Goal: Task Accomplishment & Management: Use online tool/utility

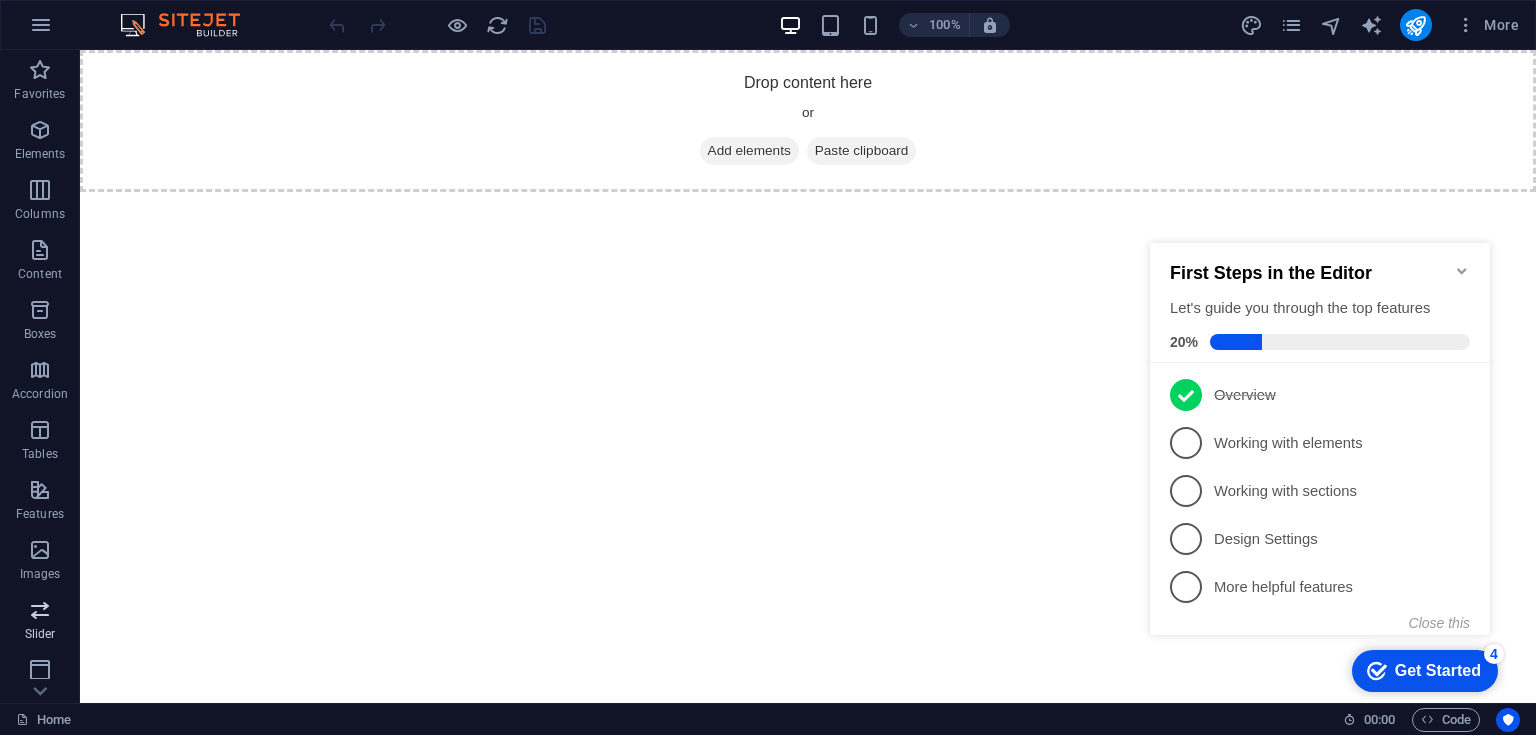
scroll to position [246, 0]
click at [40, 659] on icon "button" at bounding box center [40, 664] width 24 height 24
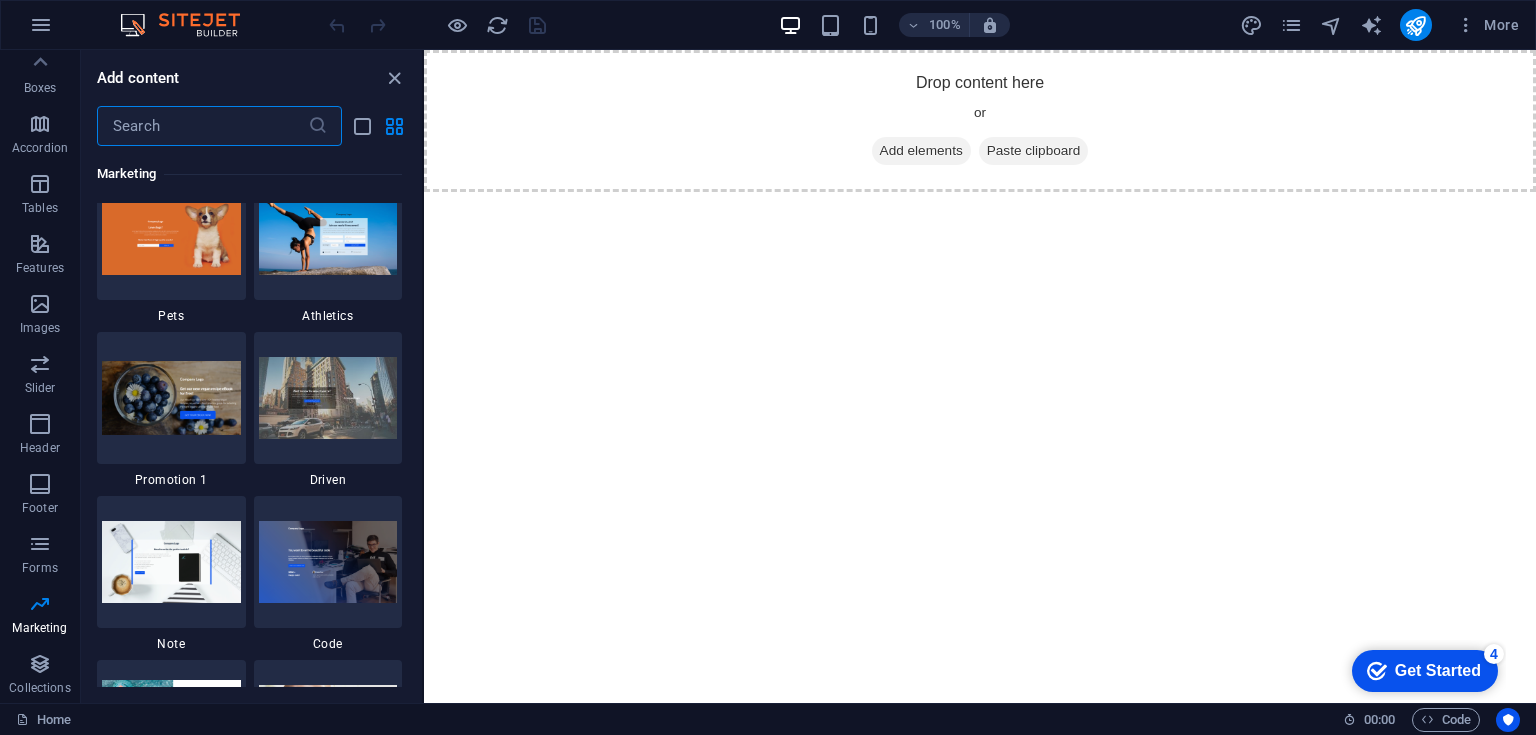
scroll to position [16939, 0]
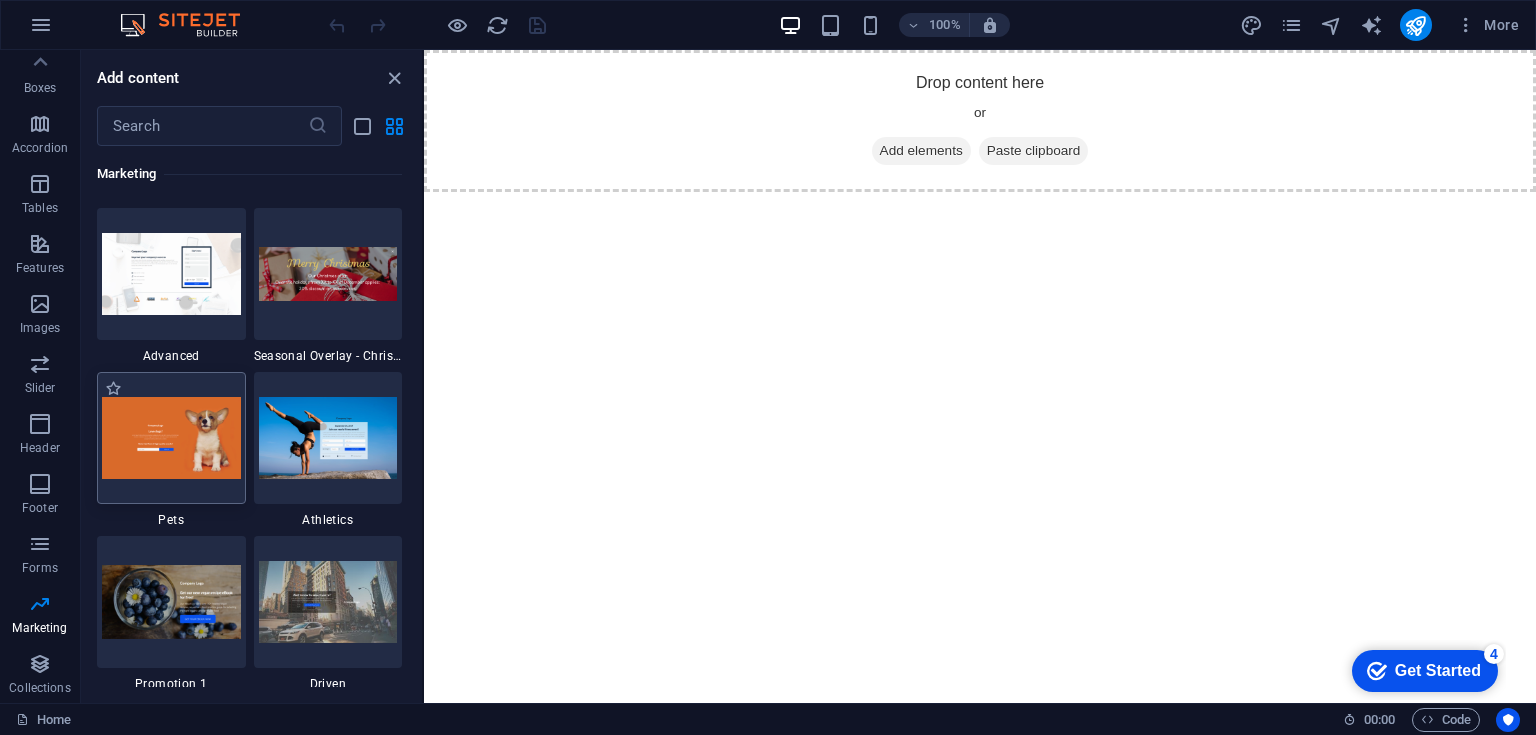
click at [192, 419] on img at bounding box center [171, 437] width 139 height 81
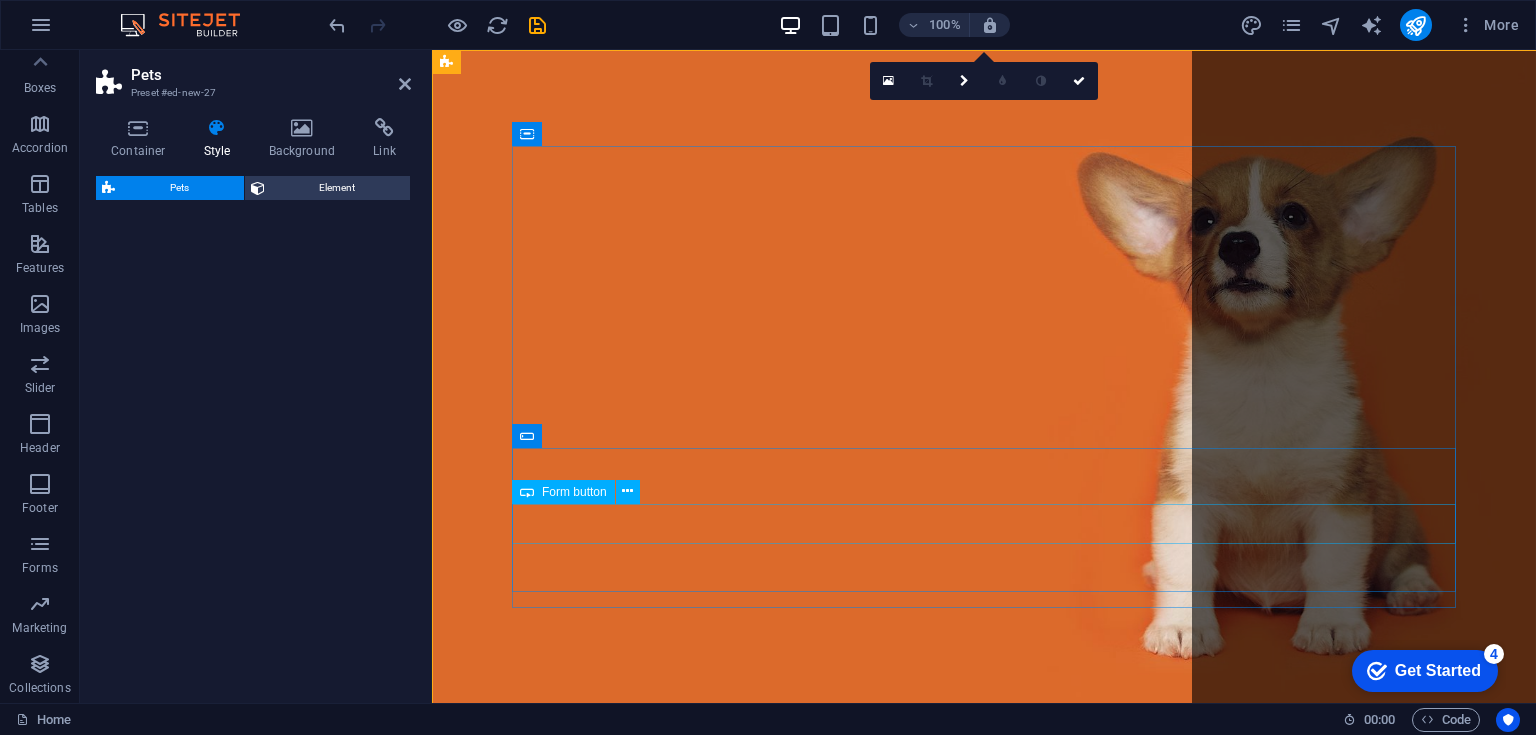
select select "%"
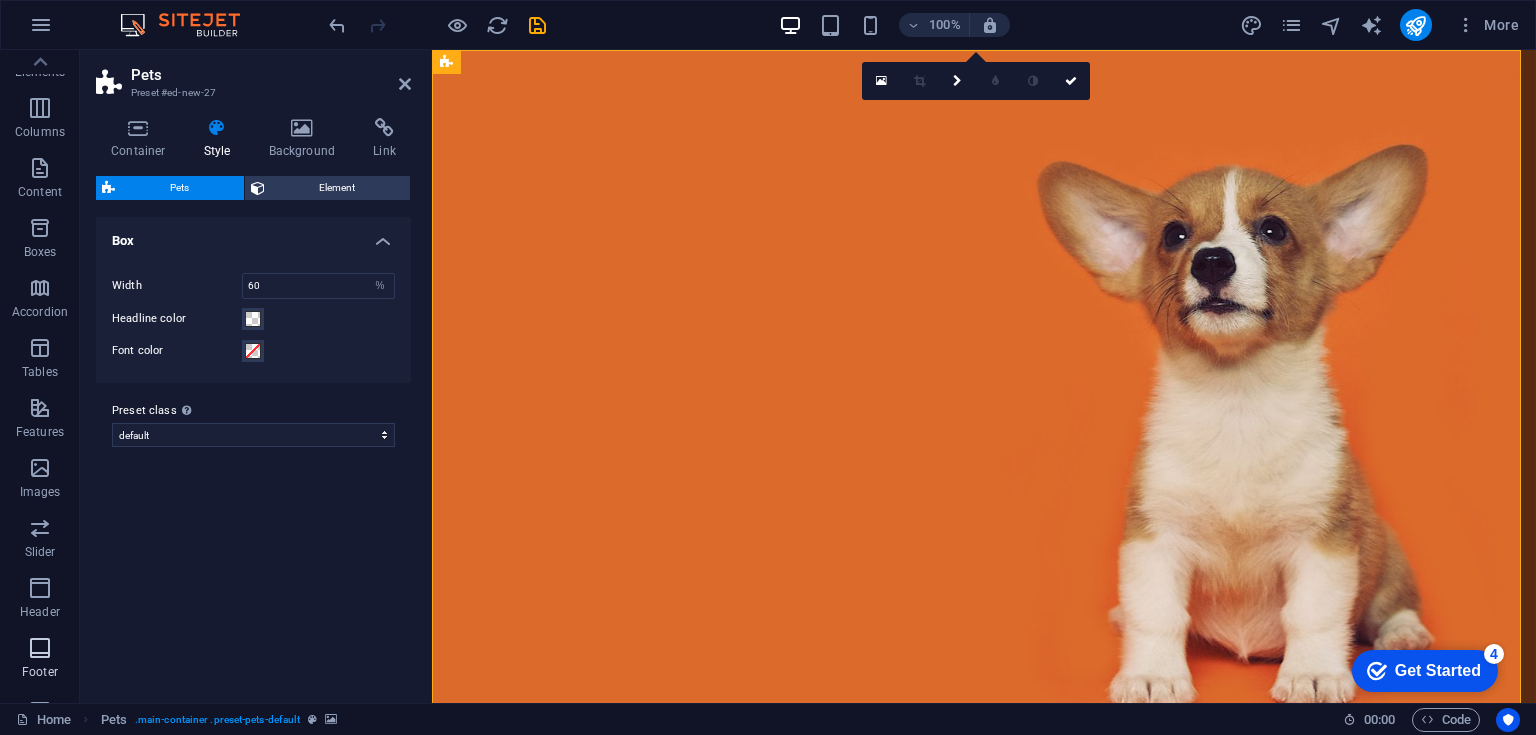
scroll to position [0, 0]
click at [32, 9] on button "button" at bounding box center [41, 25] width 48 height 48
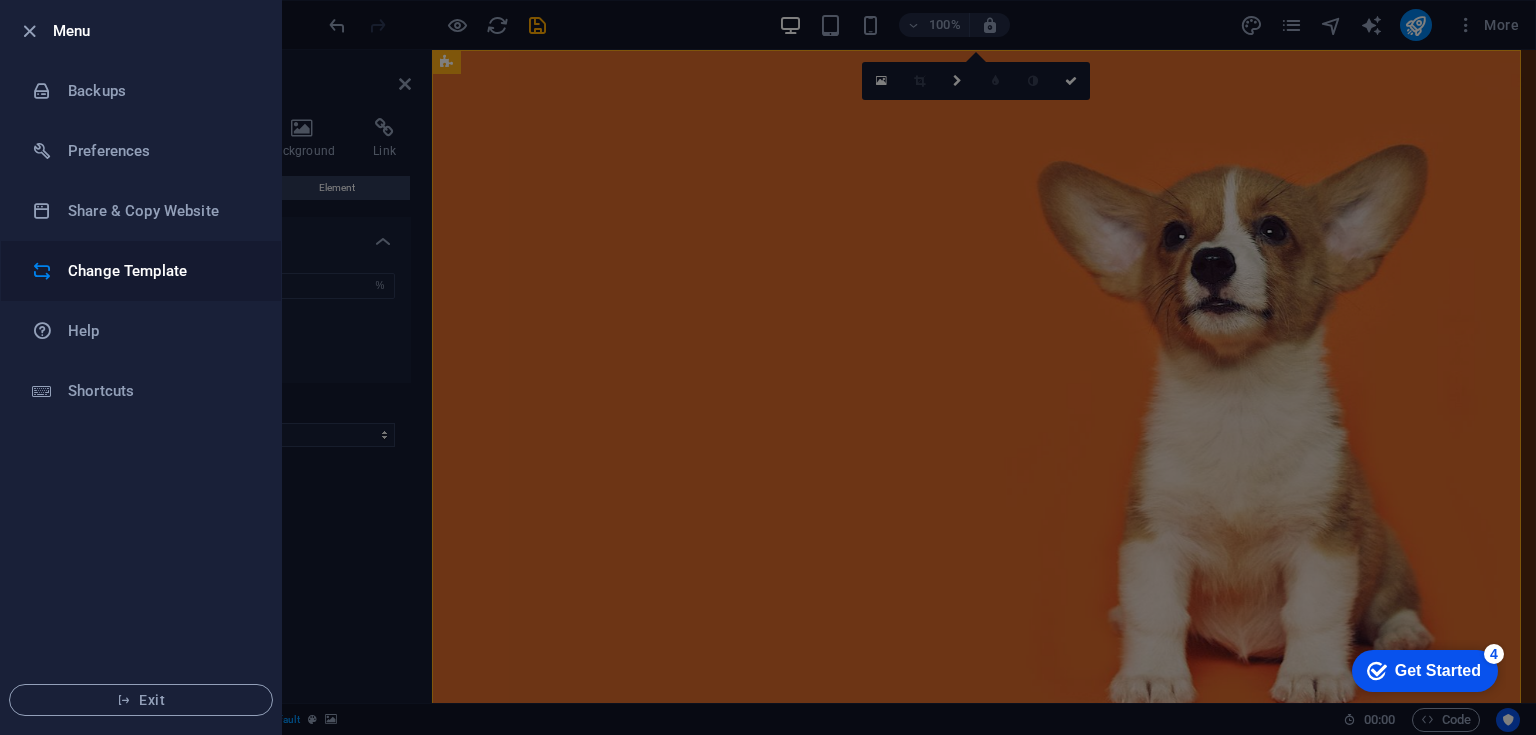
click at [121, 274] on h6 "Change Template" at bounding box center [160, 271] width 185 height 24
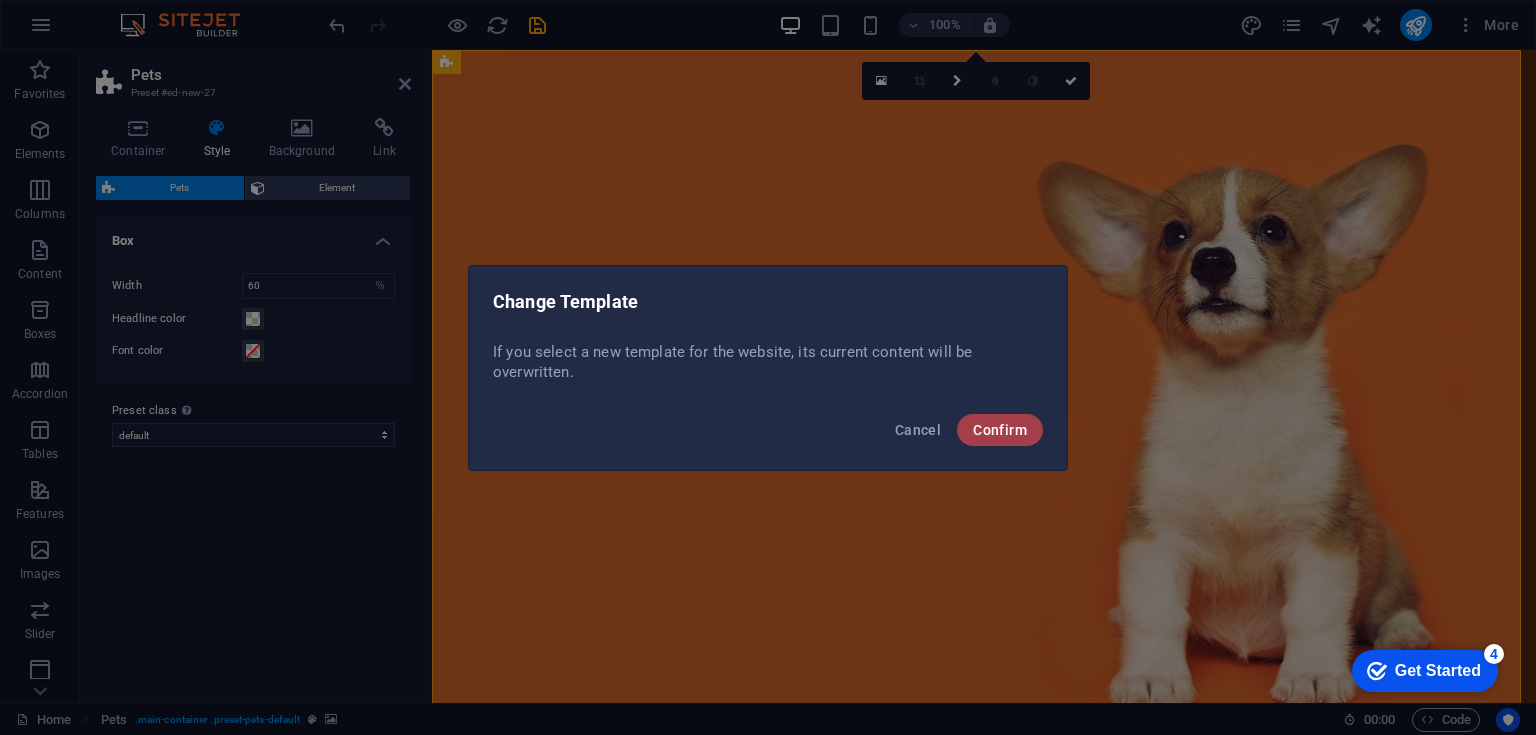
click at [1006, 430] on span "Confirm" at bounding box center [1000, 430] width 54 height 16
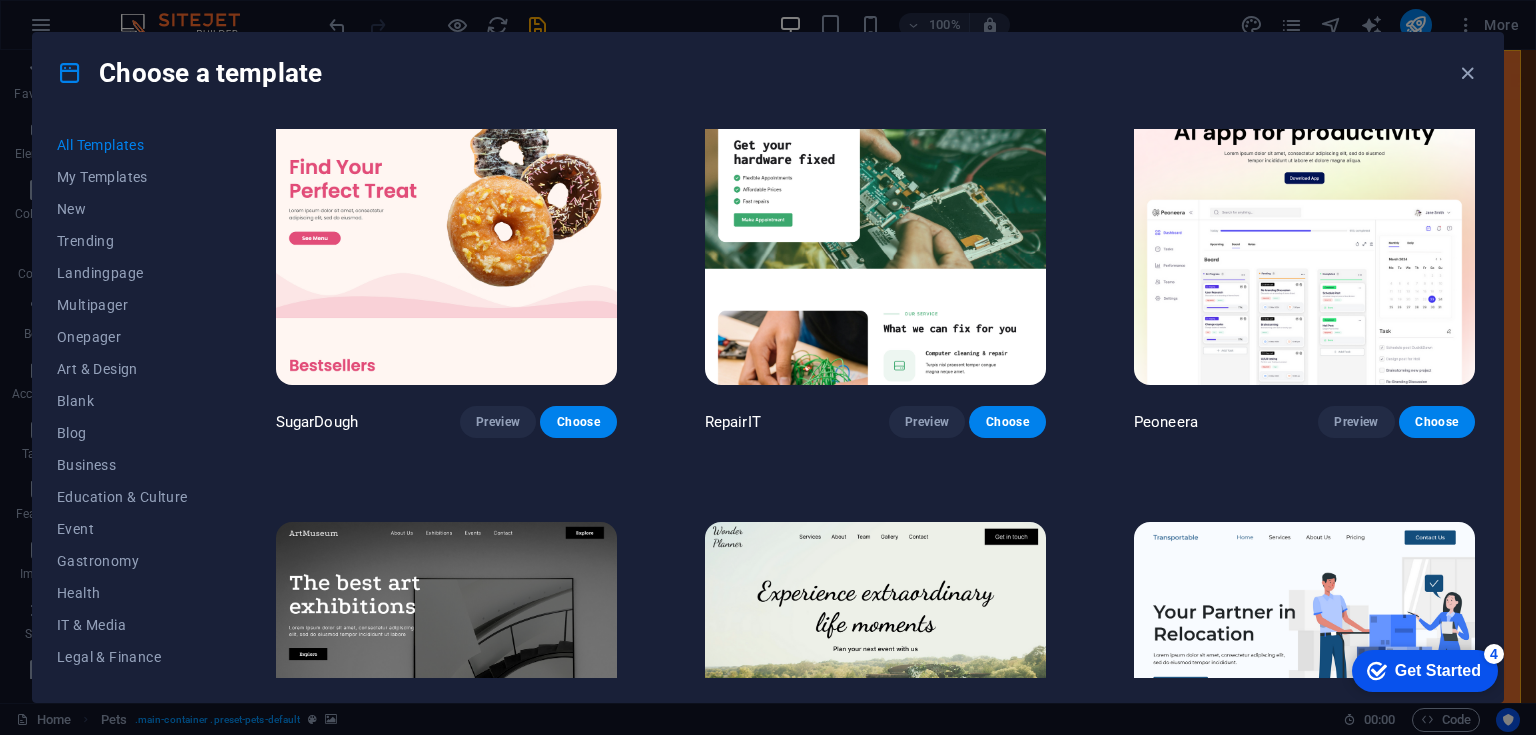
click at [80, 140] on span "All Templates" at bounding box center [122, 145] width 131 height 16
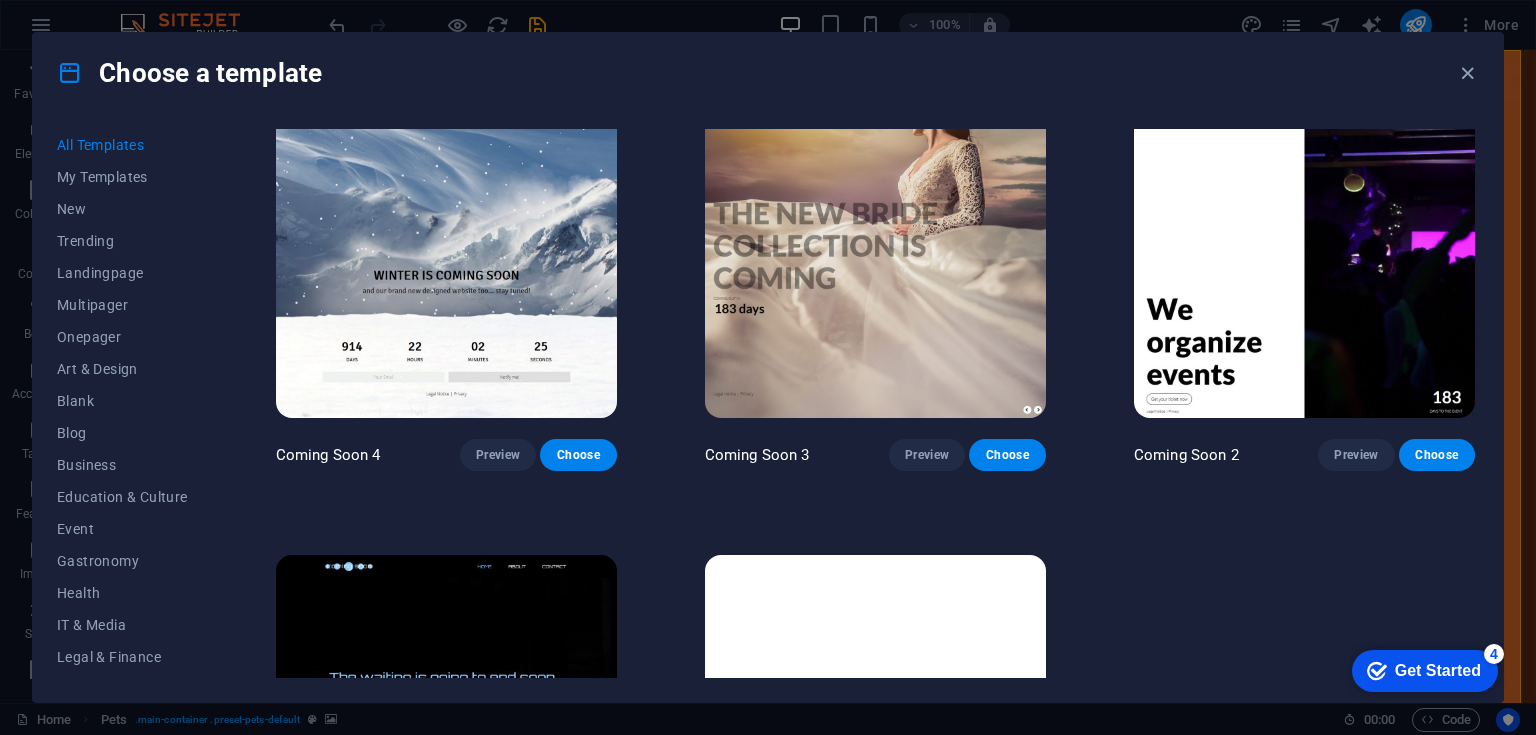
scroll to position [24085, 0]
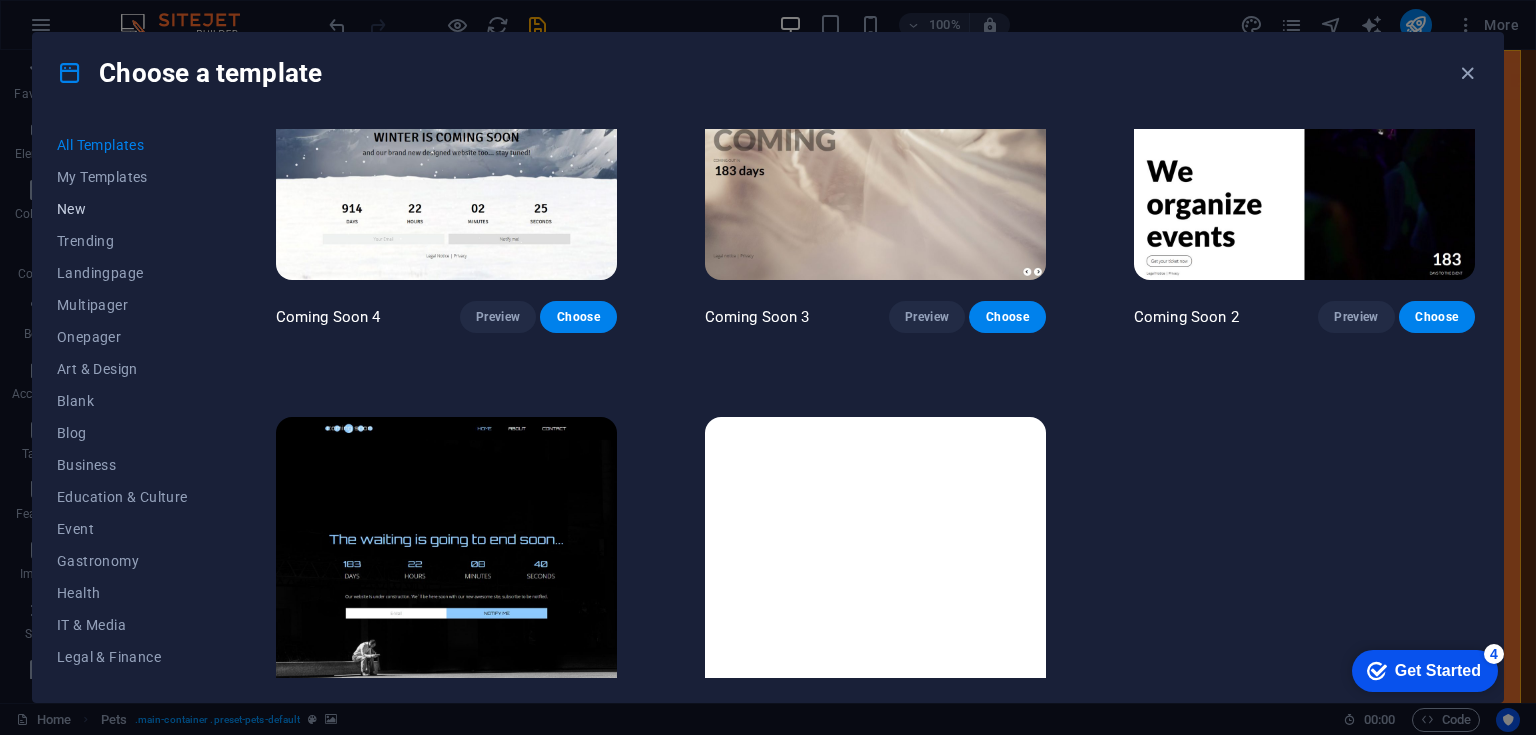
click at [150, 195] on button "New" at bounding box center [122, 209] width 131 height 32
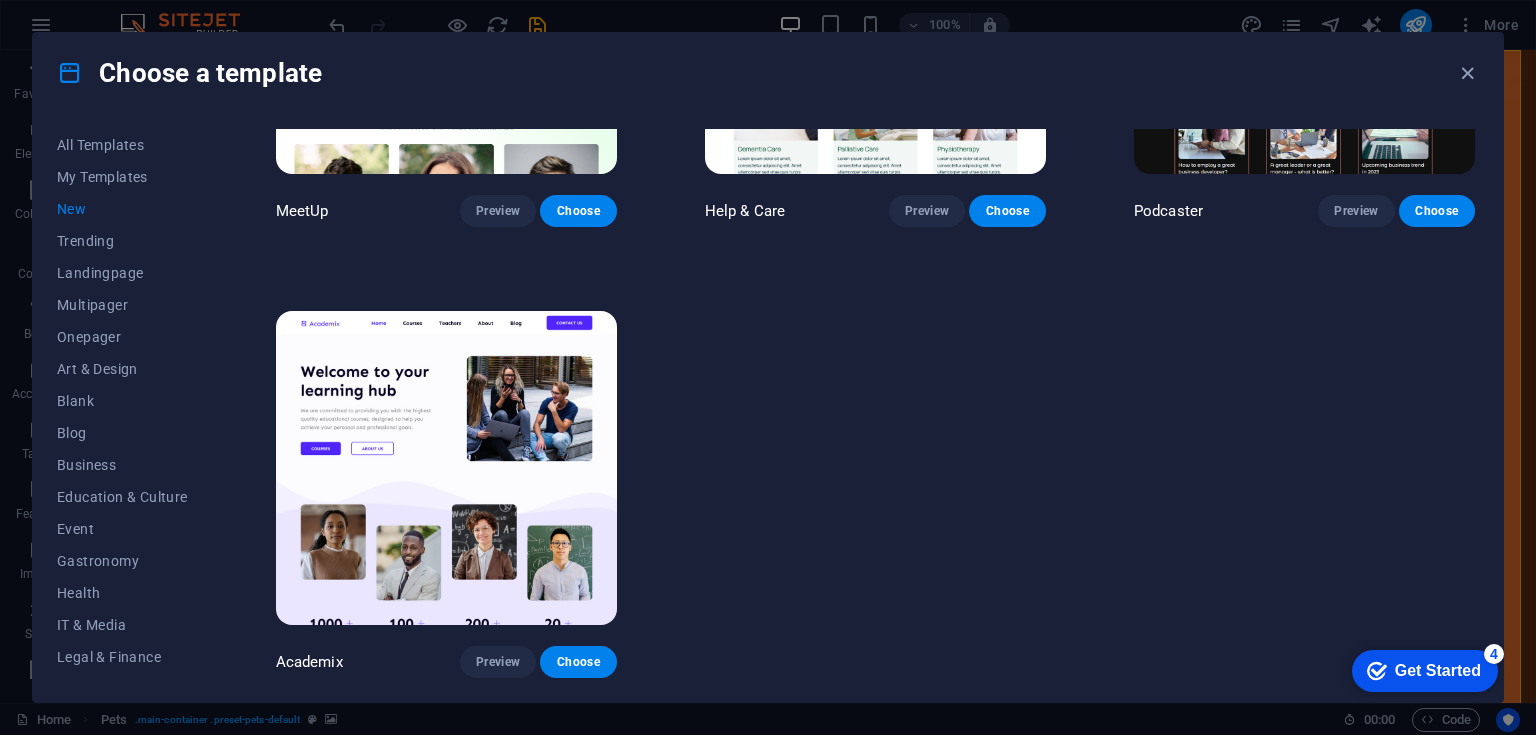
scroll to position [1617, 0]
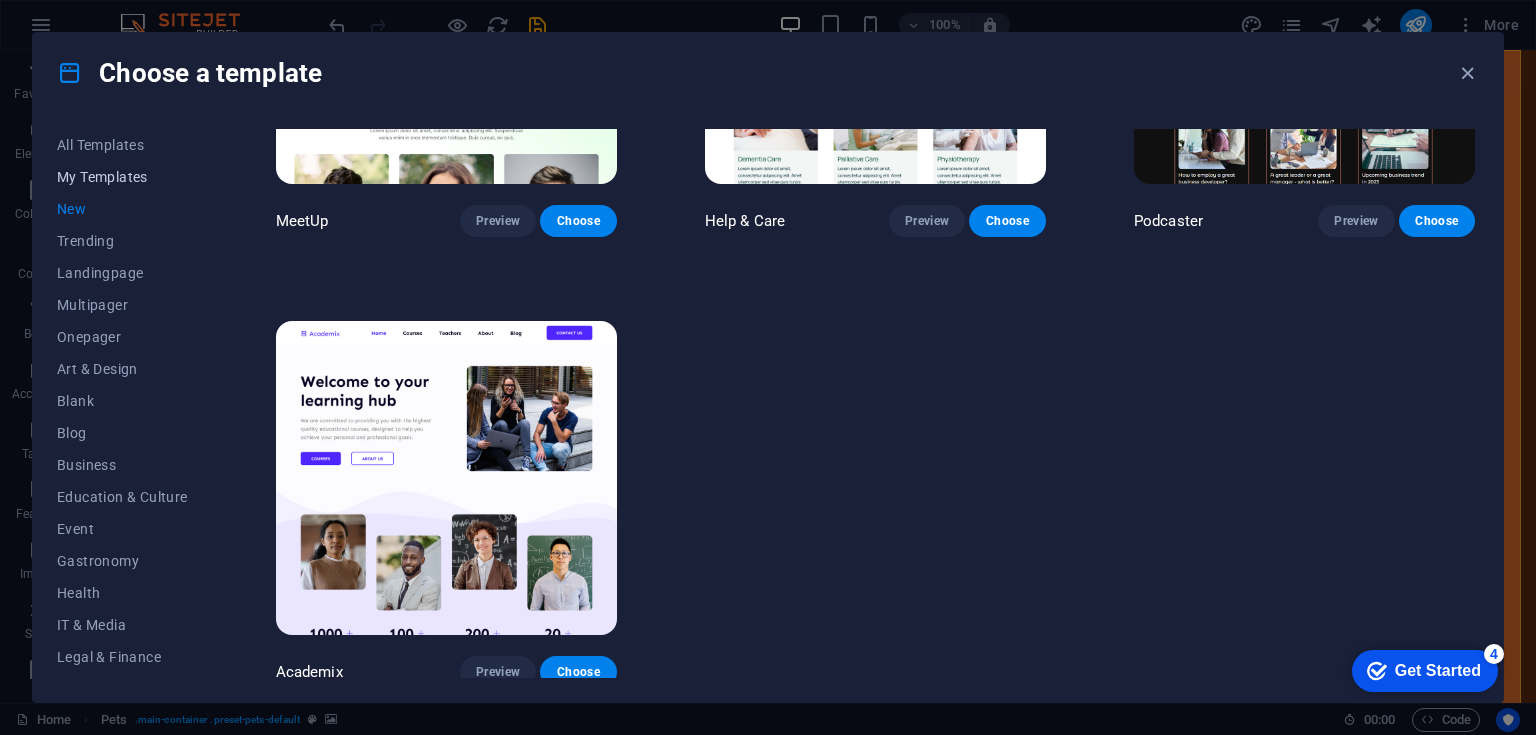
click at [150, 172] on span "My Templates" at bounding box center [122, 177] width 131 height 16
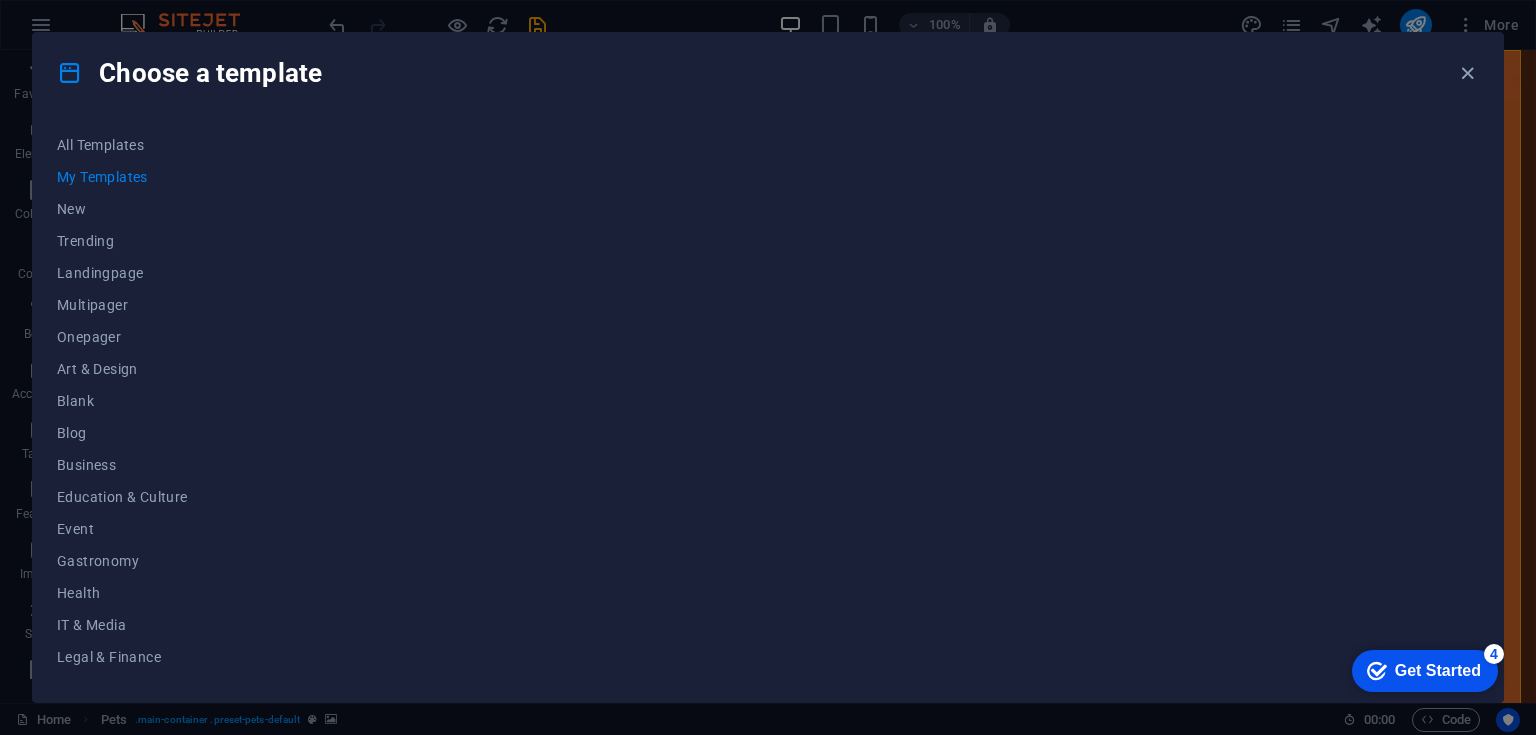
scroll to position [0, 0]
click at [84, 211] on span "New" at bounding box center [122, 209] width 131 height 16
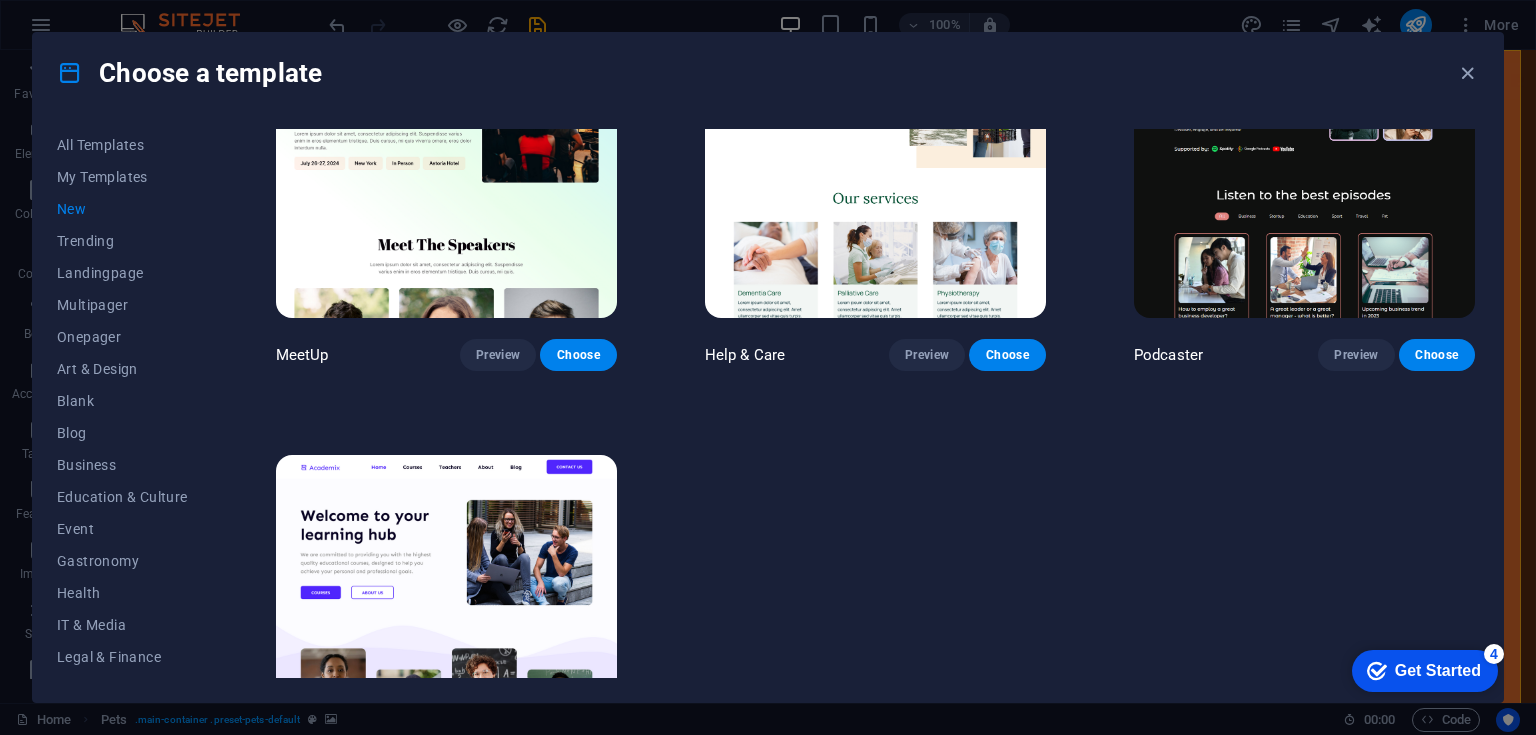
scroll to position [1617, 0]
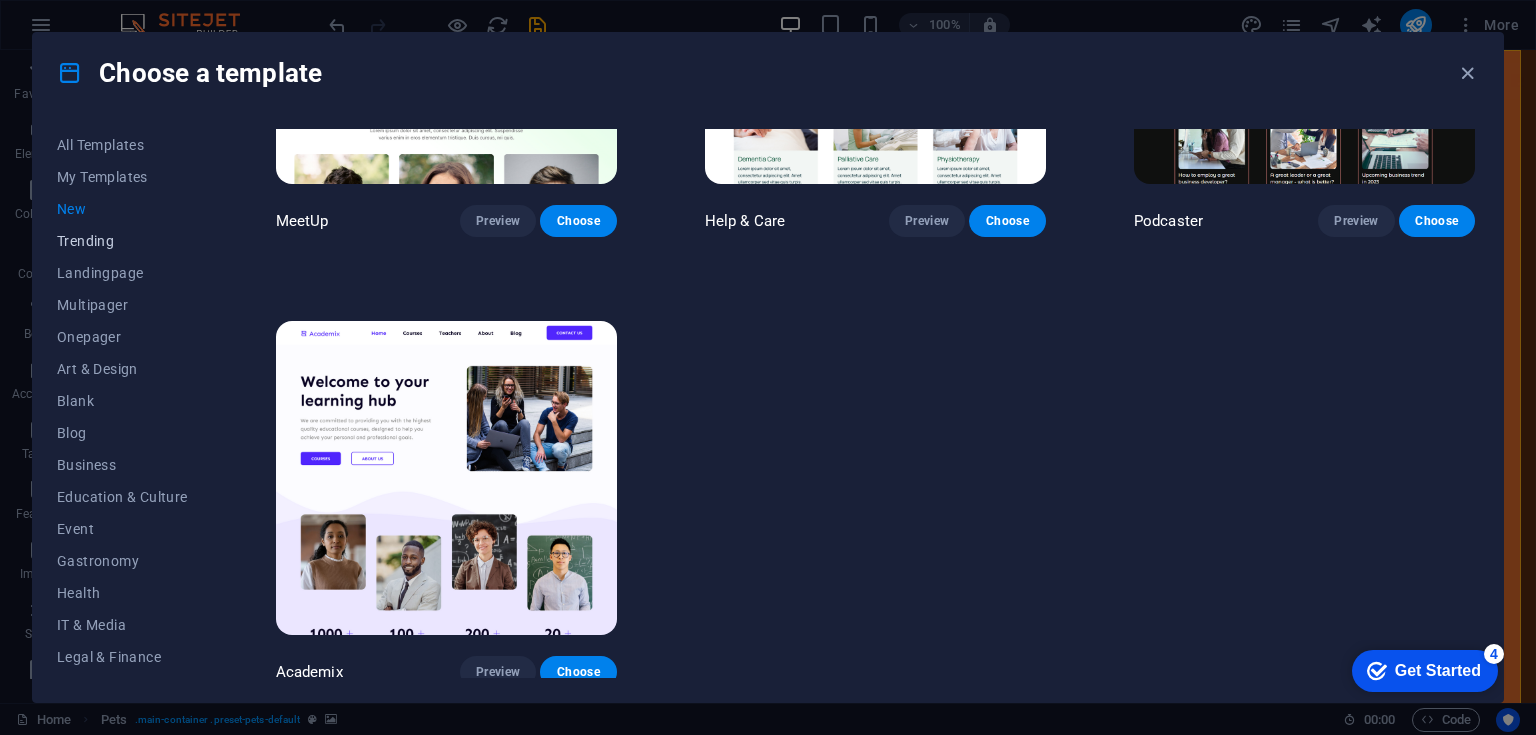
click at [114, 225] on button "Trending" at bounding box center [122, 241] width 131 height 32
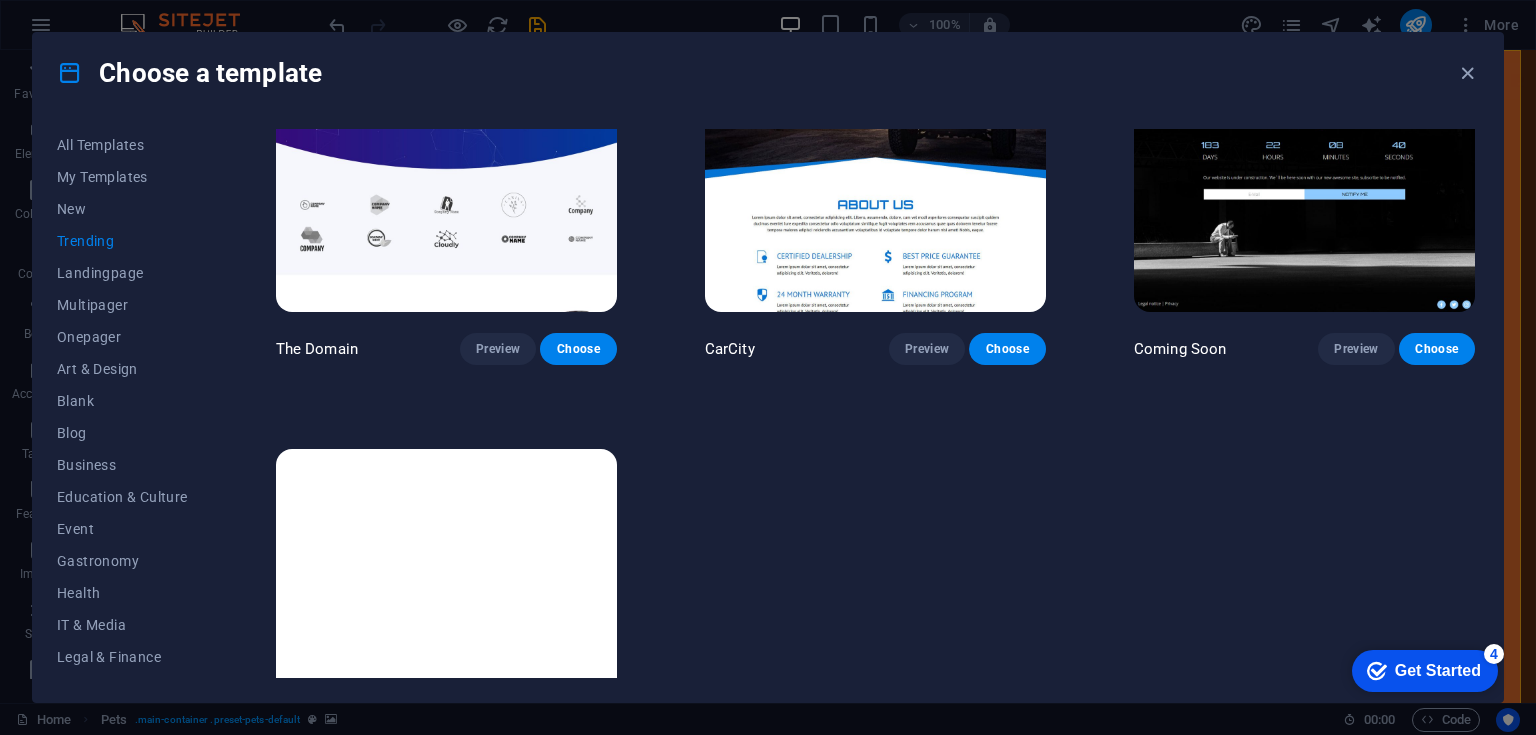
scroll to position [2066, 0]
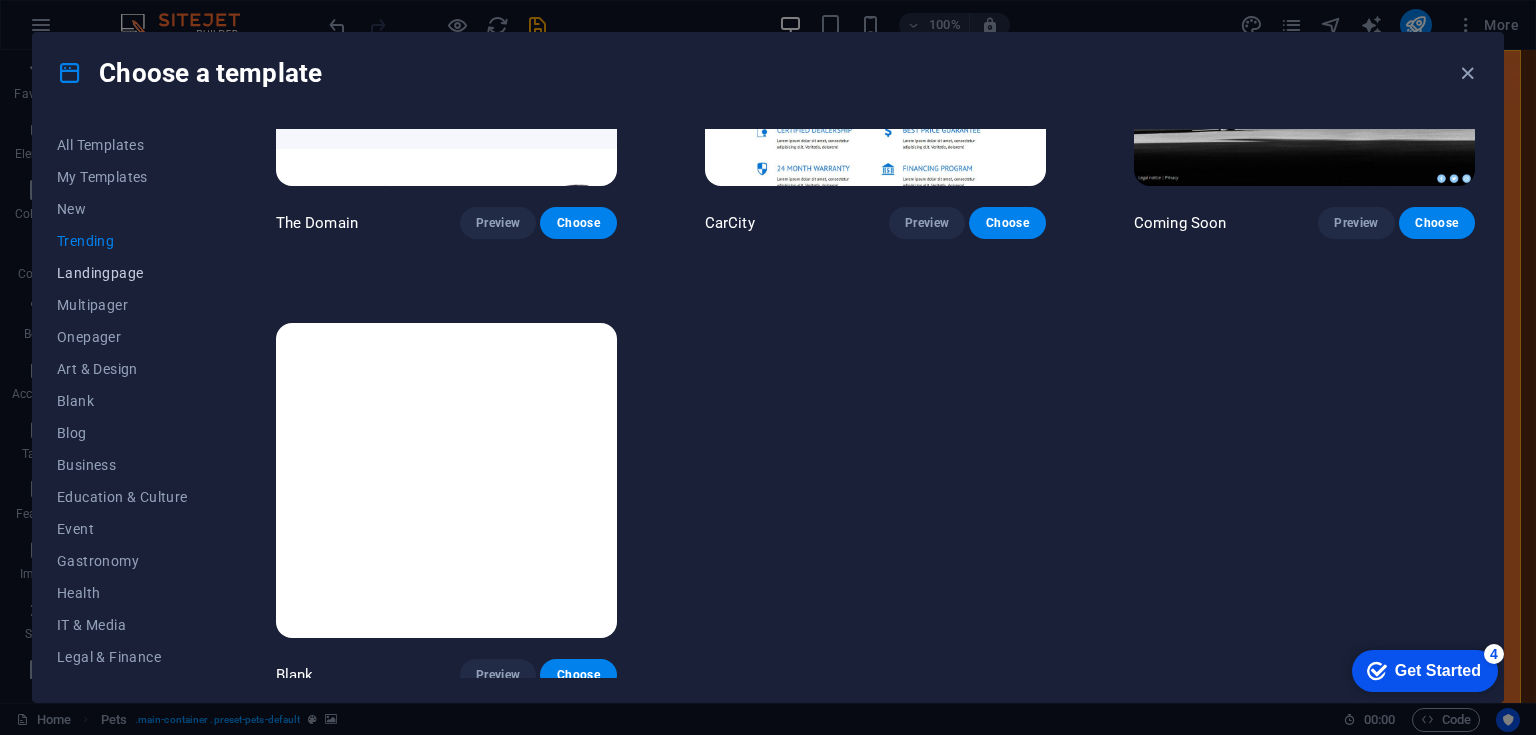
click at [112, 273] on span "Landingpage" at bounding box center [122, 273] width 131 height 16
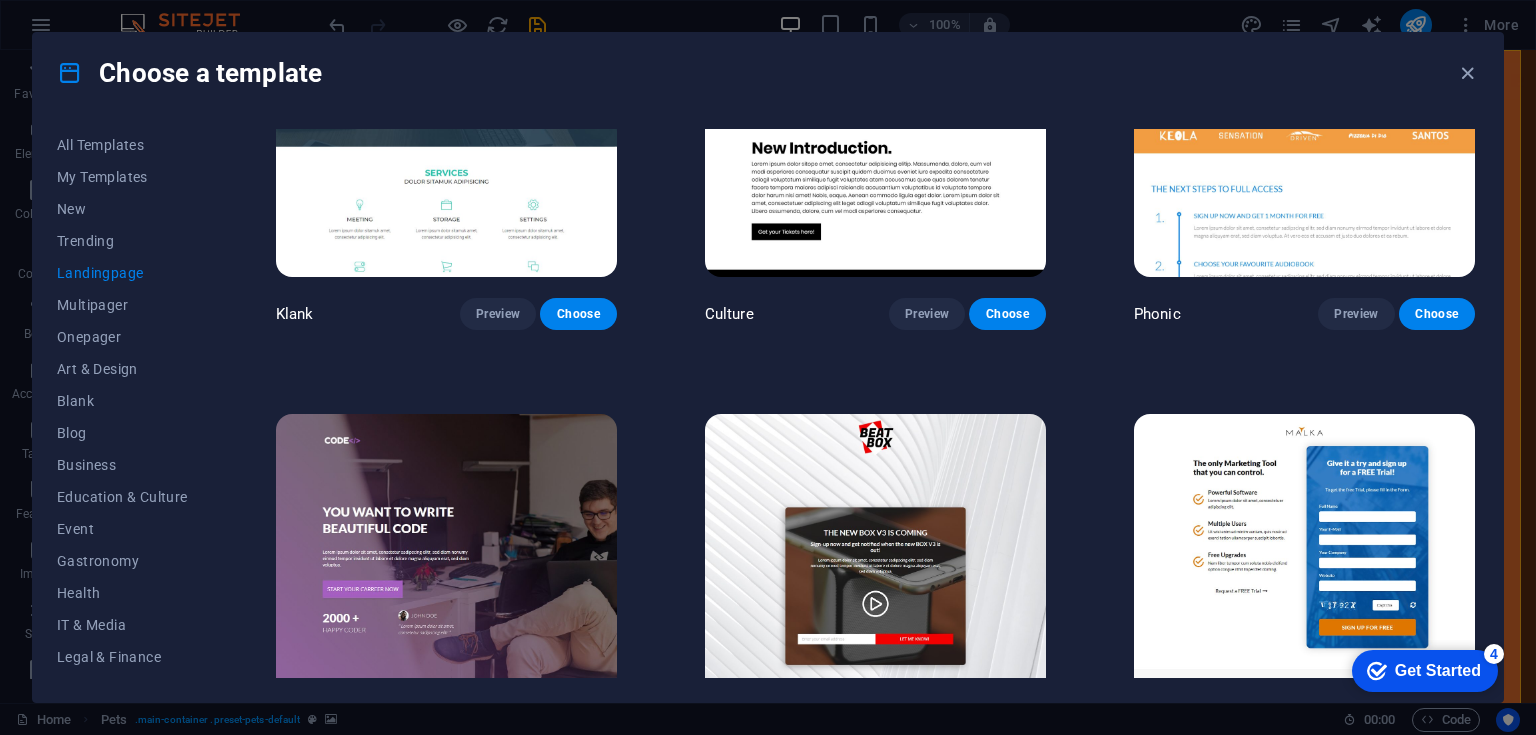
scroll to position [0, 0]
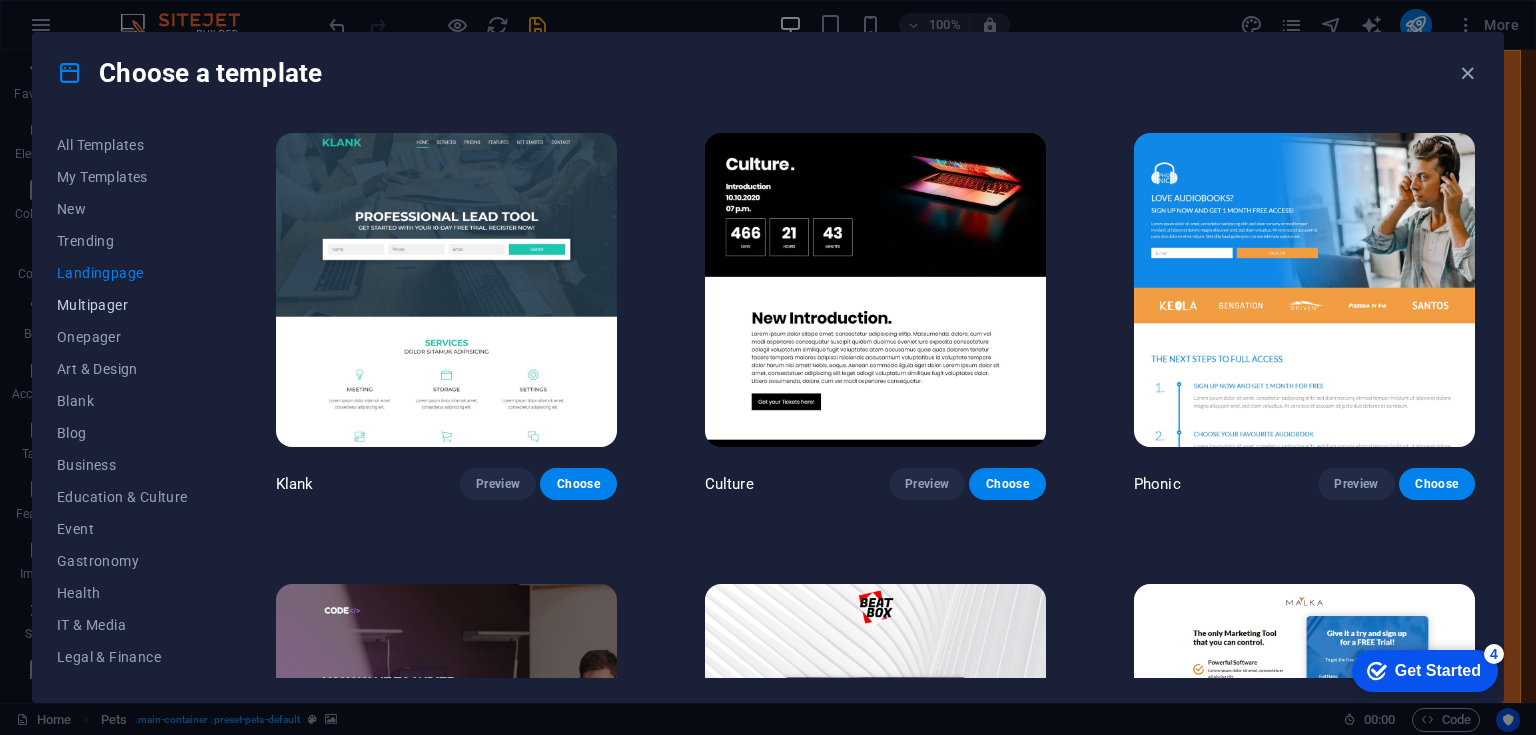
click at [91, 304] on span "Multipager" at bounding box center [122, 305] width 131 height 16
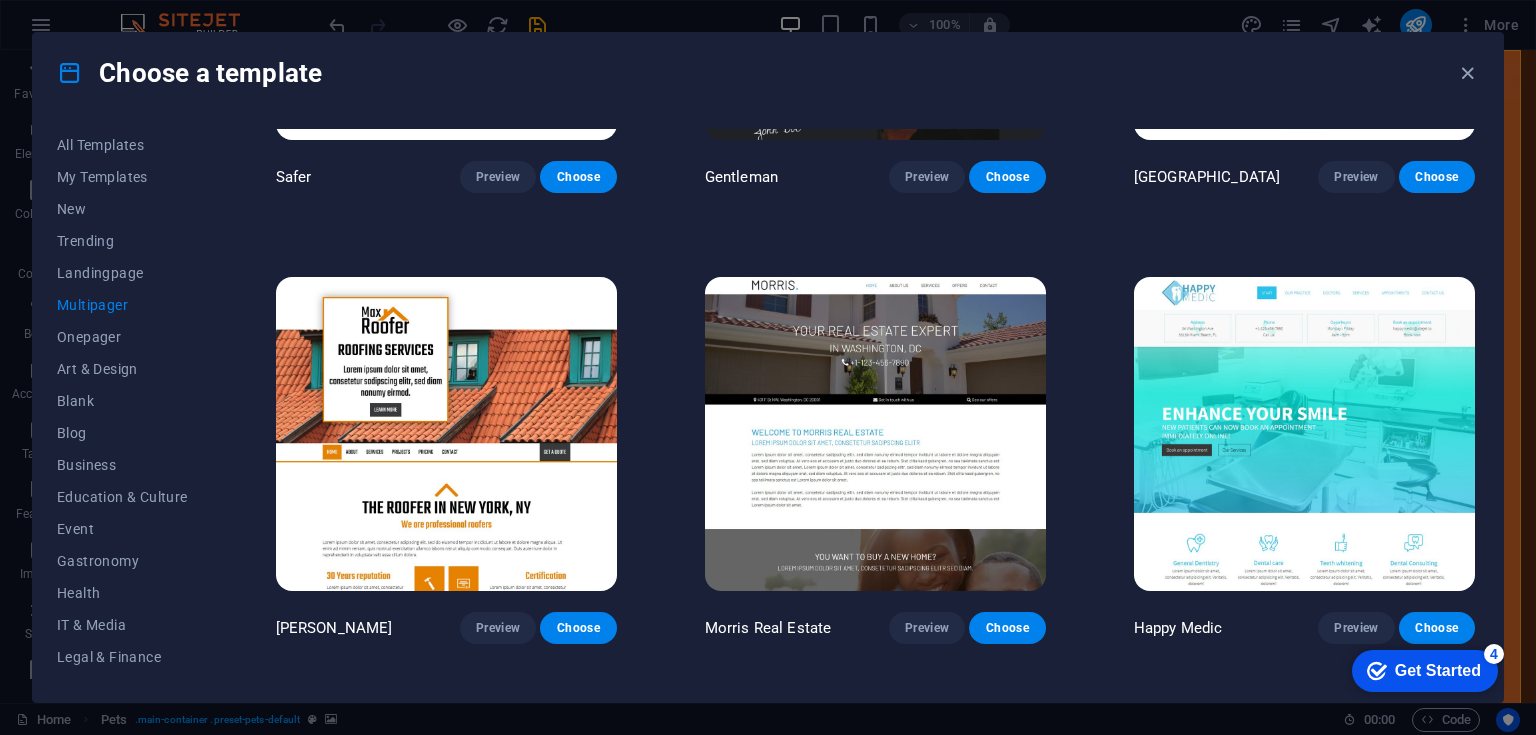
scroll to position [5424, 0]
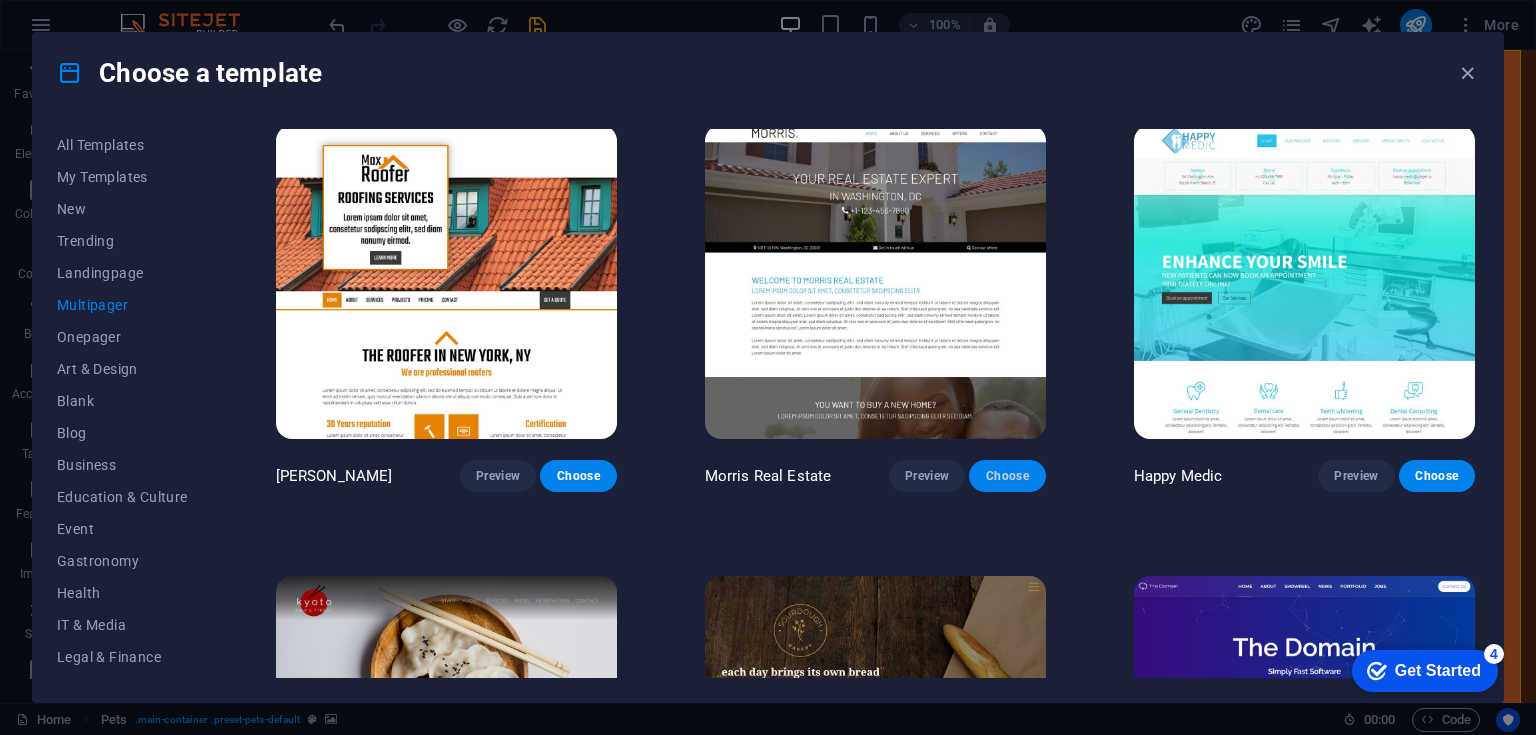
click at [985, 468] on span "Choose" at bounding box center [1007, 476] width 44 height 16
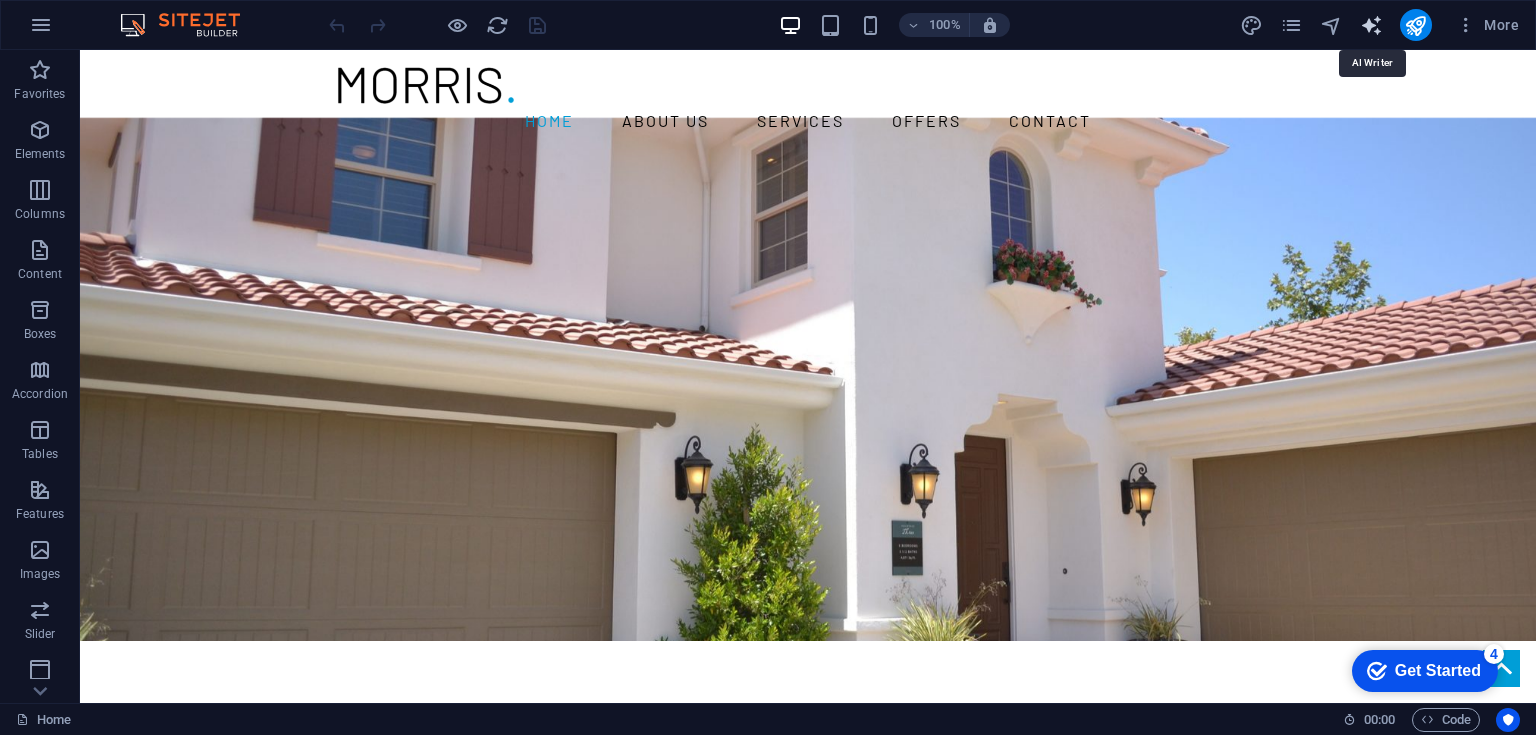
click at [1368, 27] on icon "text_generator" at bounding box center [1371, 25] width 23 height 23
select select "English"
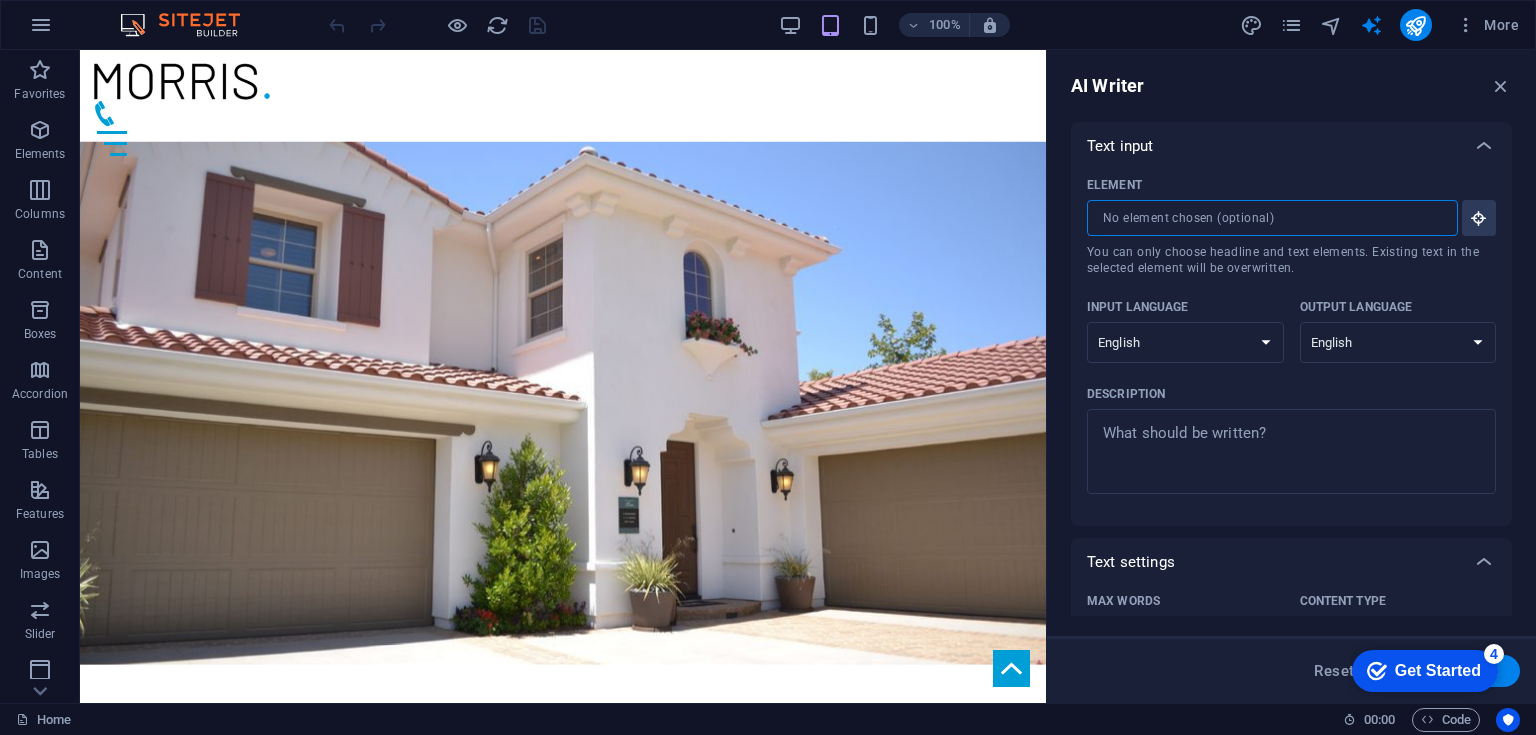
click at [1311, 207] on input "Element ​ You can only choose headline and text elements. Existing text in the …" at bounding box center [1265, 218] width 357 height 36
click at [1200, 216] on input "Element ​ You can only choose headline and text elements. Existing text in the …" at bounding box center [1265, 218] width 357 height 36
click at [1475, 209] on icon "button" at bounding box center [1479, 218] width 18 height 18
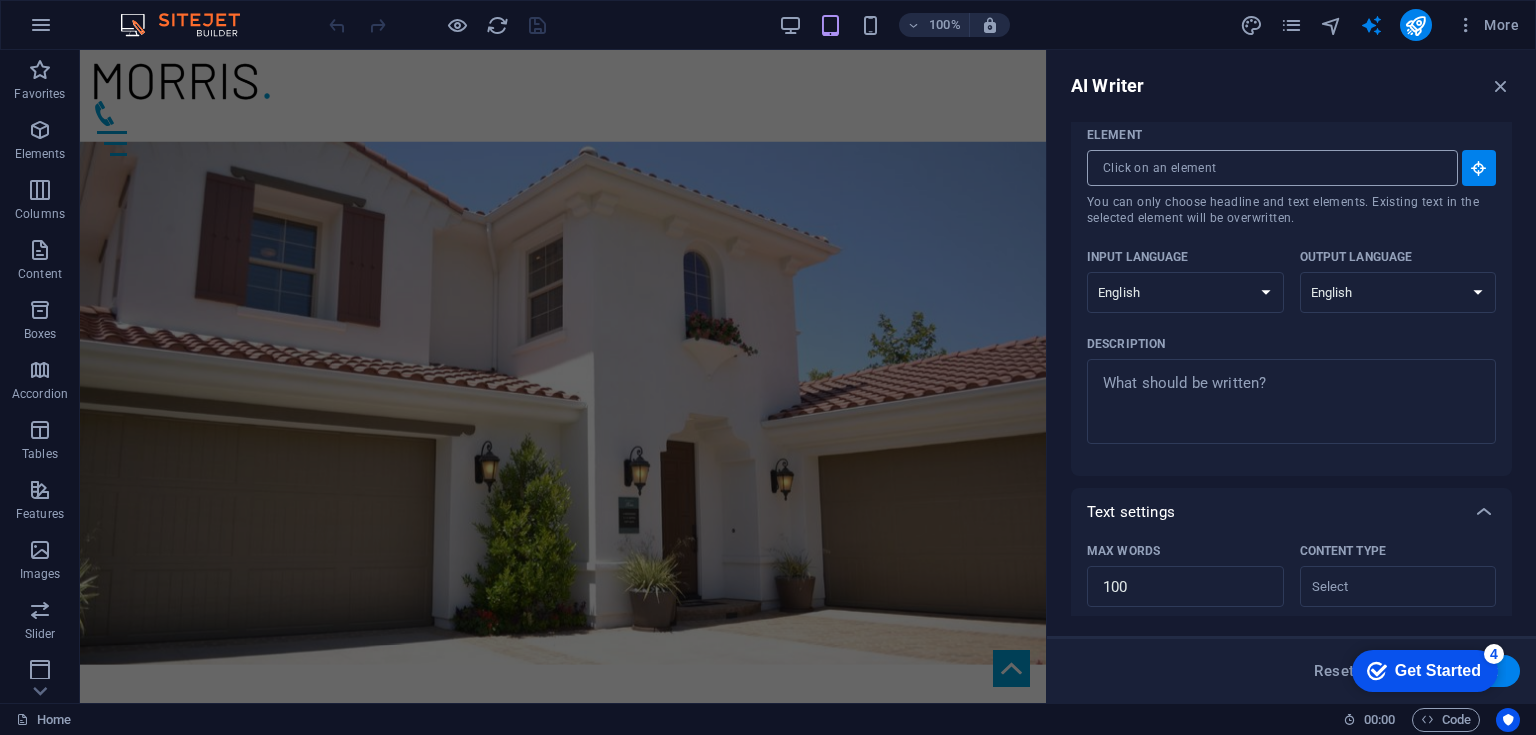
scroll to position [51, 0]
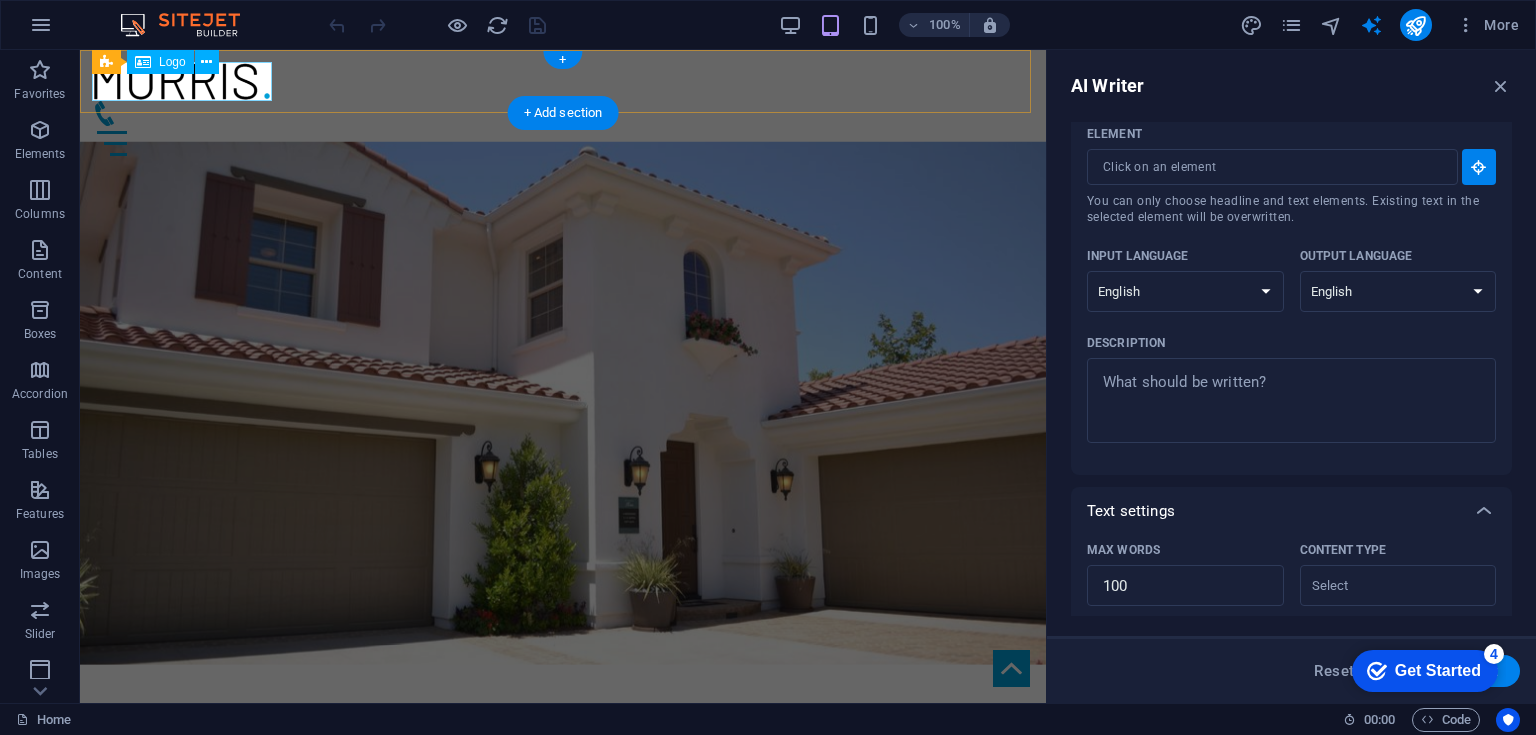
click at [260, 89] on div at bounding box center [563, 81] width 942 height 39
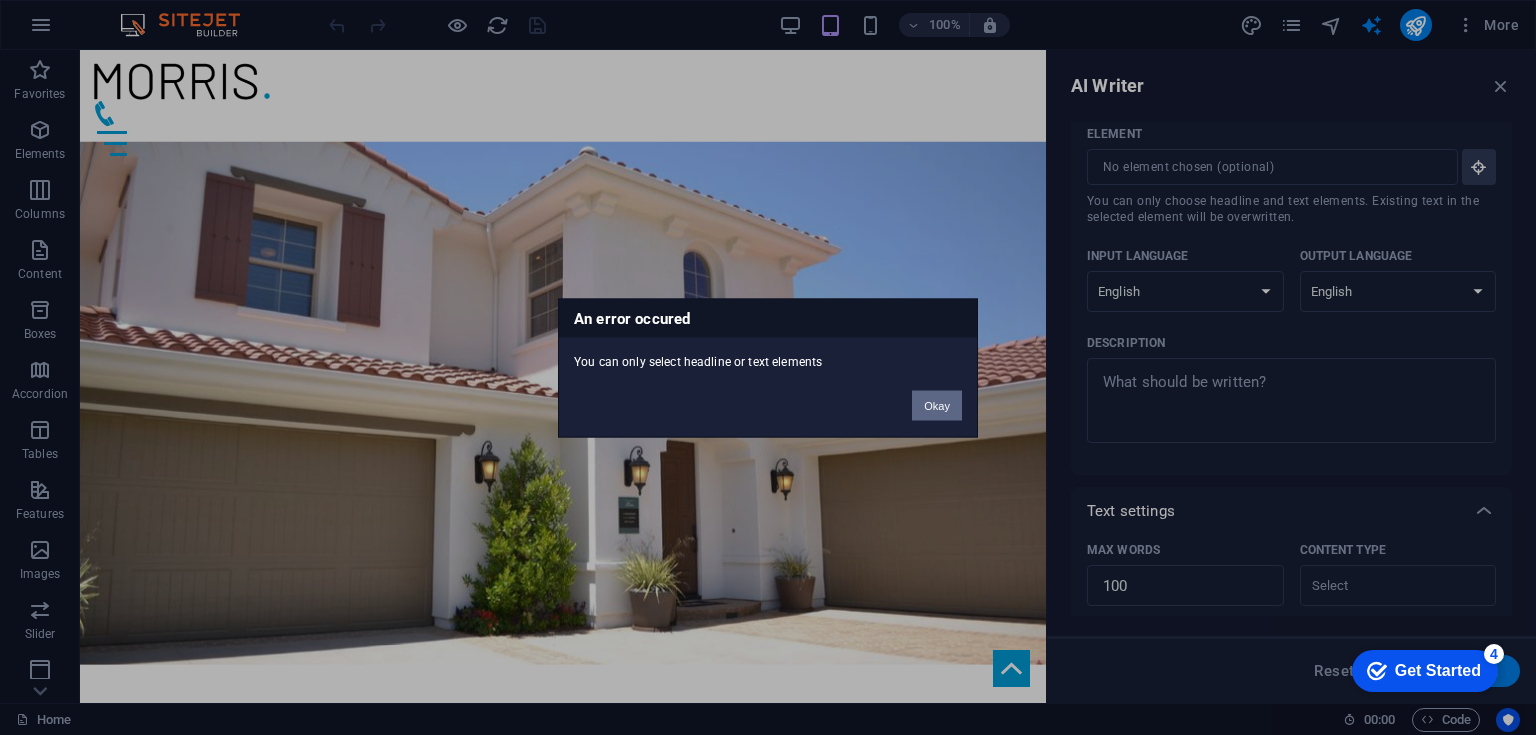
click at [924, 405] on button "Okay" at bounding box center [937, 405] width 50 height 30
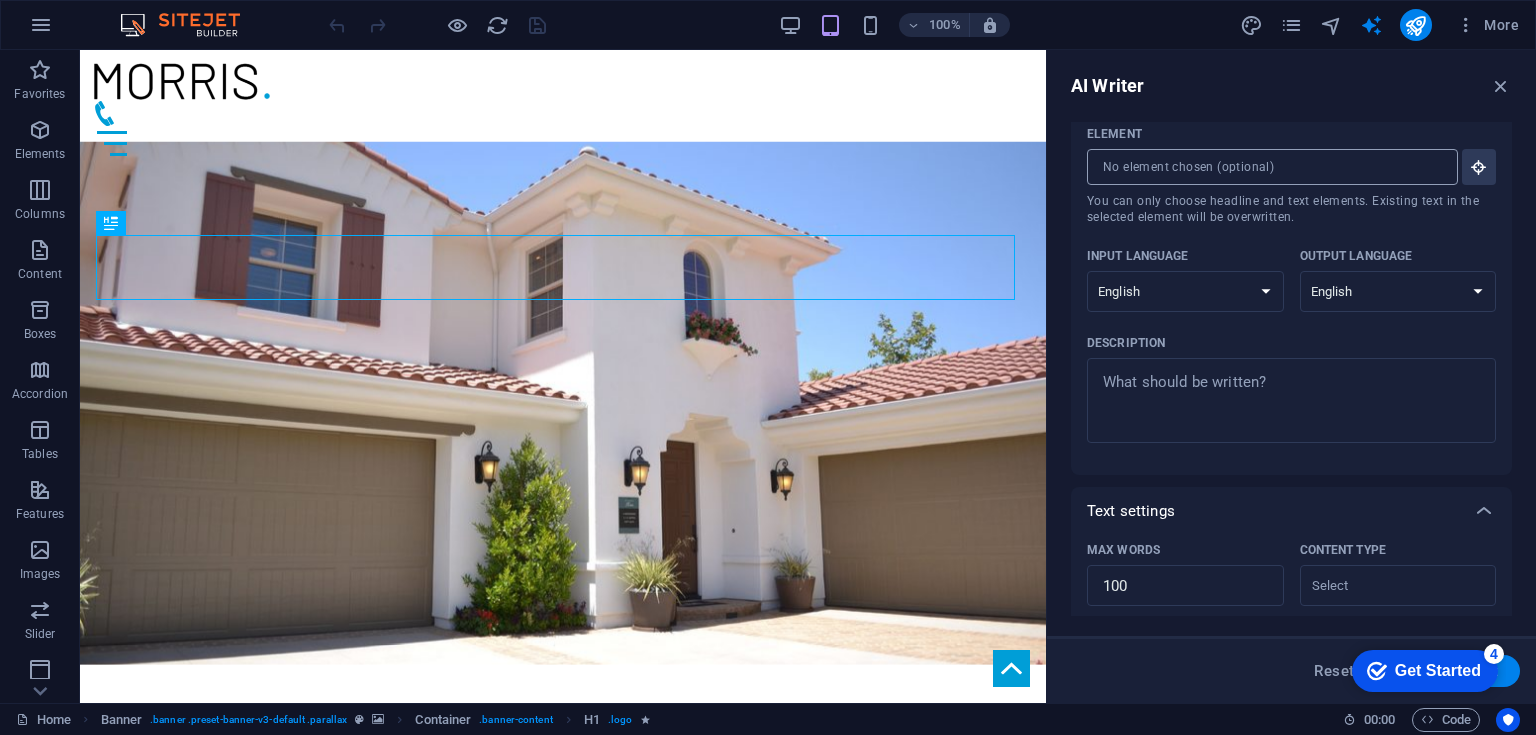
click at [1296, 160] on input "Element ​ You can only choose headline and text elements. Existing text in the …" at bounding box center [1265, 167] width 357 height 36
click at [1189, 385] on textarea "Description x ​" at bounding box center [1291, 400] width 389 height 65
click at [1114, 437] on div "x ​" at bounding box center [1291, 400] width 409 height 85
click at [1114, 433] on textarea "Description x ​" at bounding box center [1291, 400] width 389 height 65
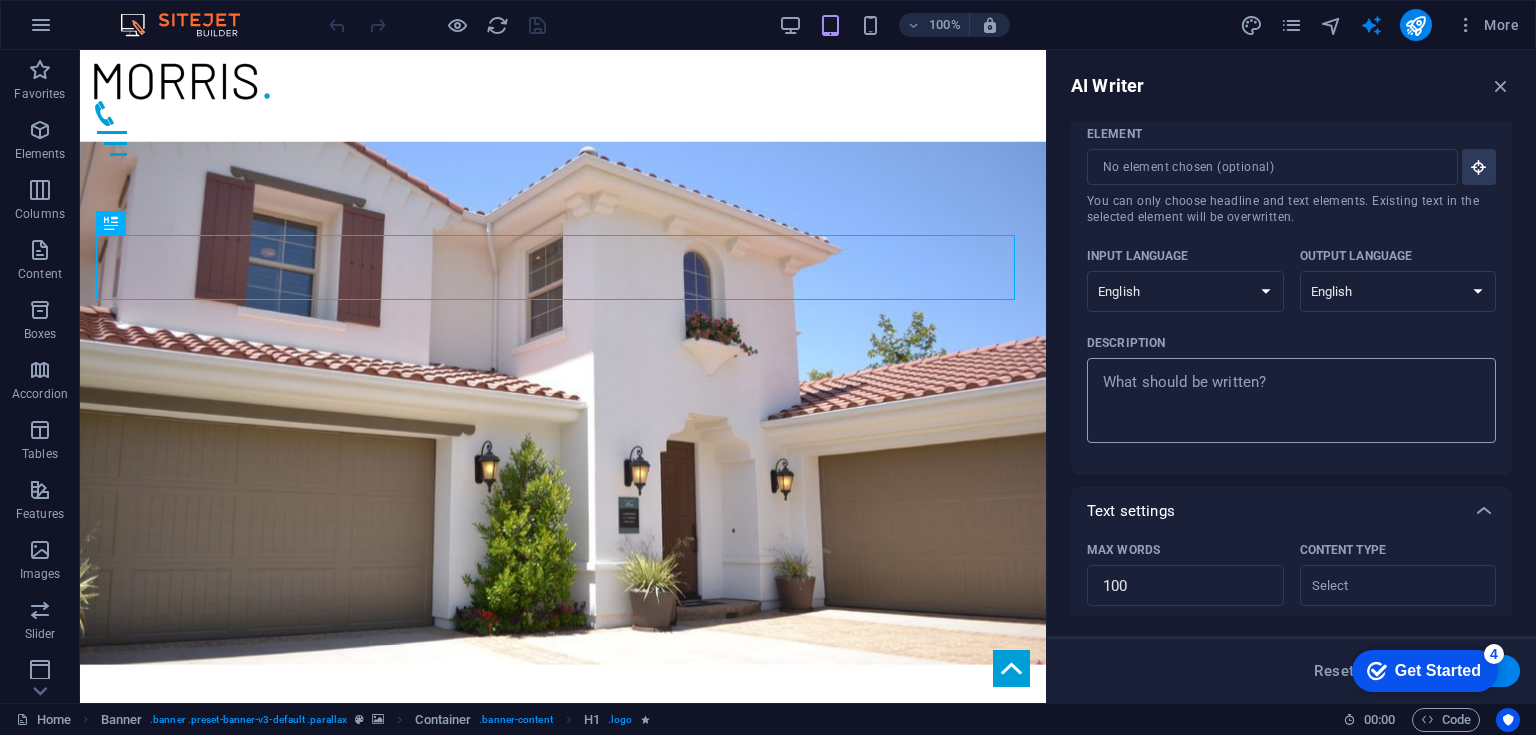
click at [1114, 437] on div "x ​" at bounding box center [1291, 400] width 409 height 85
click at [1114, 433] on textarea "Description x ​" at bounding box center [1291, 400] width 389 height 65
type textarea "x"
type textarea "w"
type textarea "x"
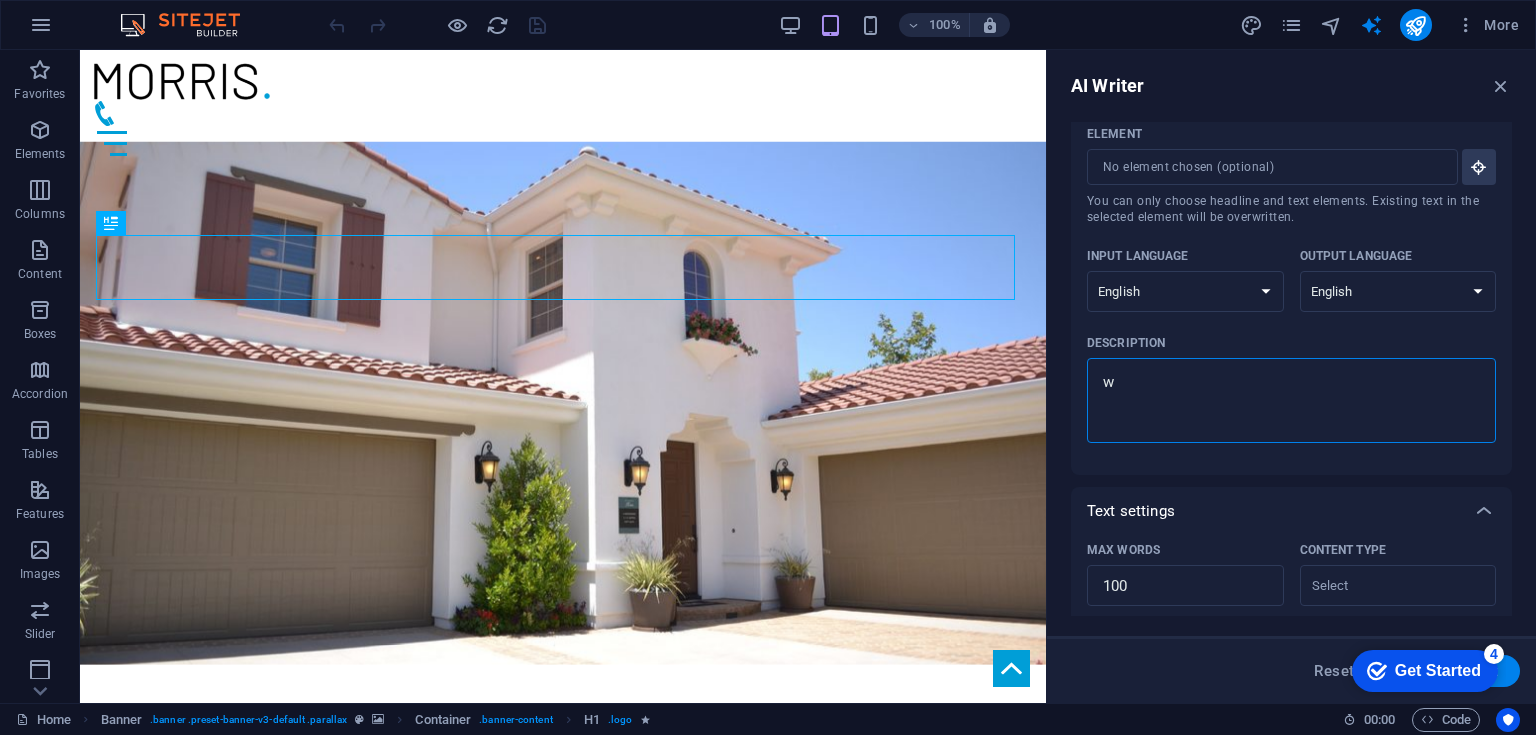
type textarea "wr"
type textarea "x"
type textarea "wri"
type textarea "x"
type textarea "writ"
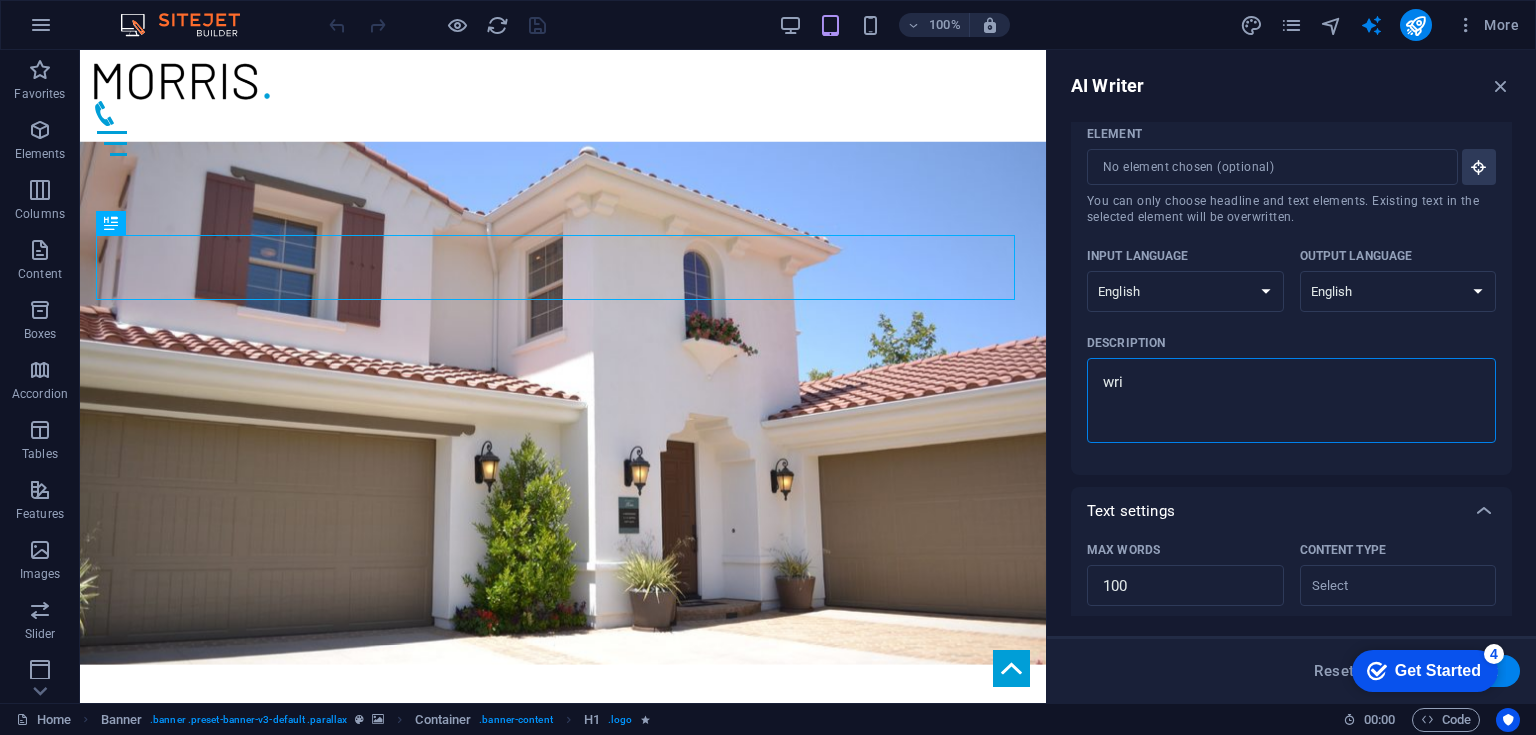
type textarea "x"
type textarea "write"
type textarea "x"
type textarea "write"
type textarea "x"
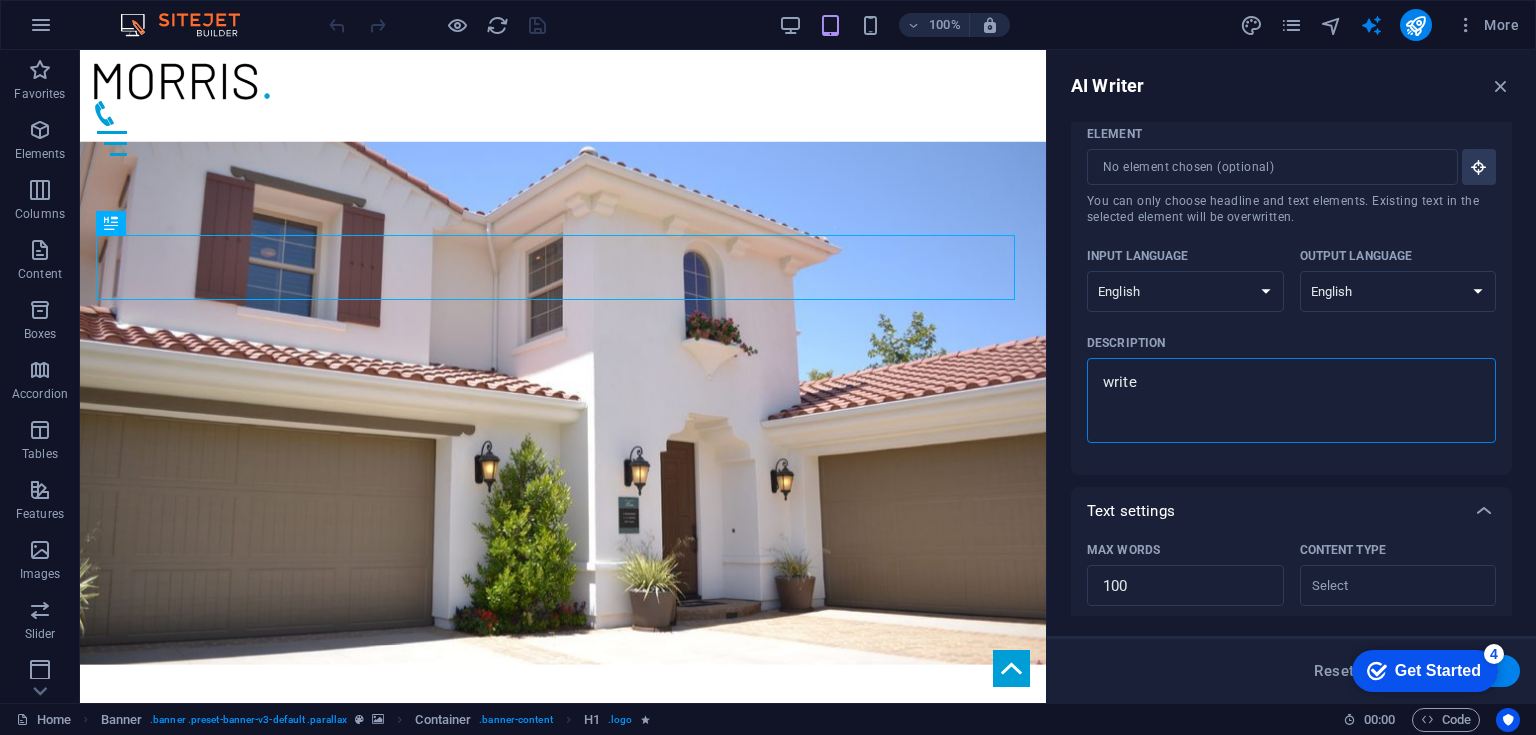
type textarea "write"
type textarea "x"
type textarea "write"
type textarea "x"
type textarea "write a"
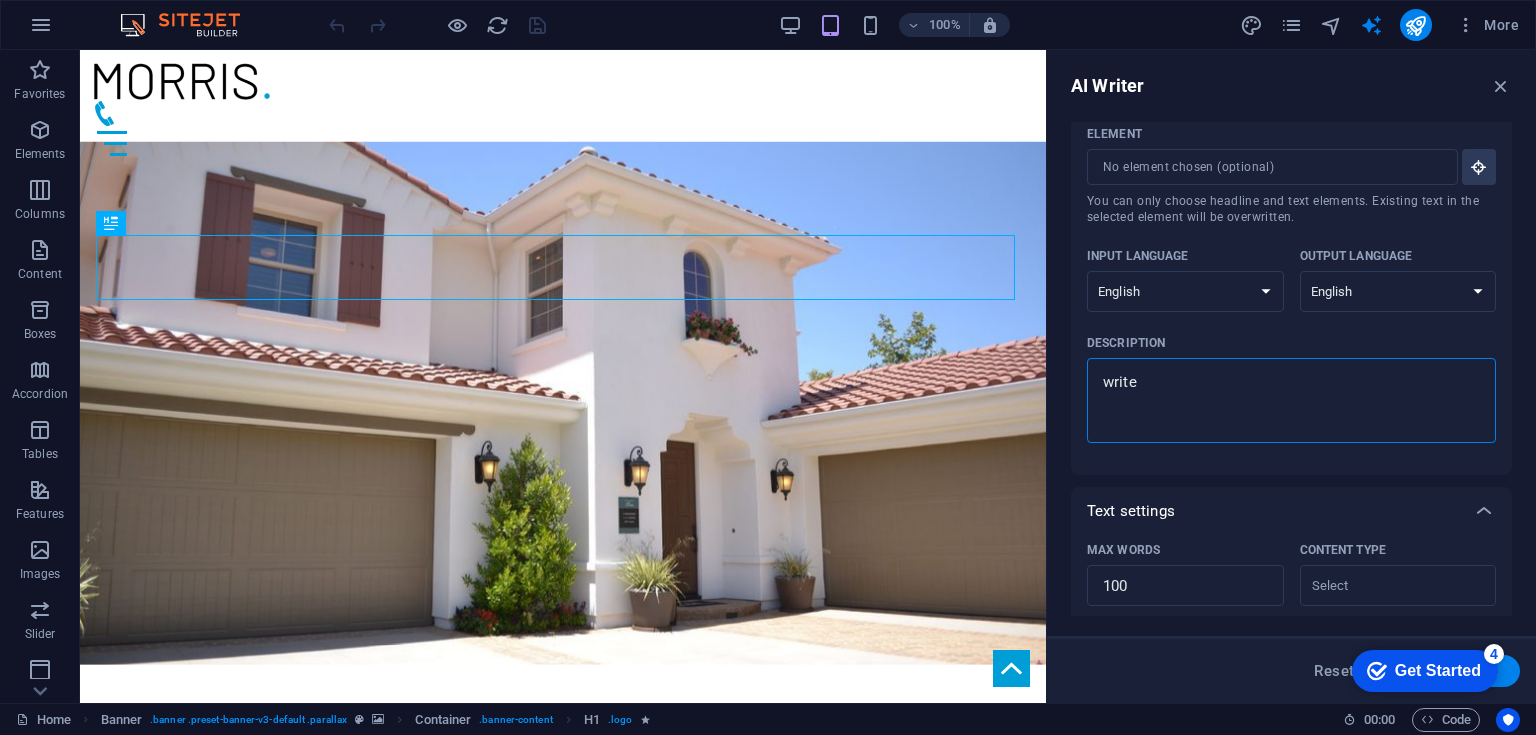
type textarea "x"
type textarea "write a"
type textarea "x"
type textarea "write a a"
type textarea "x"
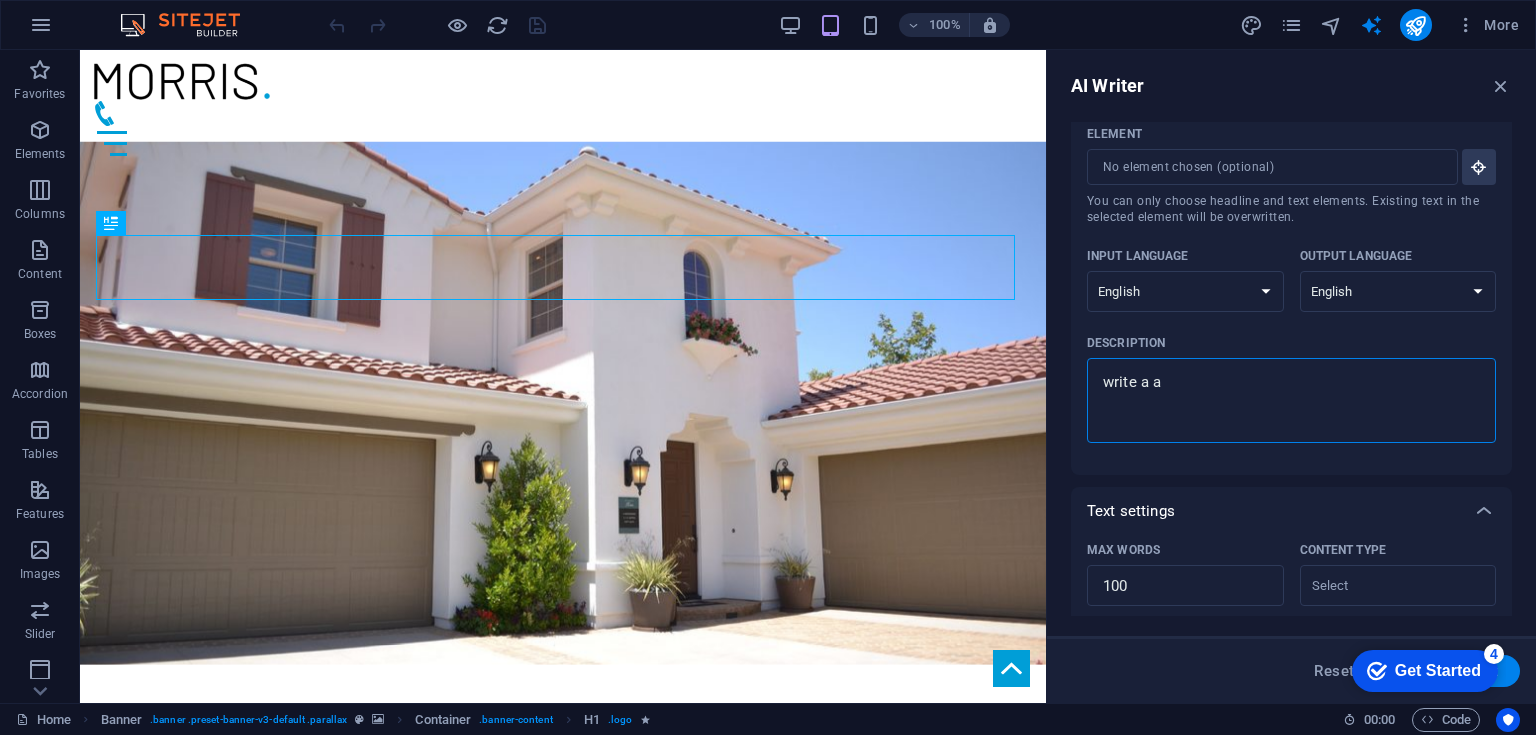
type textarea "write a ao"
type textarea "x"
type textarea "write a a"
type textarea "x"
type textarea "write a ab"
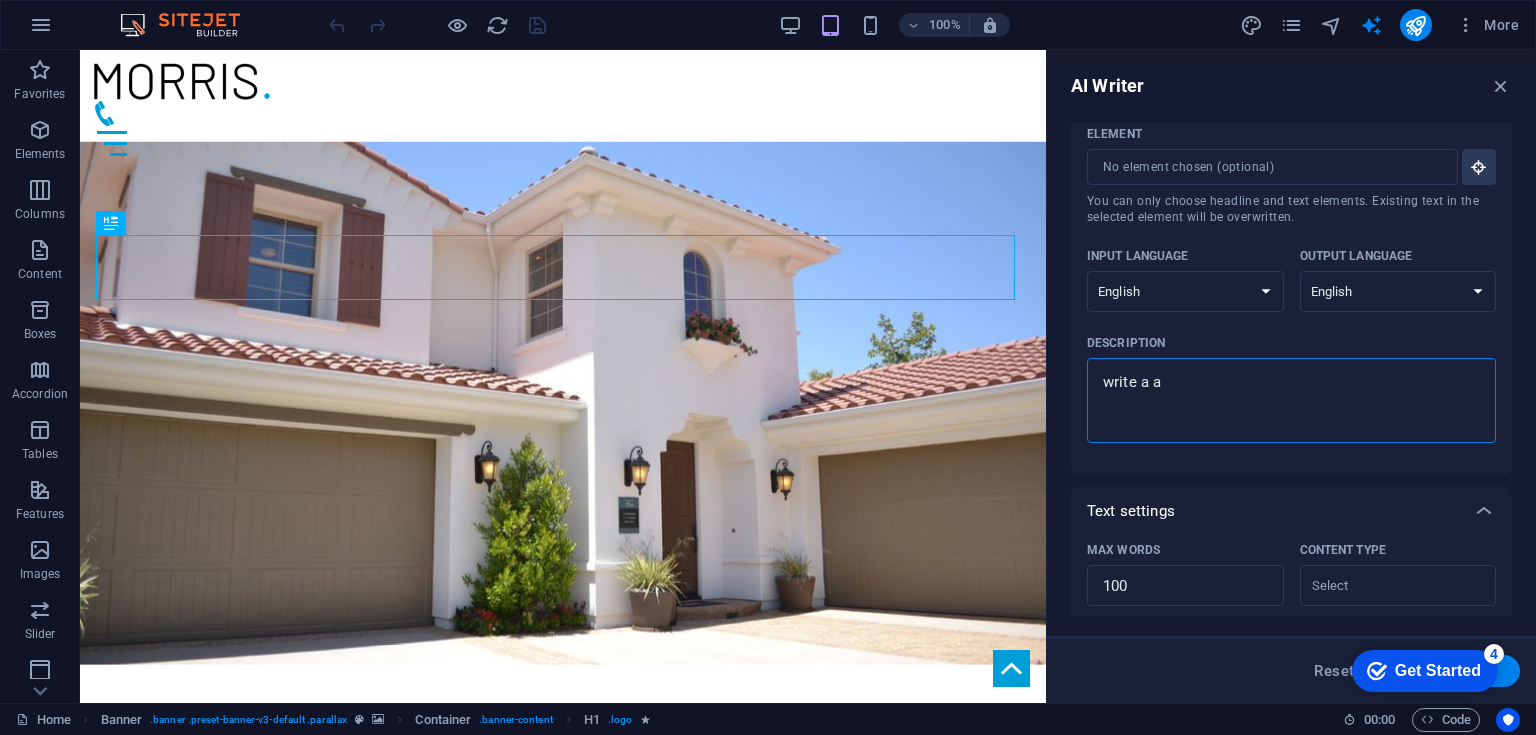
type textarea "x"
type textarea "write a abp"
type textarea "x"
type textarea "write a abpu"
type textarea "x"
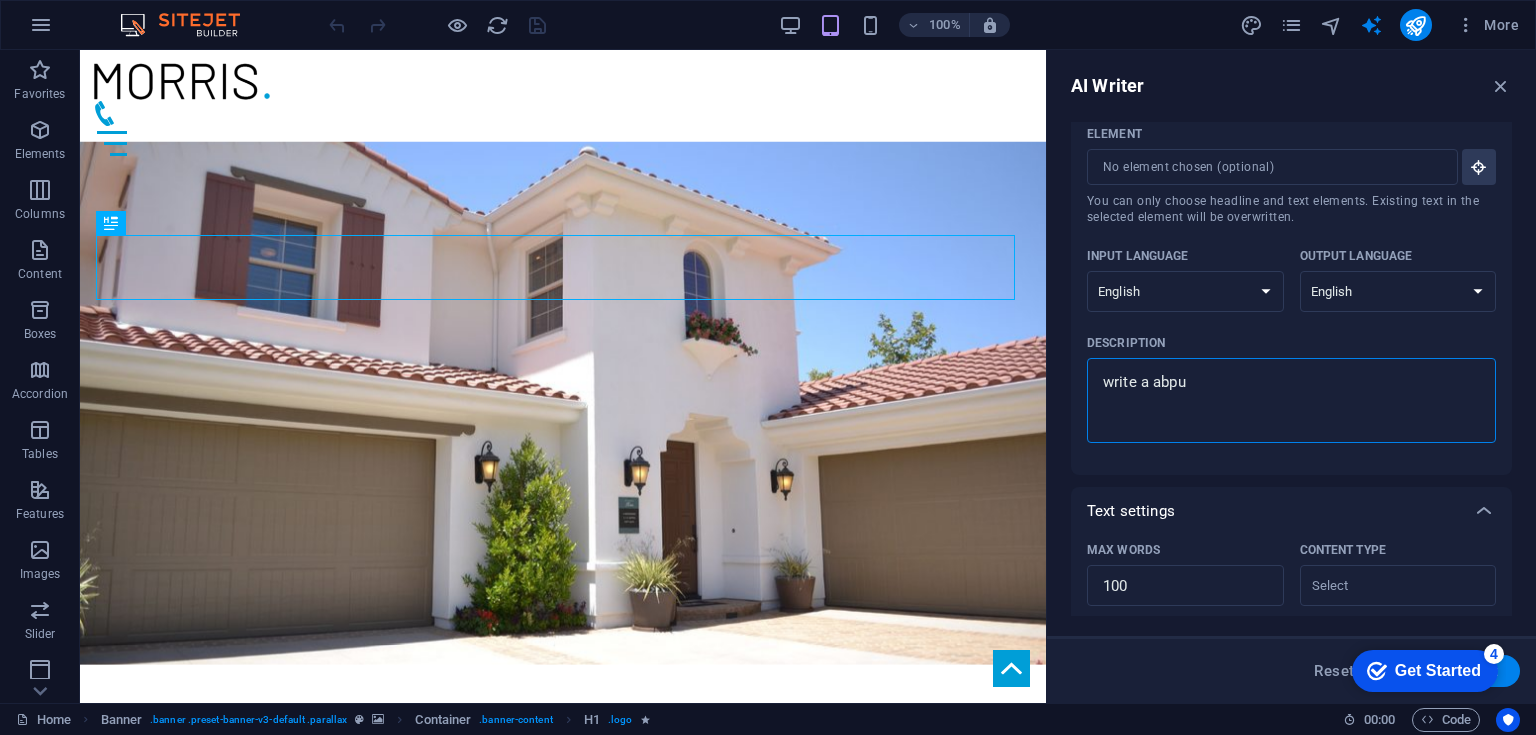
type textarea "write a abput"
type textarea "x"
type textarea "write a abput"
type textarea "x"
type textarea "write a abput"
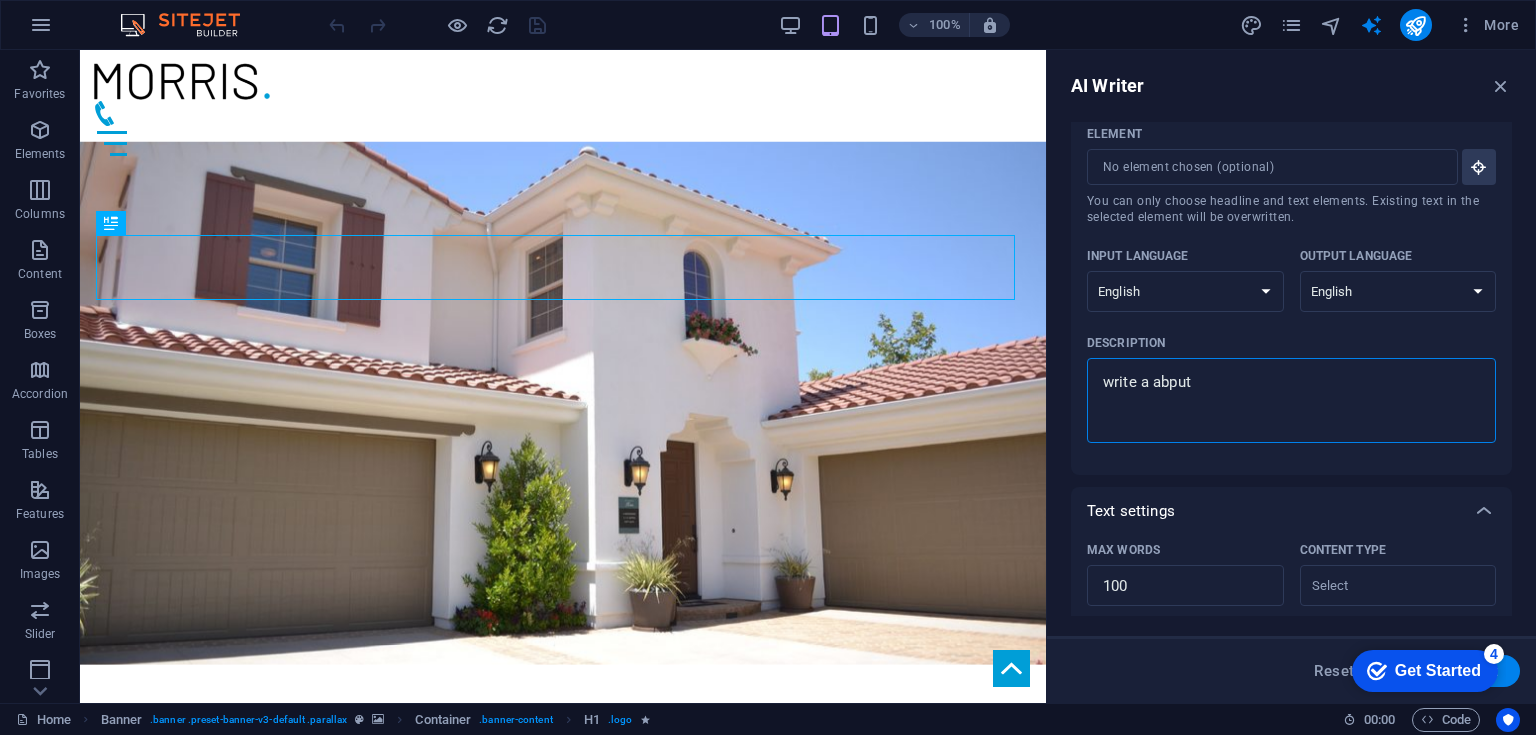
type textarea "x"
type textarea "write a abpu"
type textarea "x"
type textarea "write a abp"
type textarea "x"
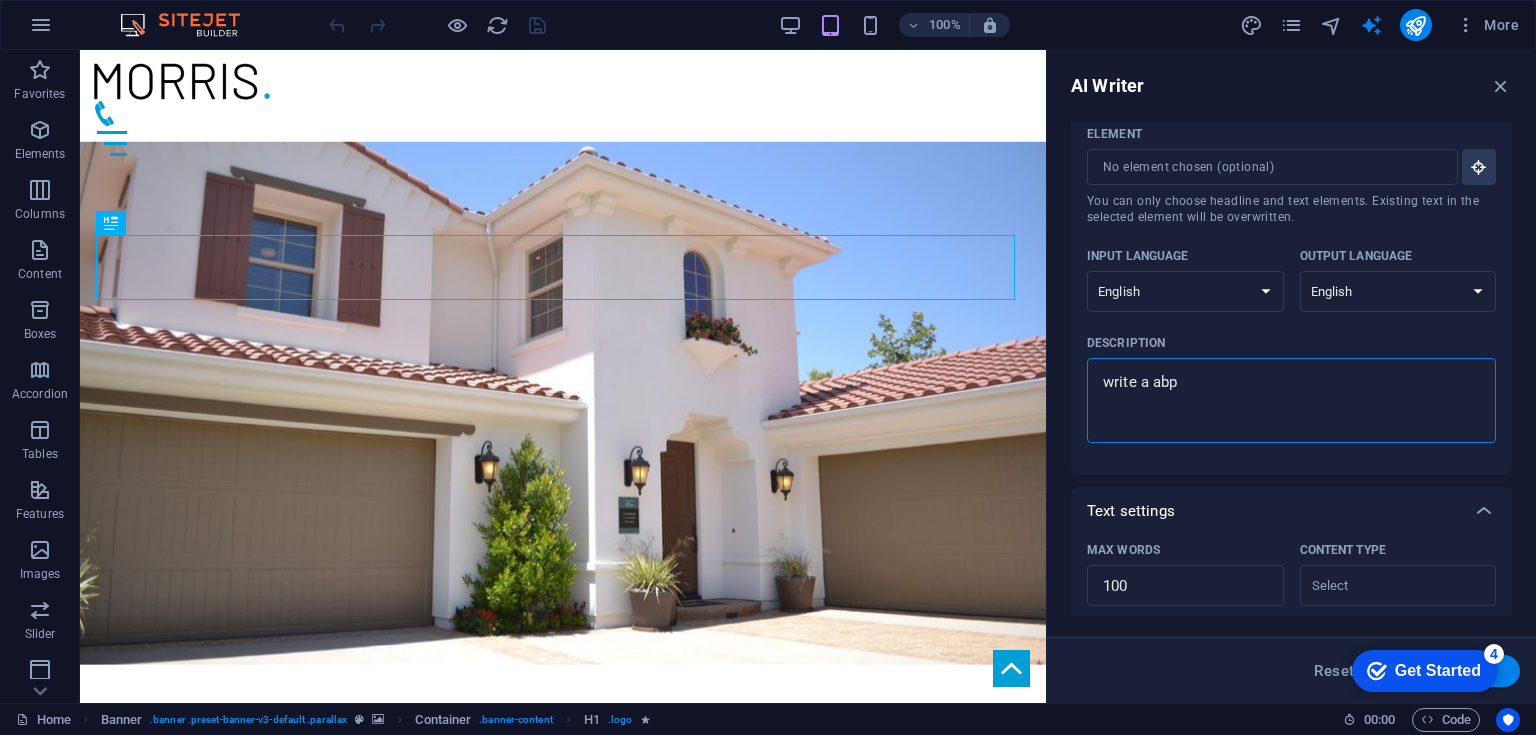
type textarea "write a ab"
type textarea "x"
type textarea "write a abo"
type textarea "x"
type textarea "write a abou"
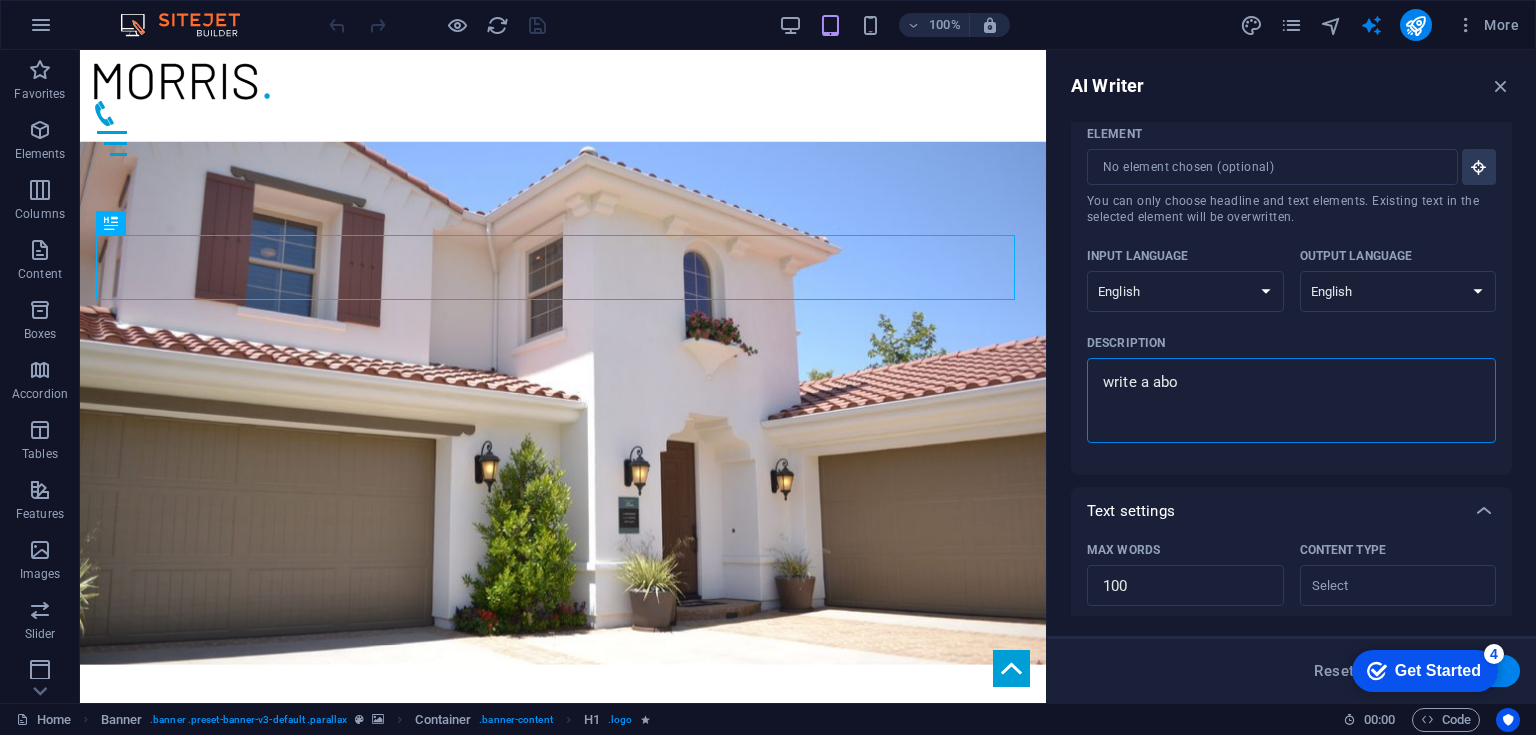
type textarea "x"
type textarea "write a about"
type textarea "x"
type textarea "write a about"
type textarea "x"
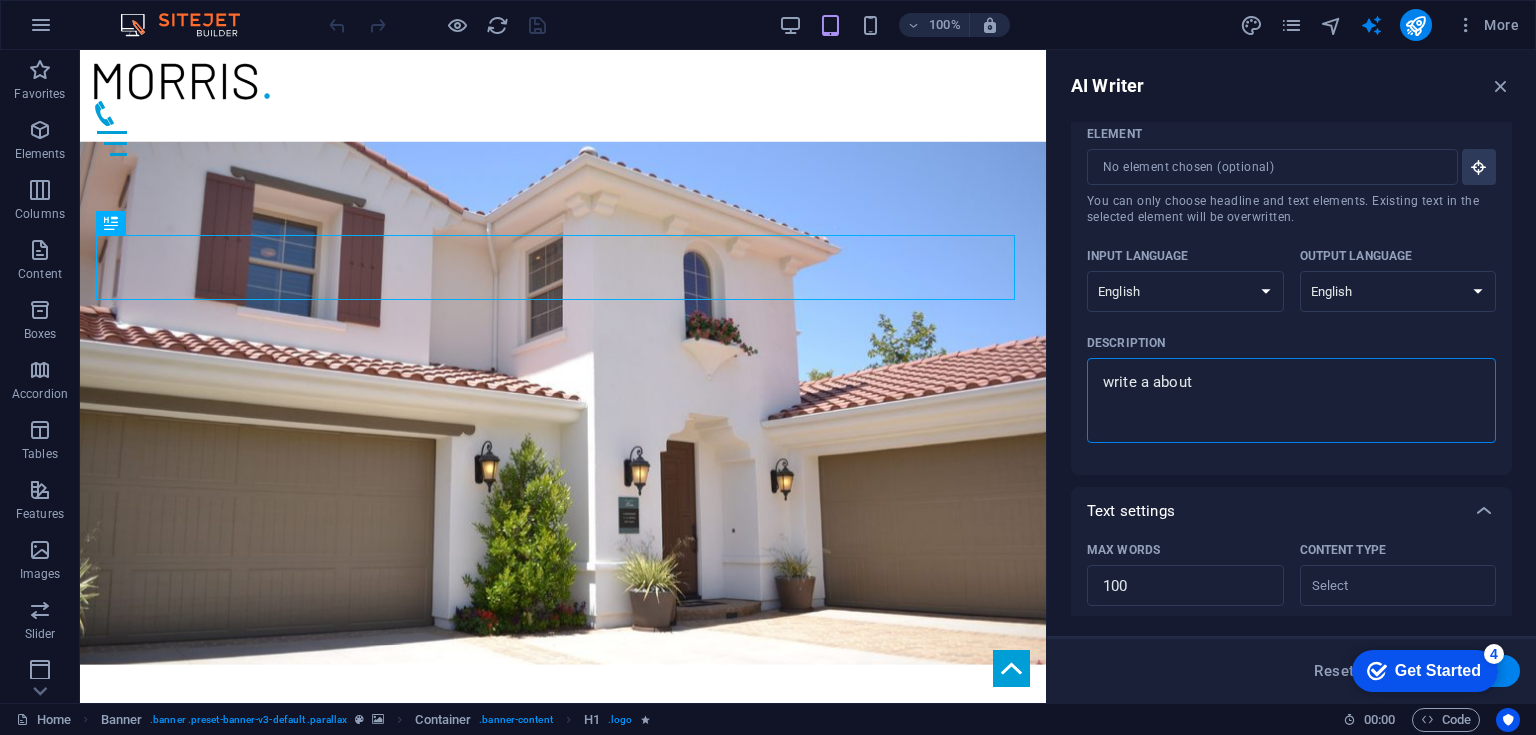
type textarea "write a about"
type textarea "x"
type textarea "write a about"
type textarea "x"
type textarea "write a about a"
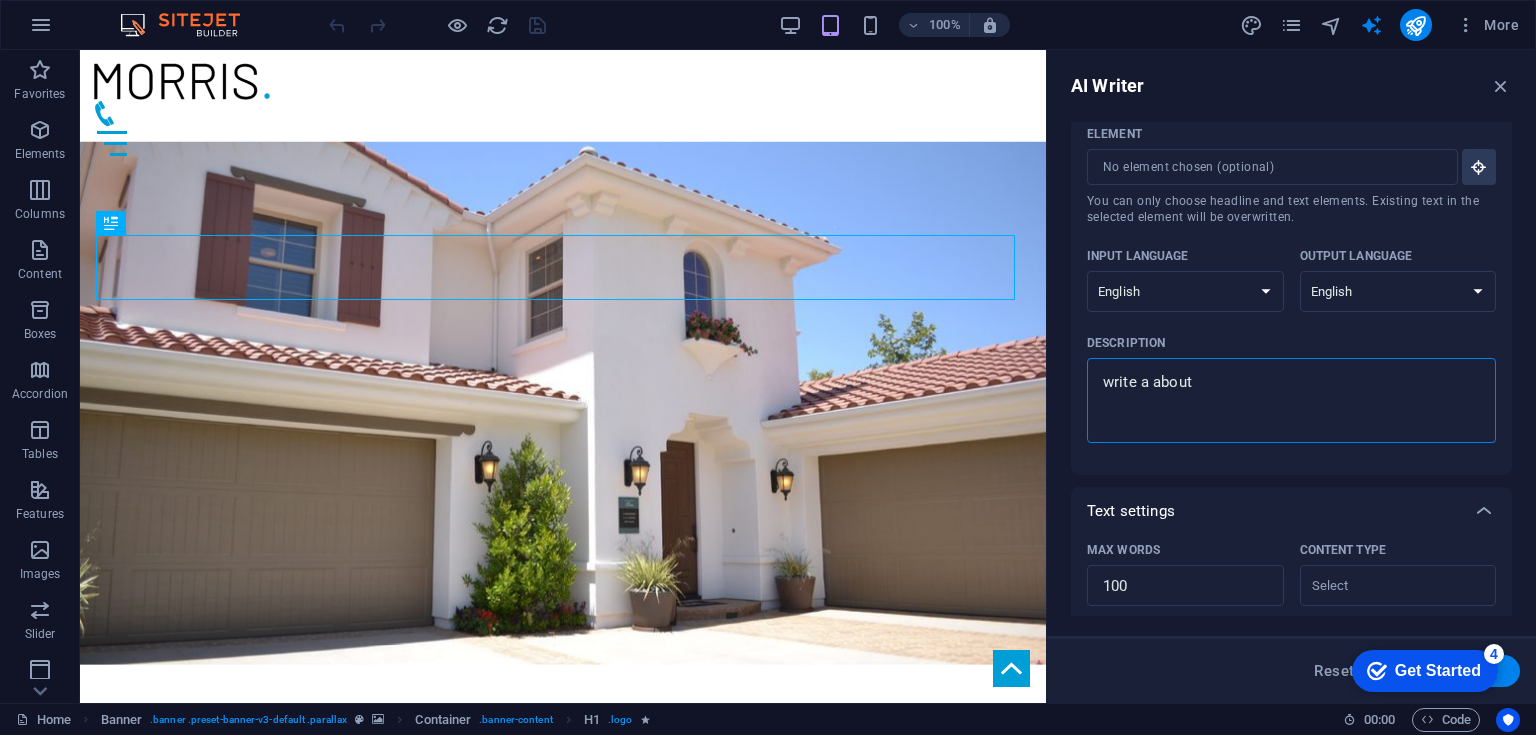
type textarea "x"
type textarea "write a about an"
type textarea "x"
type textarea "write a about an"
type textarea "x"
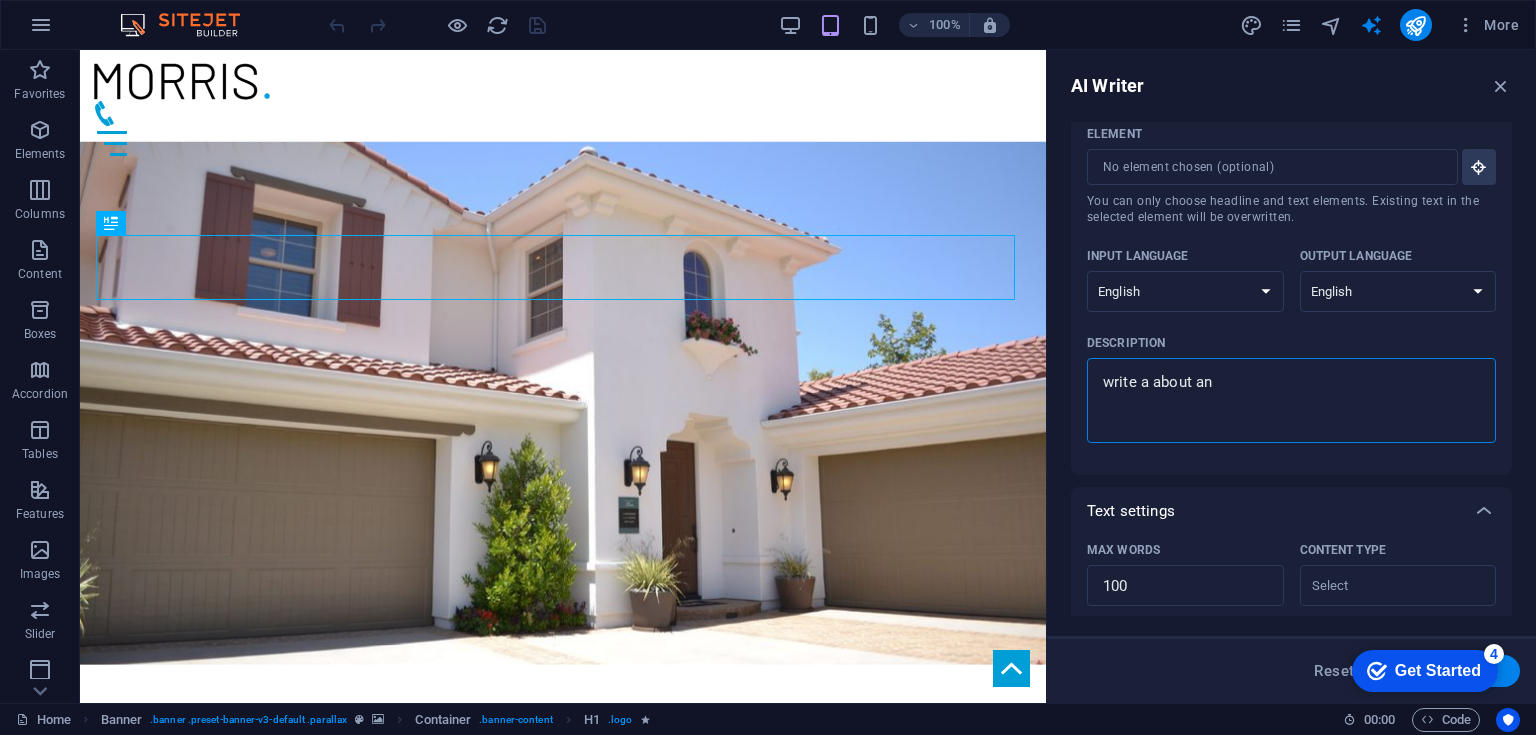
type textarea "write a about an"
type textarea "x"
type textarea "write a about an"
type textarea "x"
type textarea "write a about an r"
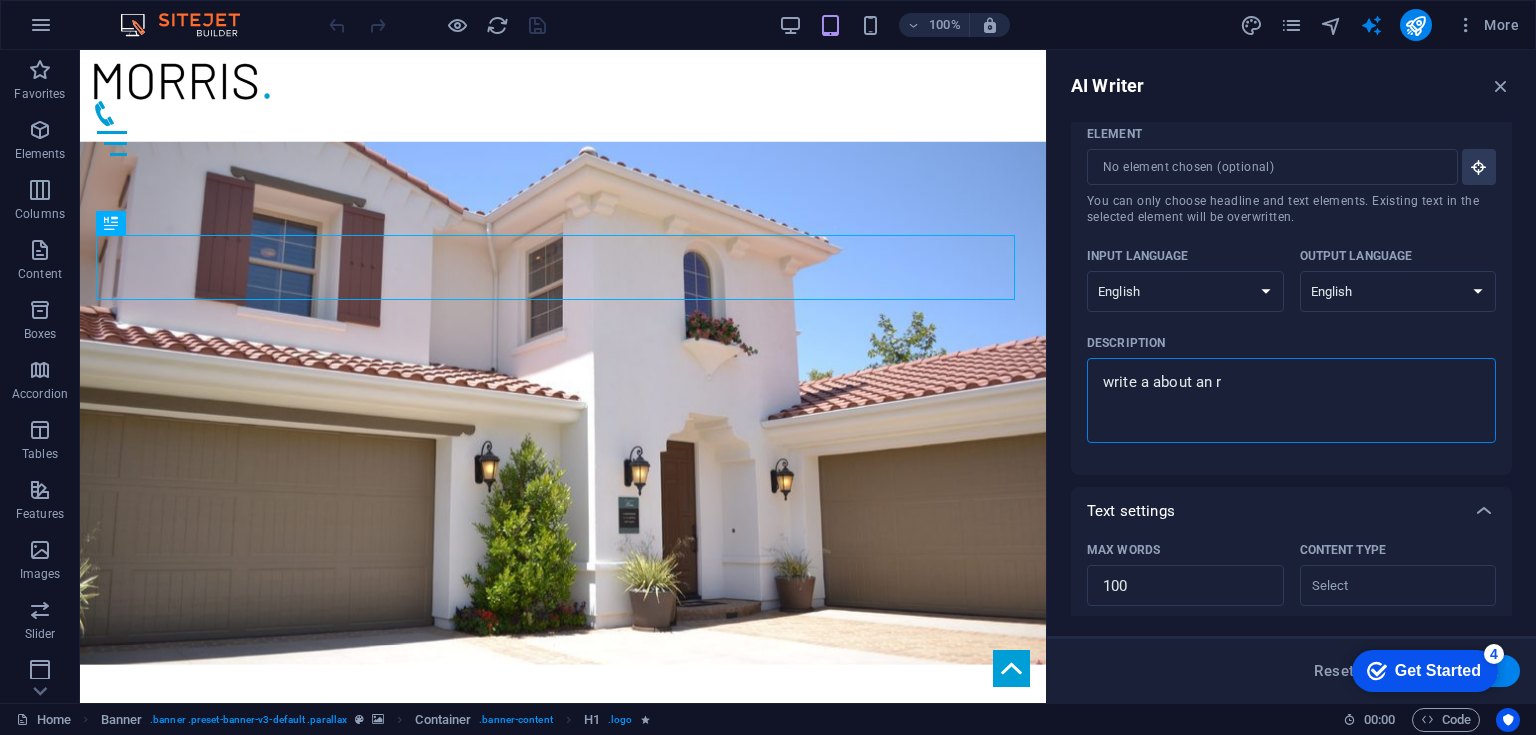
type textarea "x"
type textarea "write a about an re"
type textarea "x"
type textarea "write a about an rea"
type textarea "x"
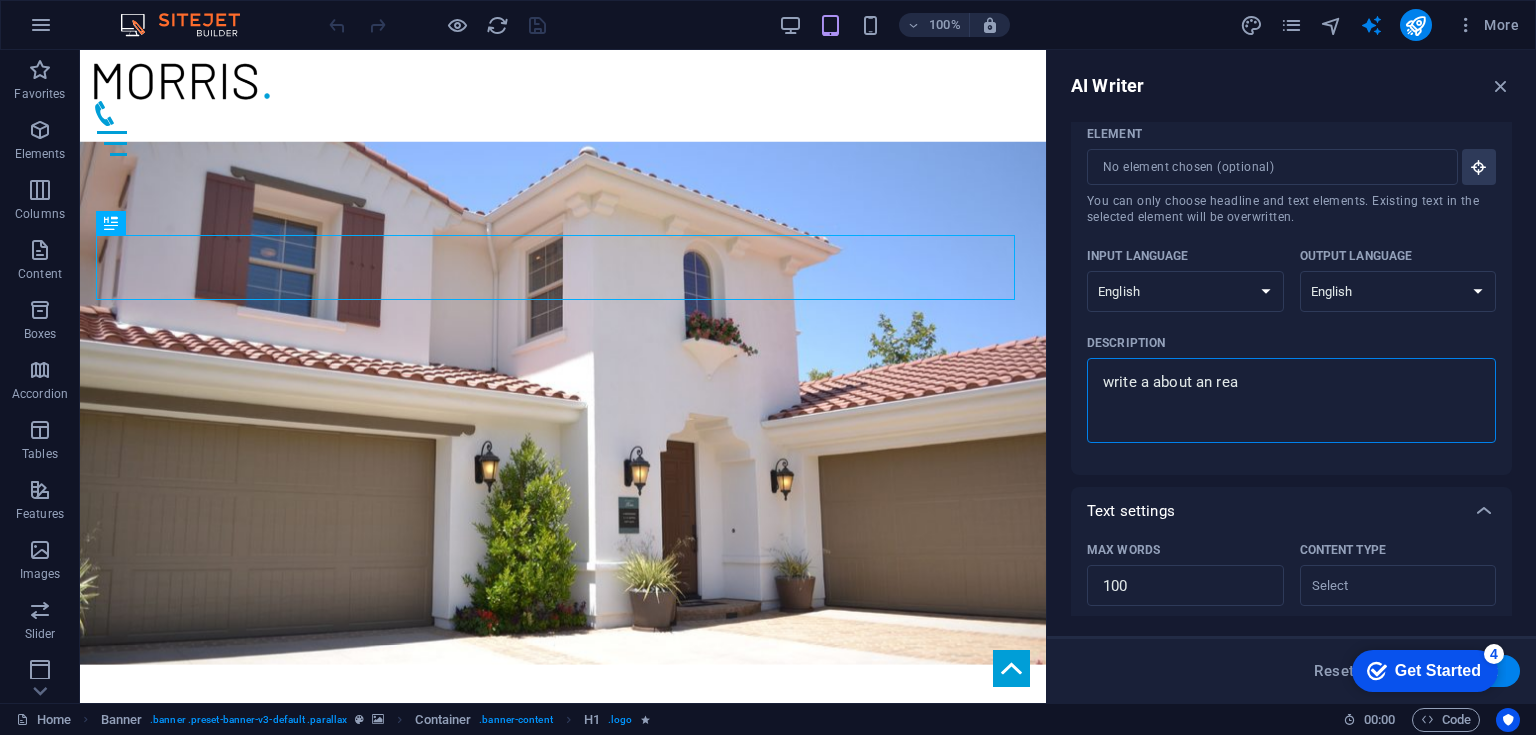
type textarea "write a about an real"
type textarea "x"
type textarea "write a about an real"
type textarea "x"
type textarea "write a about an real"
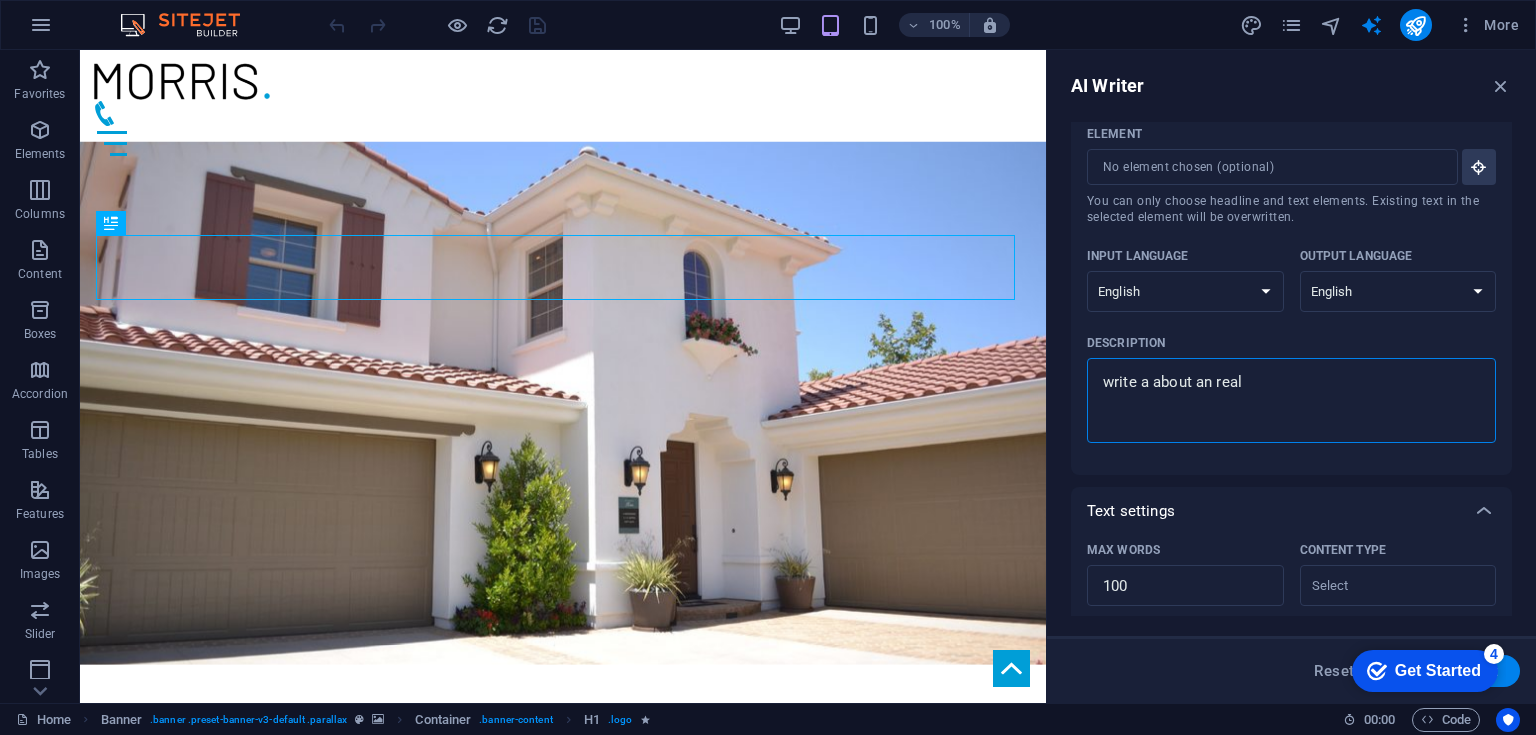
type textarea "x"
type textarea "write a about an real"
type textarea "x"
type textarea "write a about an real s"
type textarea "x"
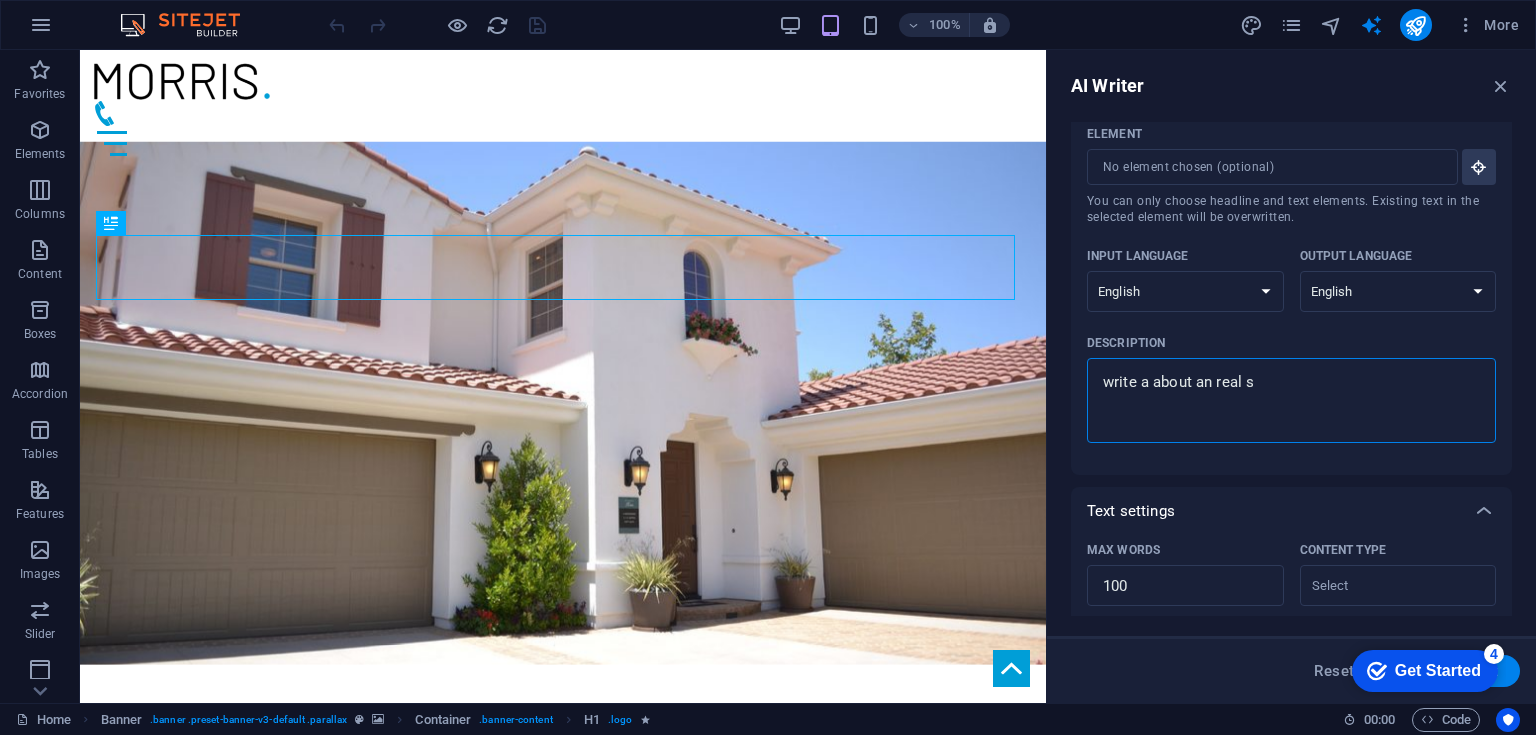
type textarea "write a about an real"
type textarea "x"
type textarea "write a about an real e"
type textarea "x"
type textarea "write a about an real es"
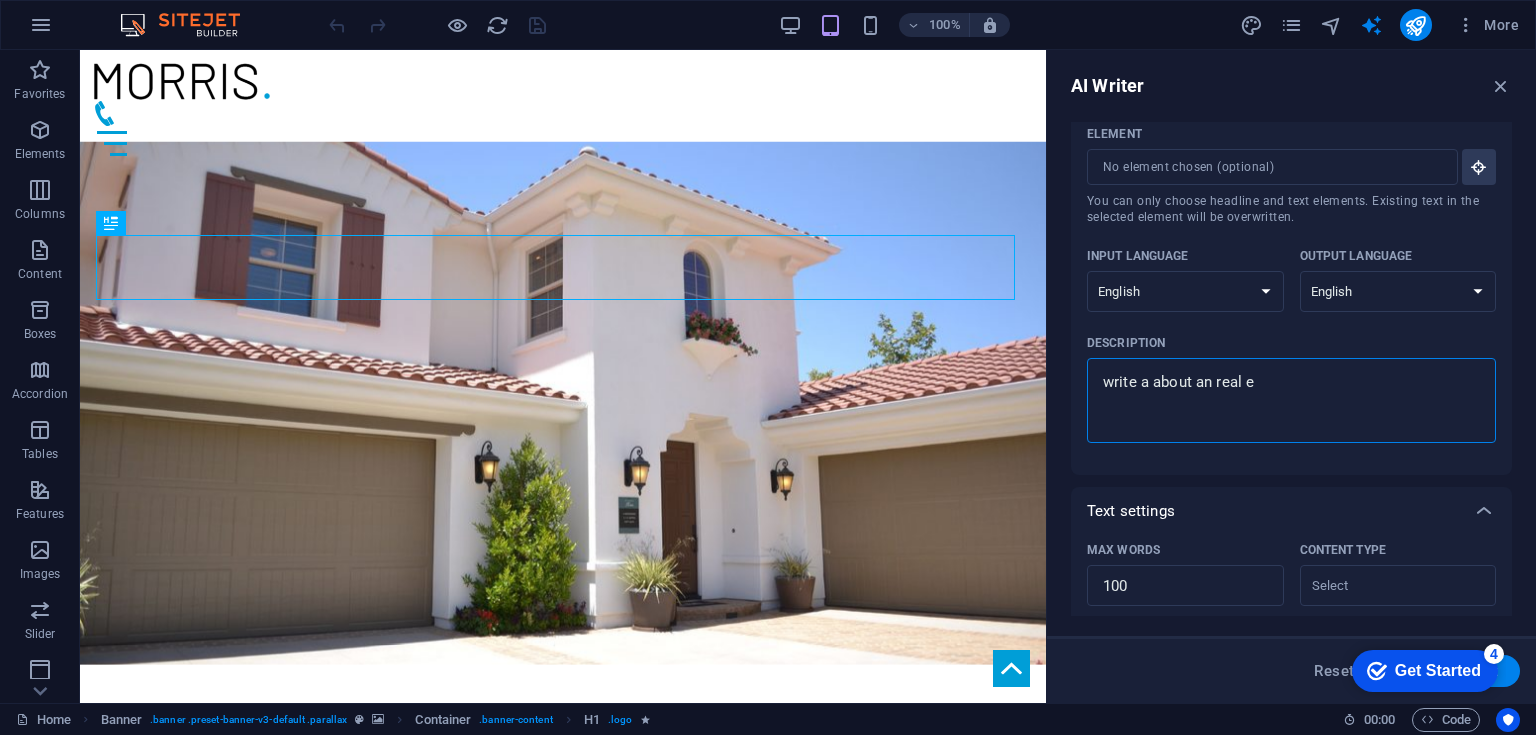
type textarea "x"
type textarea "write a about an real est"
type textarea "x"
type textarea "write a about an real esta"
type textarea "x"
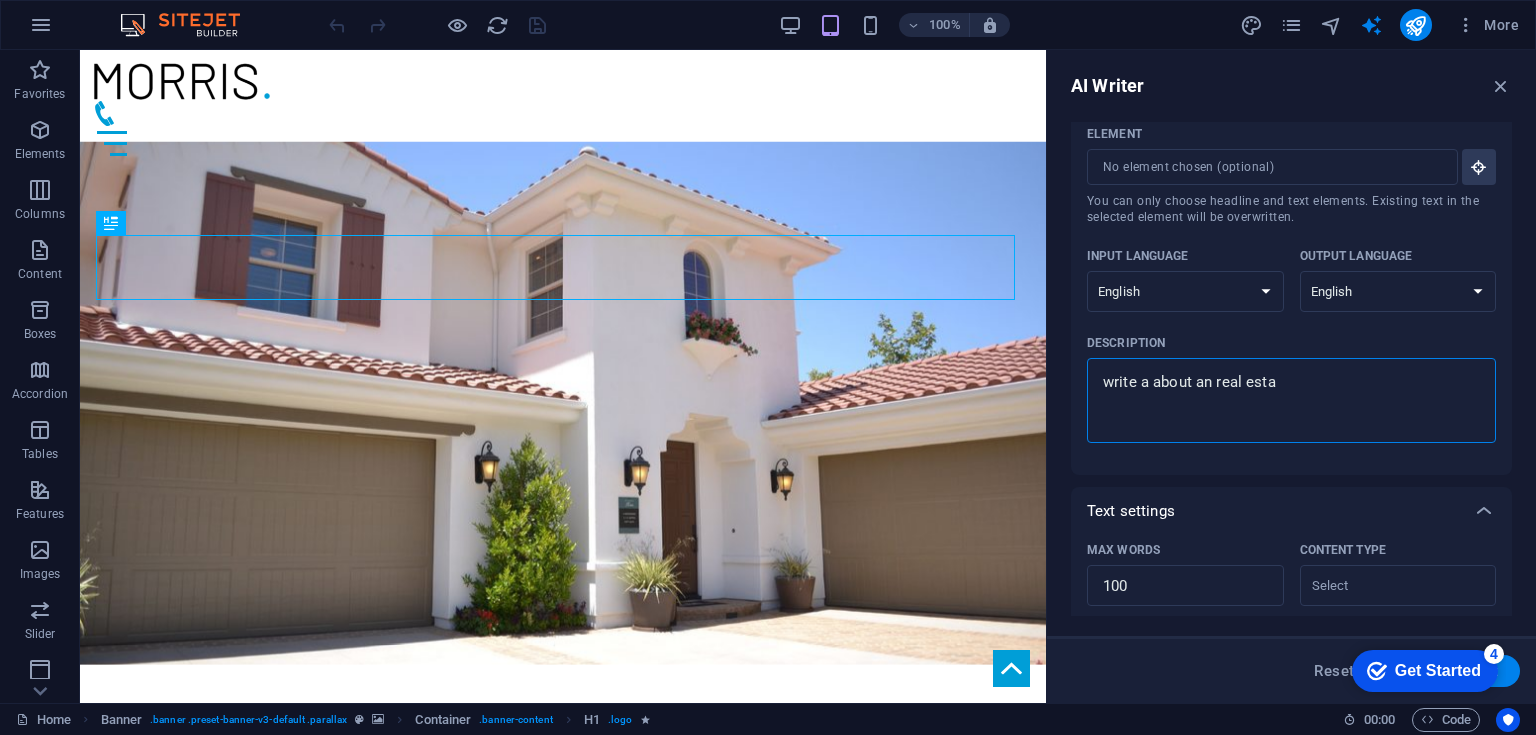
type textarea "write a about an real estat"
type textarea "x"
type textarea "write a about an real estate"
type textarea "x"
type textarea "write a about an real estate"
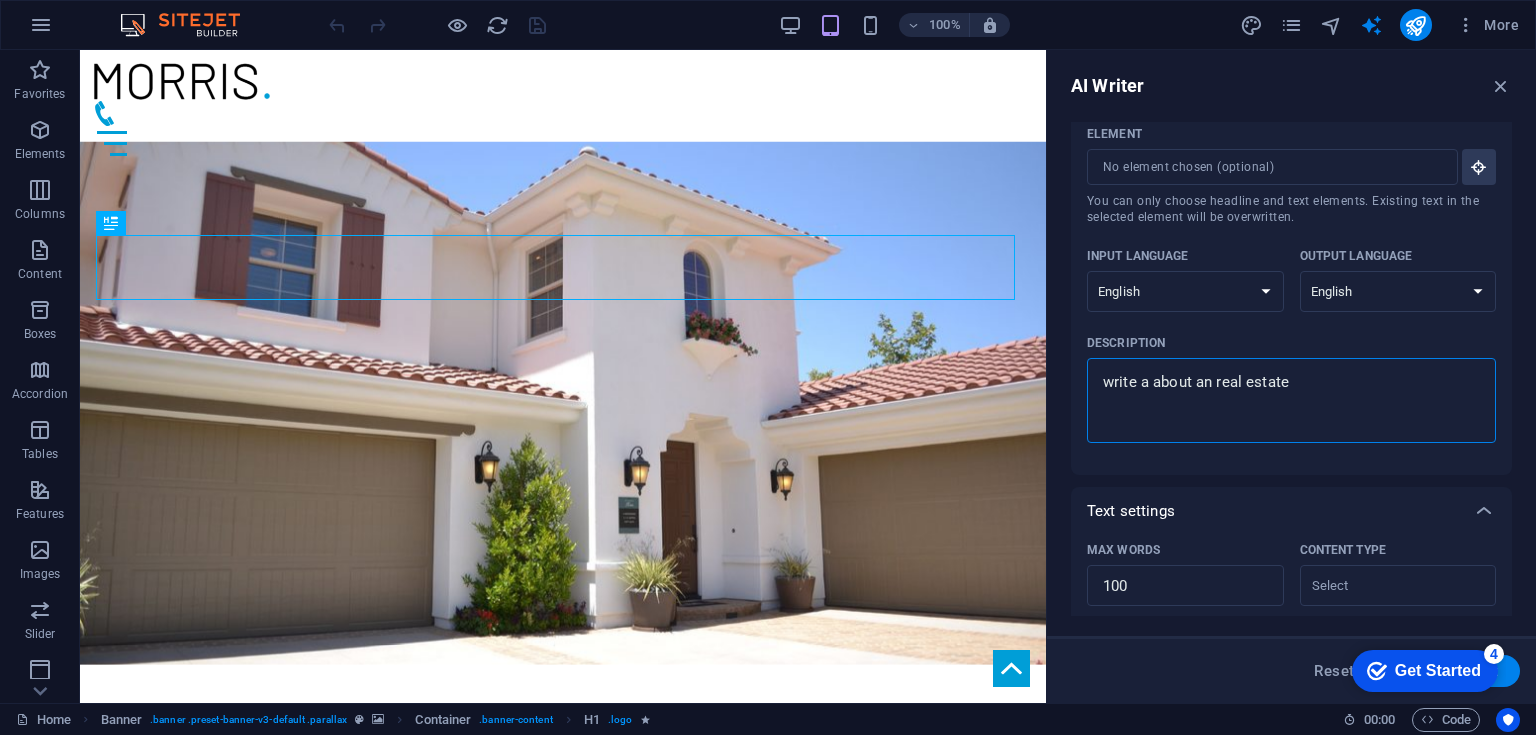
type textarea "x"
type textarea "write a about an real estate"
type textarea "x"
type textarea "write a about an real estate"
type textarea "x"
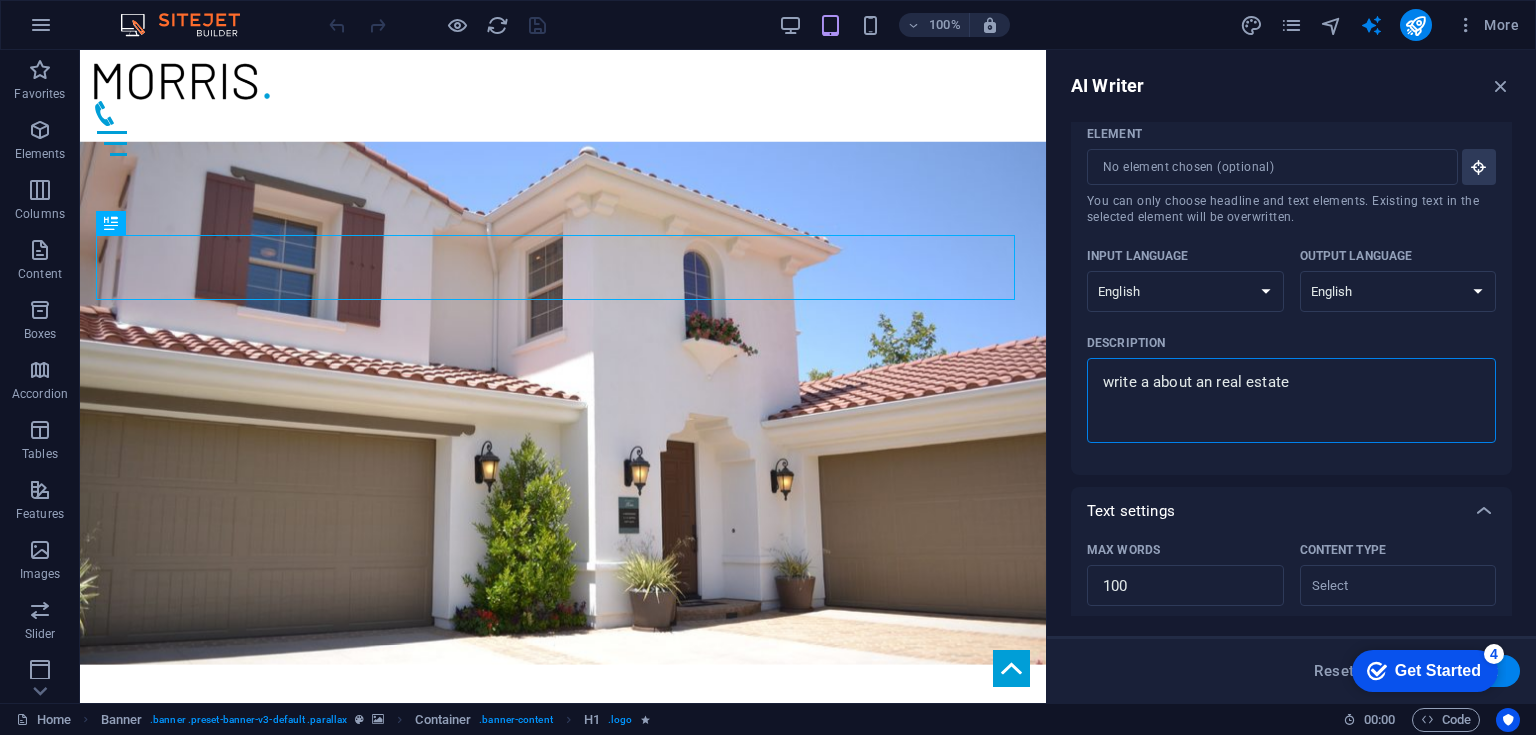
type textarea "write a about an real estate b"
type textarea "x"
type textarea "write a about an real estate bu"
type textarea "x"
type textarea "write a about an real estate bus"
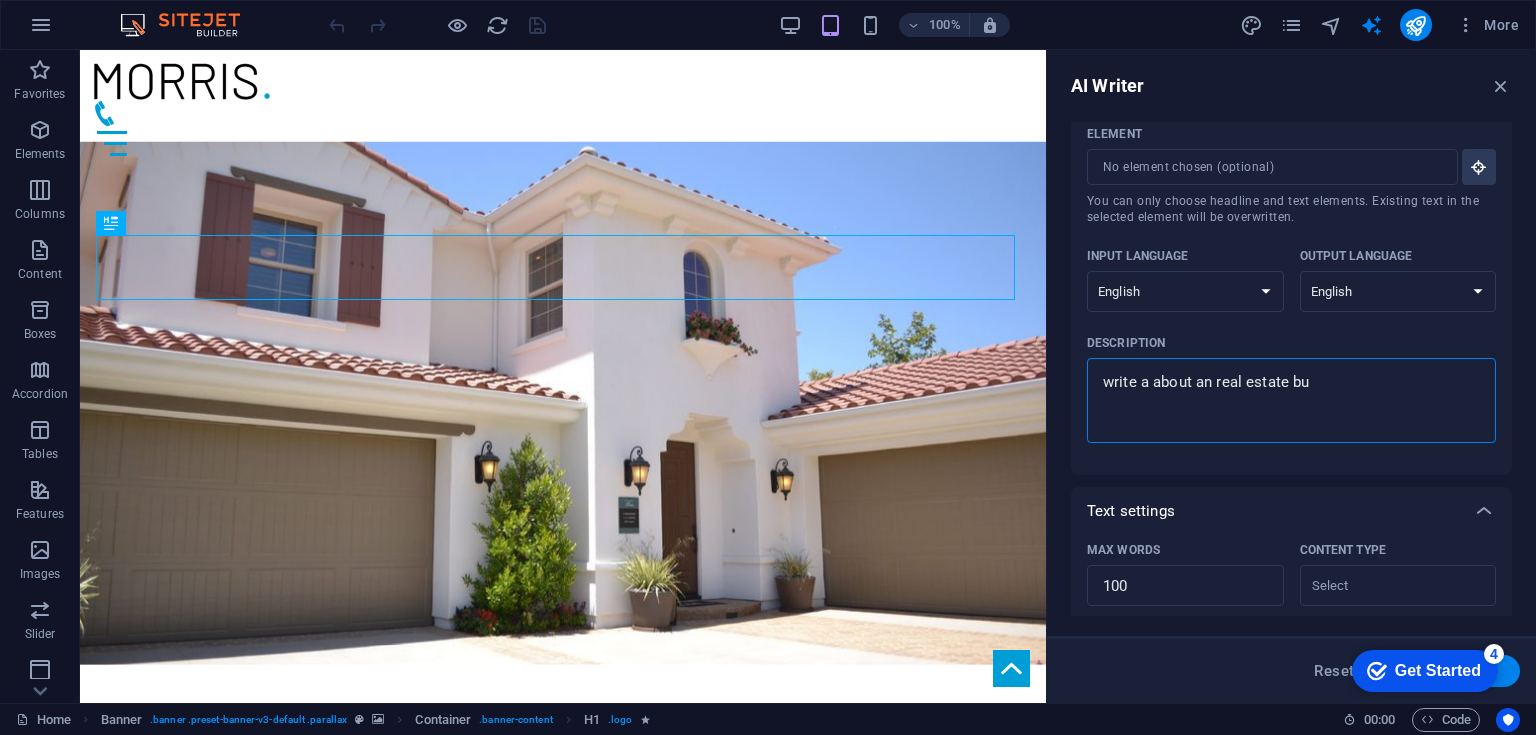
type textarea "x"
type textarea "write a about an real estate busi"
type textarea "x"
type textarea "write a about an real estate busin"
type textarea "x"
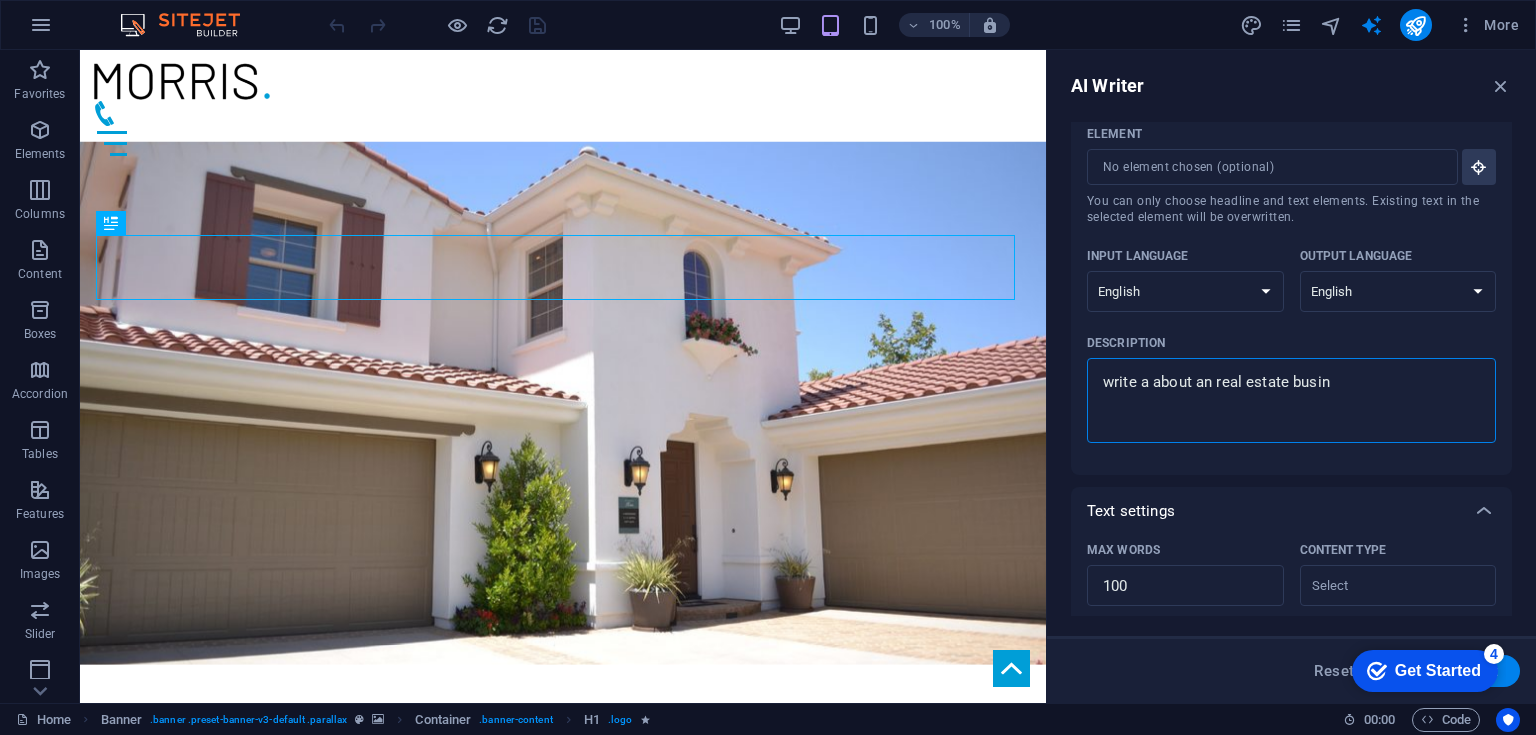
type textarea "write a about an real estate busine"
type textarea "x"
type textarea "write a about an real estate busines"
type textarea "x"
type textarea "write a about an real estate business"
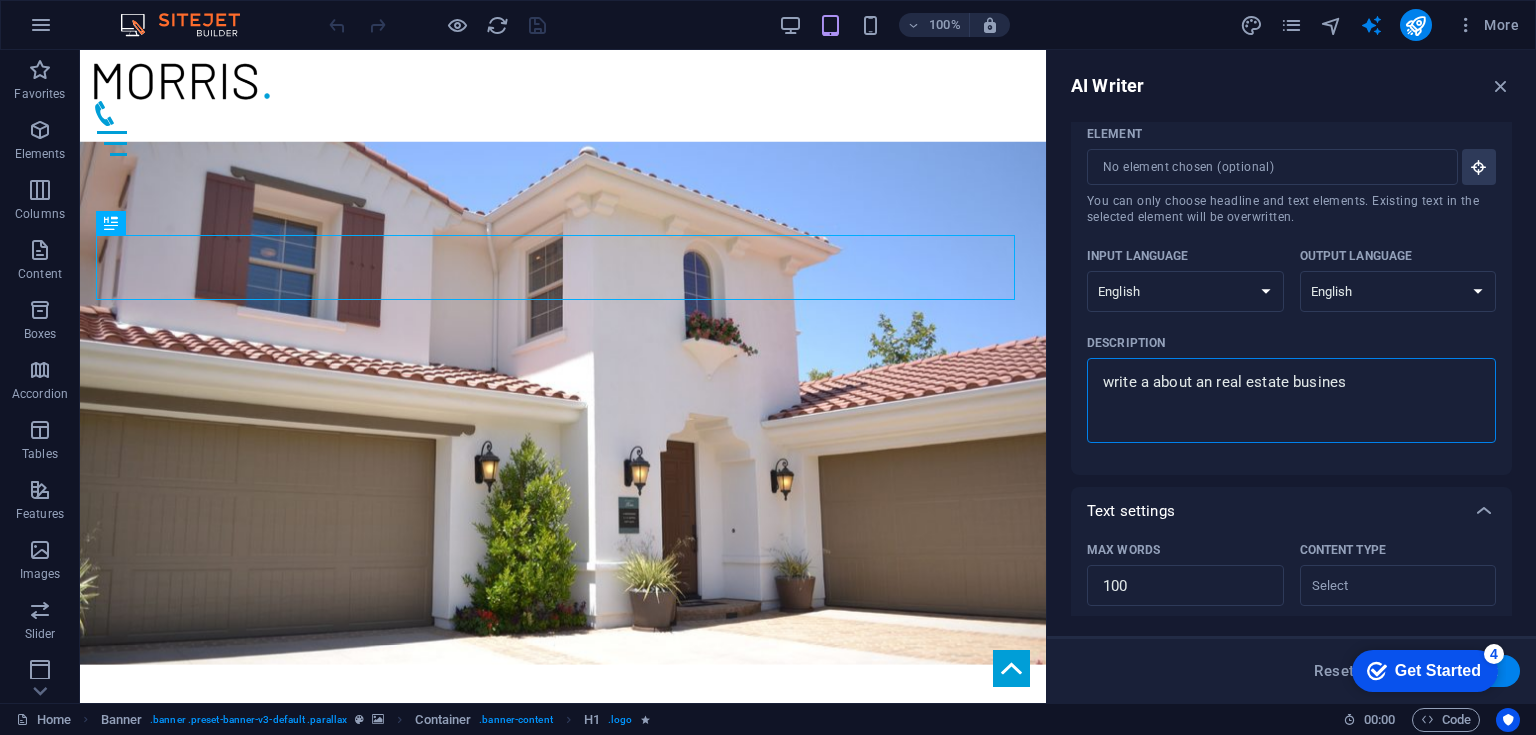
type textarea "x"
type textarea "write a about an real estate business"
type textarea "x"
type textarea "write a about an real estate business"
type textarea "x"
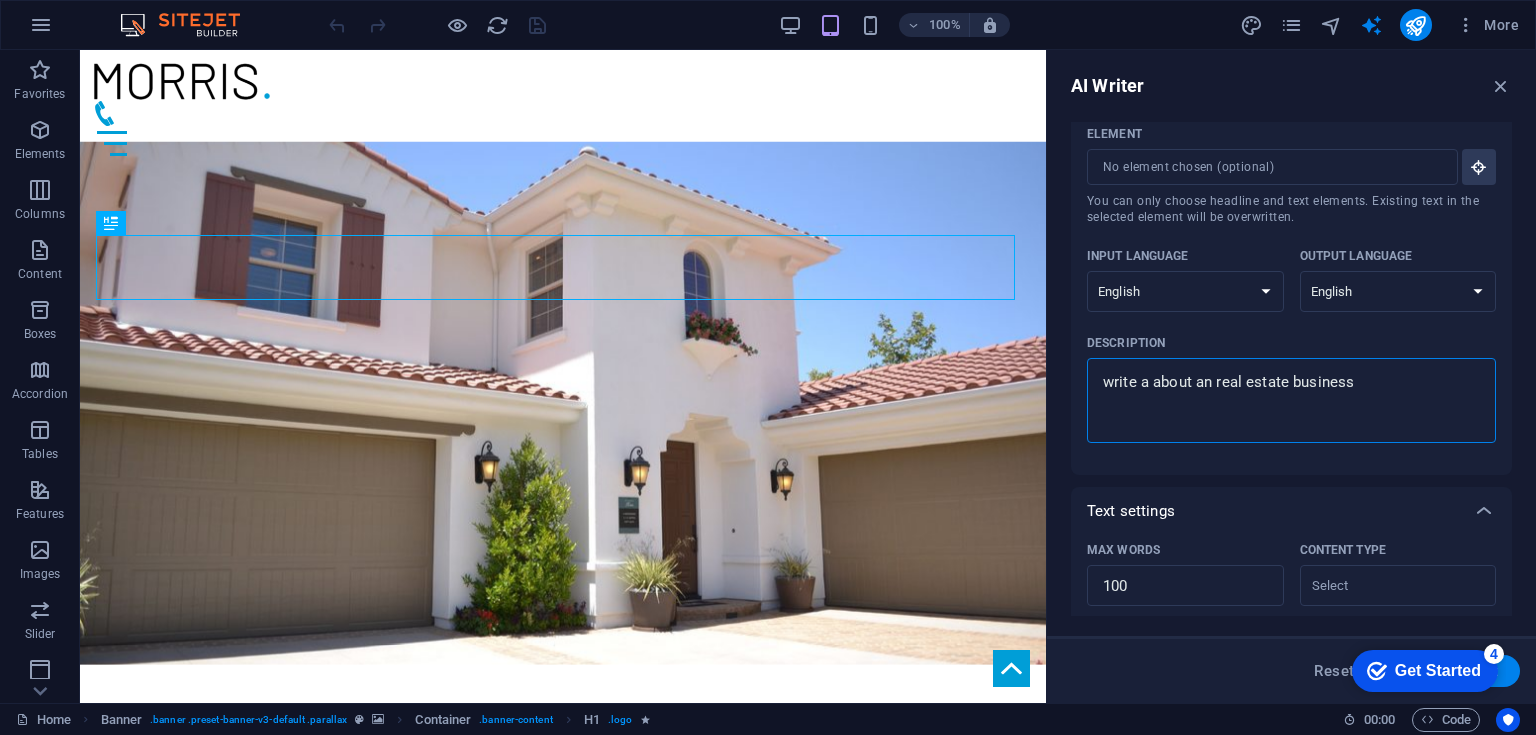
type textarea "write a about an real estate business"
type textarea "x"
type textarea "write a about an real estate business i"
type textarea "x"
type textarea "write a about an real estate business in"
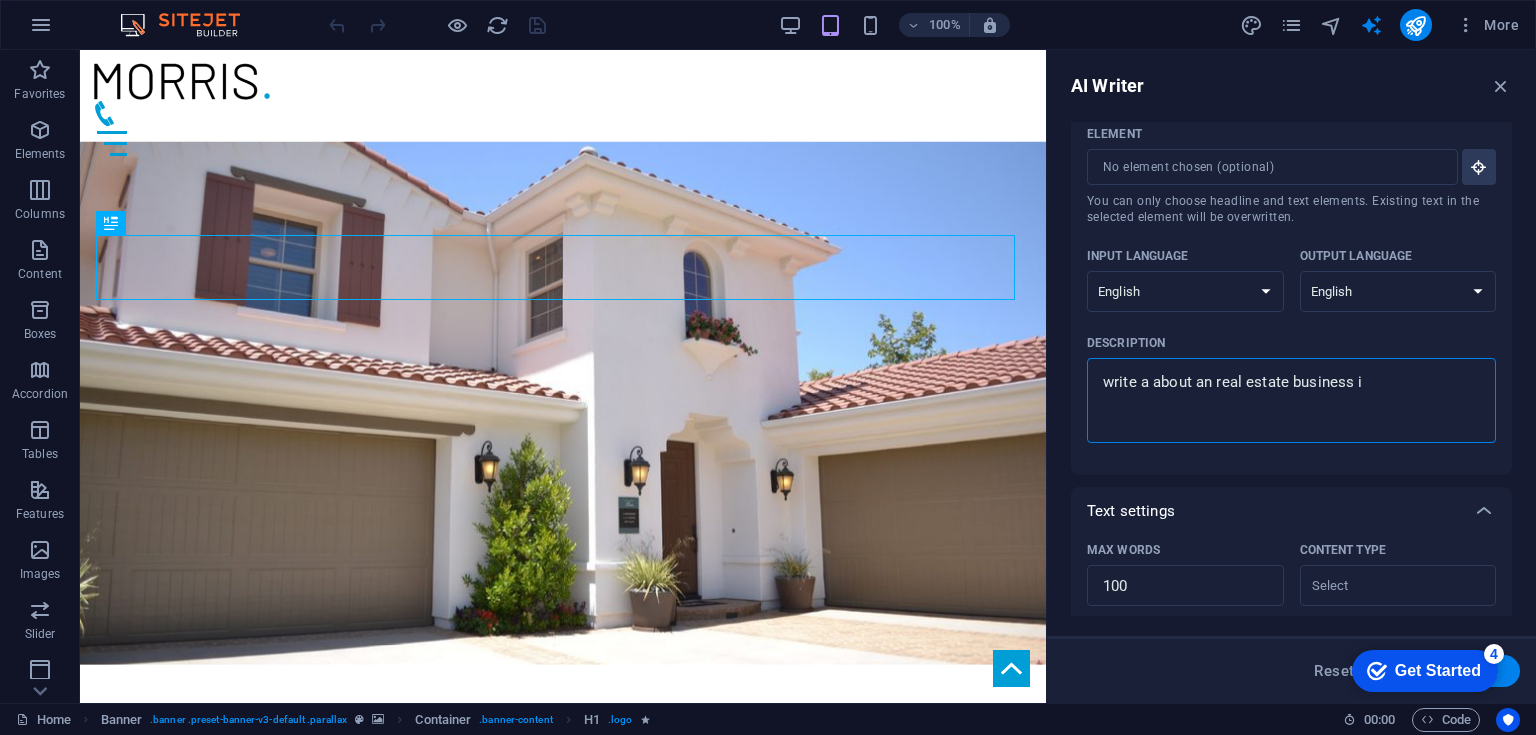
type textarea "x"
type textarea "write a about an real estate business in"
type textarea "x"
type textarea "write a about an real estate business in t"
type textarea "x"
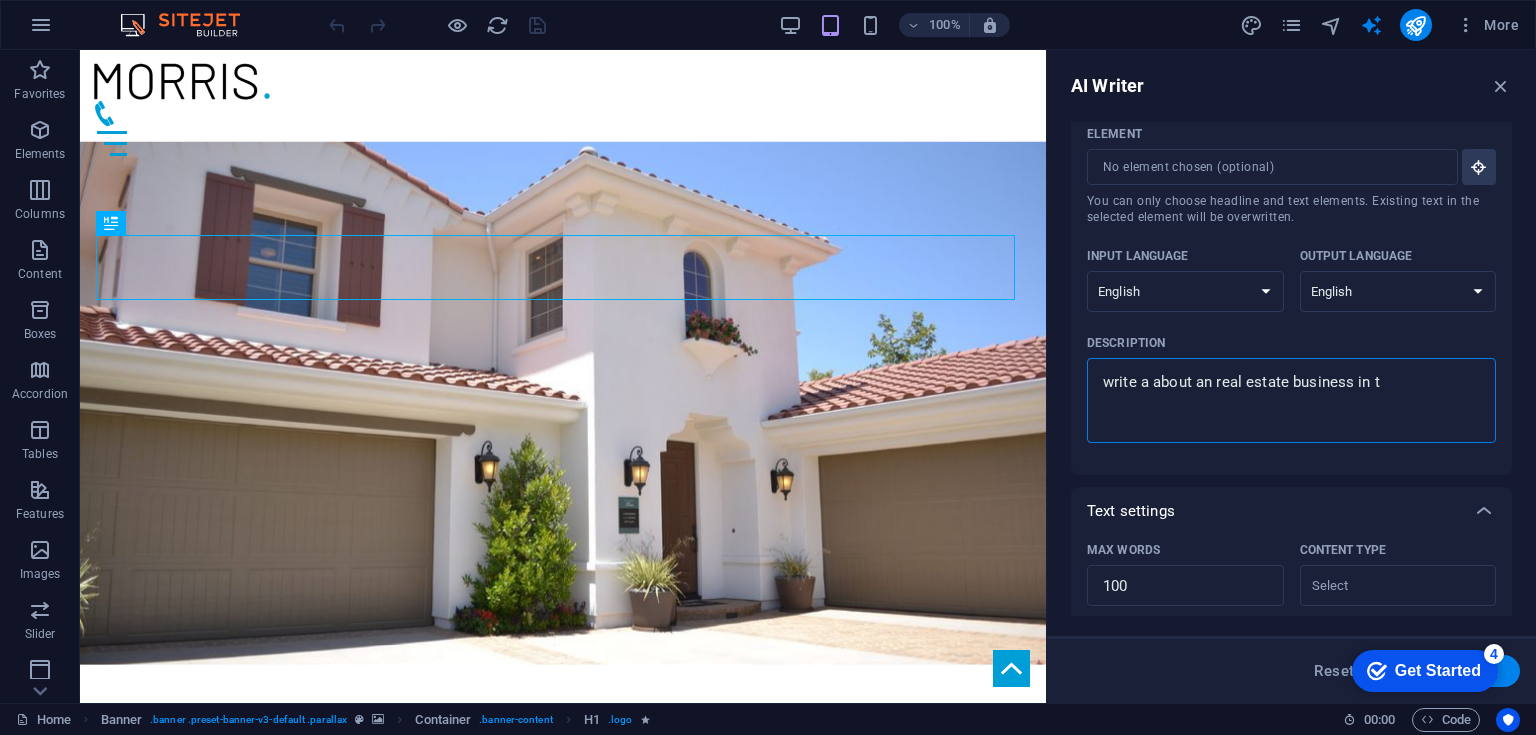
type textarea "write a about an real estate business in th"
type textarea "x"
type textarea "write a about an real estate business in the"
type textarea "x"
type textarea "write a about an real estate business in the"
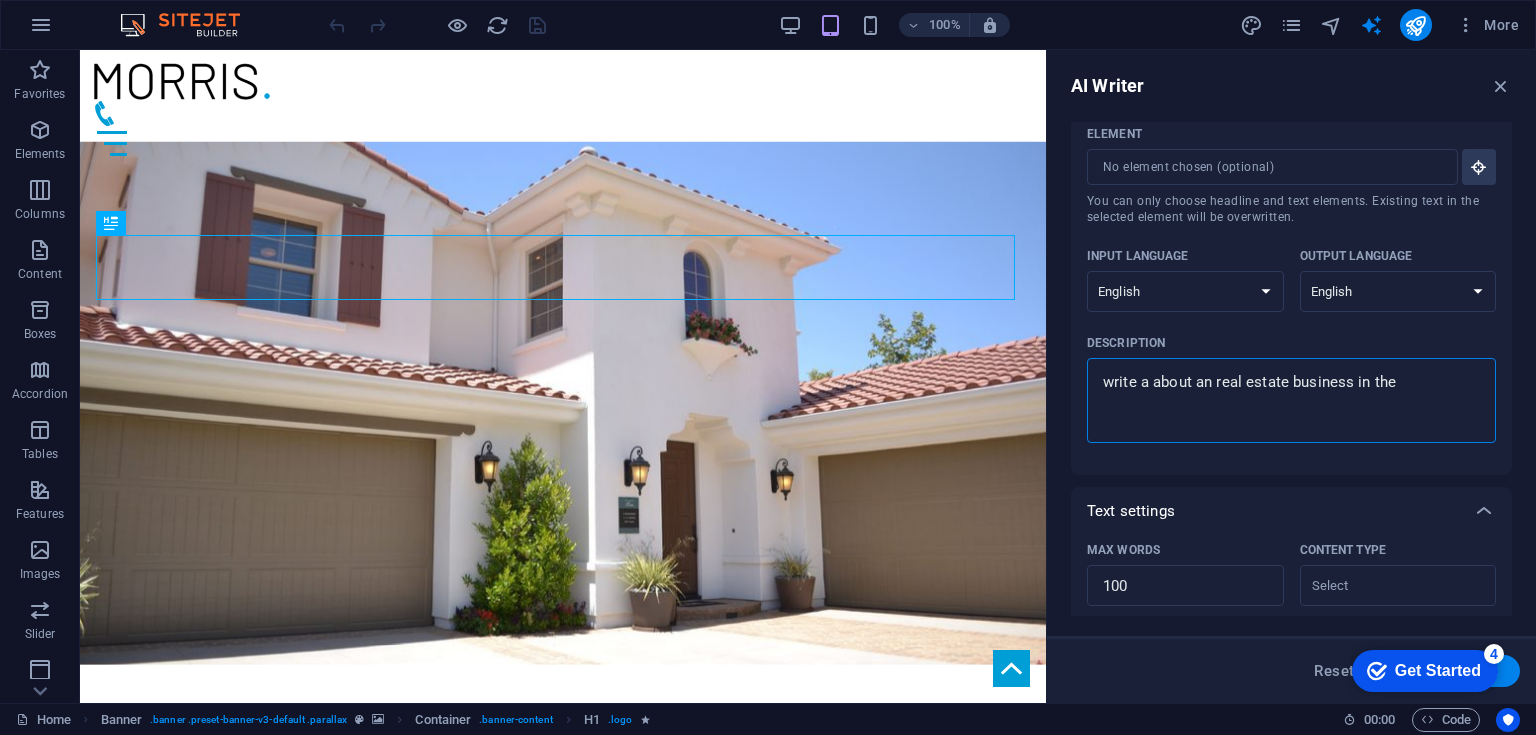
type textarea "x"
type textarea "write a about an real estate business in the"
type textarea "x"
type textarea "write a about an real estate business in the"
type textarea "x"
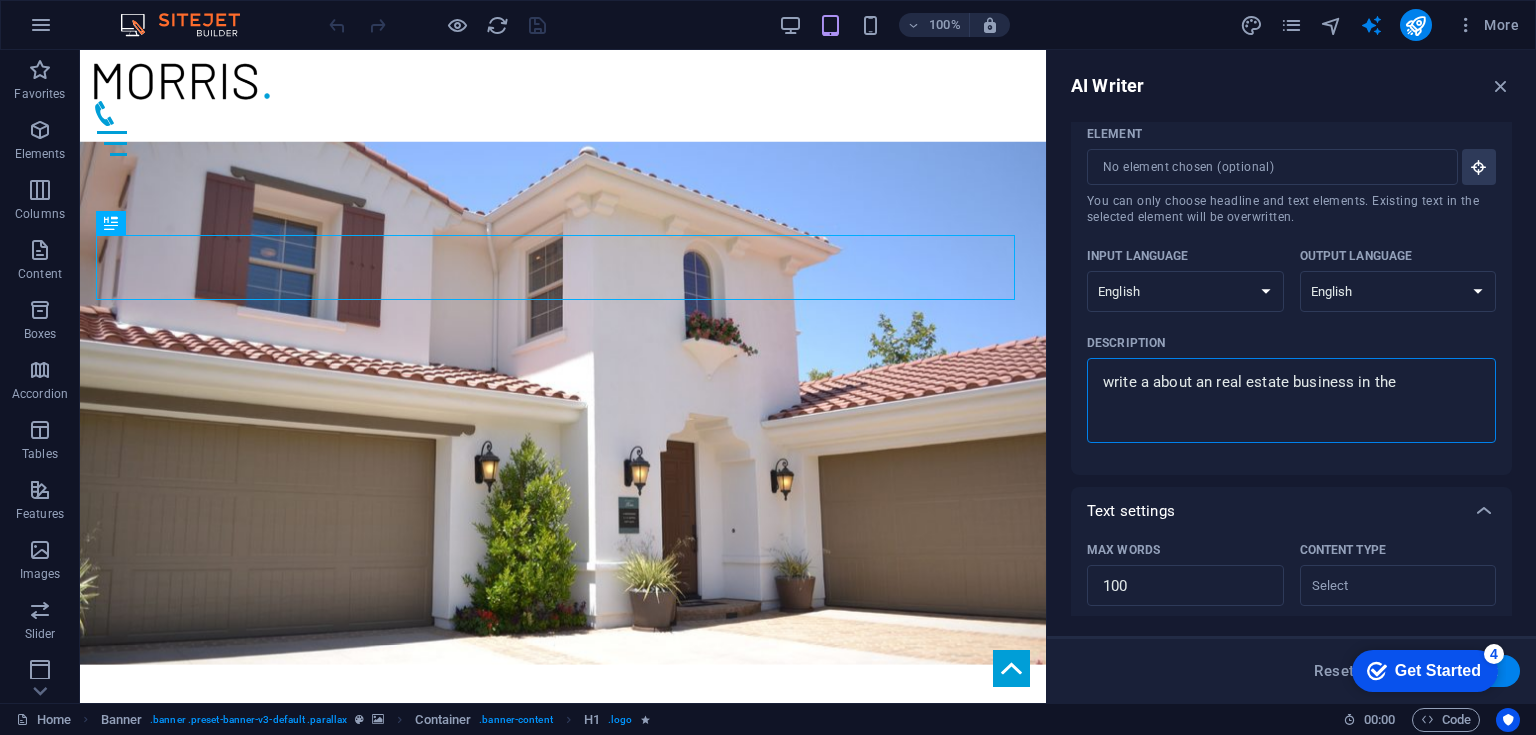
type textarea "write a about an real estate business in the [GEOGRAPHIC_DATA]"
type textarea "x"
type textarea "write a about an real estate business in the [GEOGRAPHIC_DATA]"
type textarea "x"
type textarea "write a about an real estate business in the [GEOGRAPHIC_DATA]"
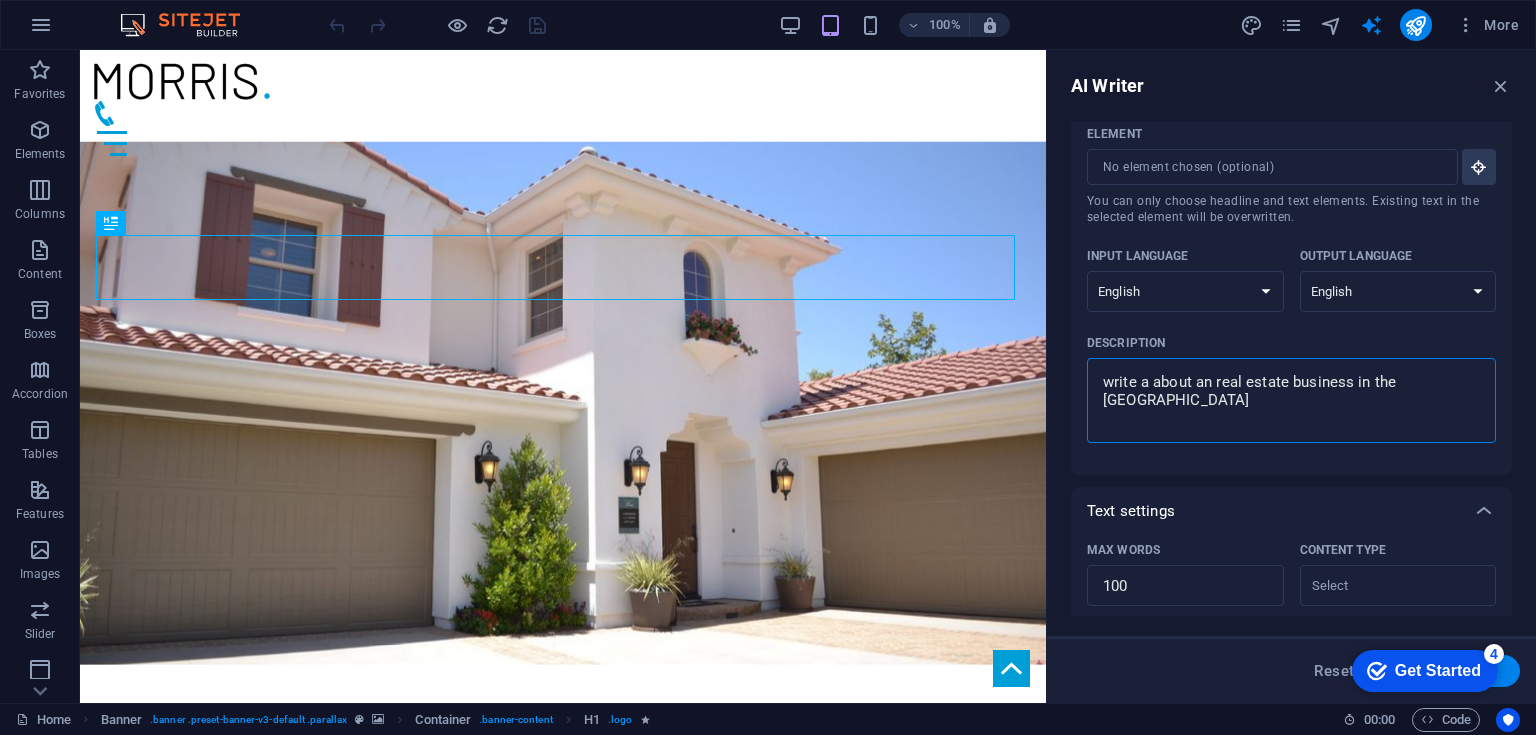
type textarea "x"
type textarea "write a about an real estate business in the [GEOGRAPHIC_DATA]"
type textarea "x"
type textarea "write a about an real estate business in the [GEOGRAPHIC_DATA]"
type textarea "x"
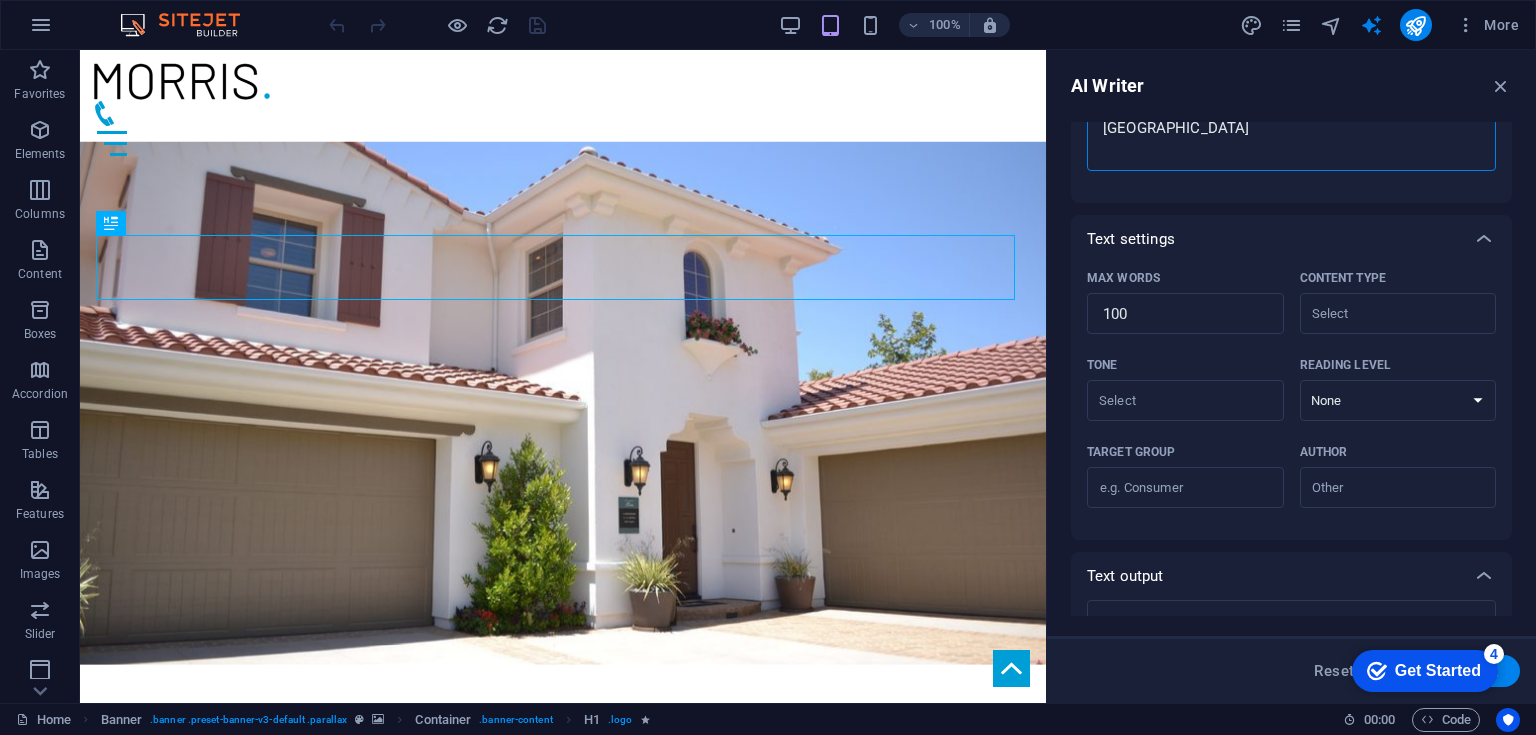
scroll to position [420, 0]
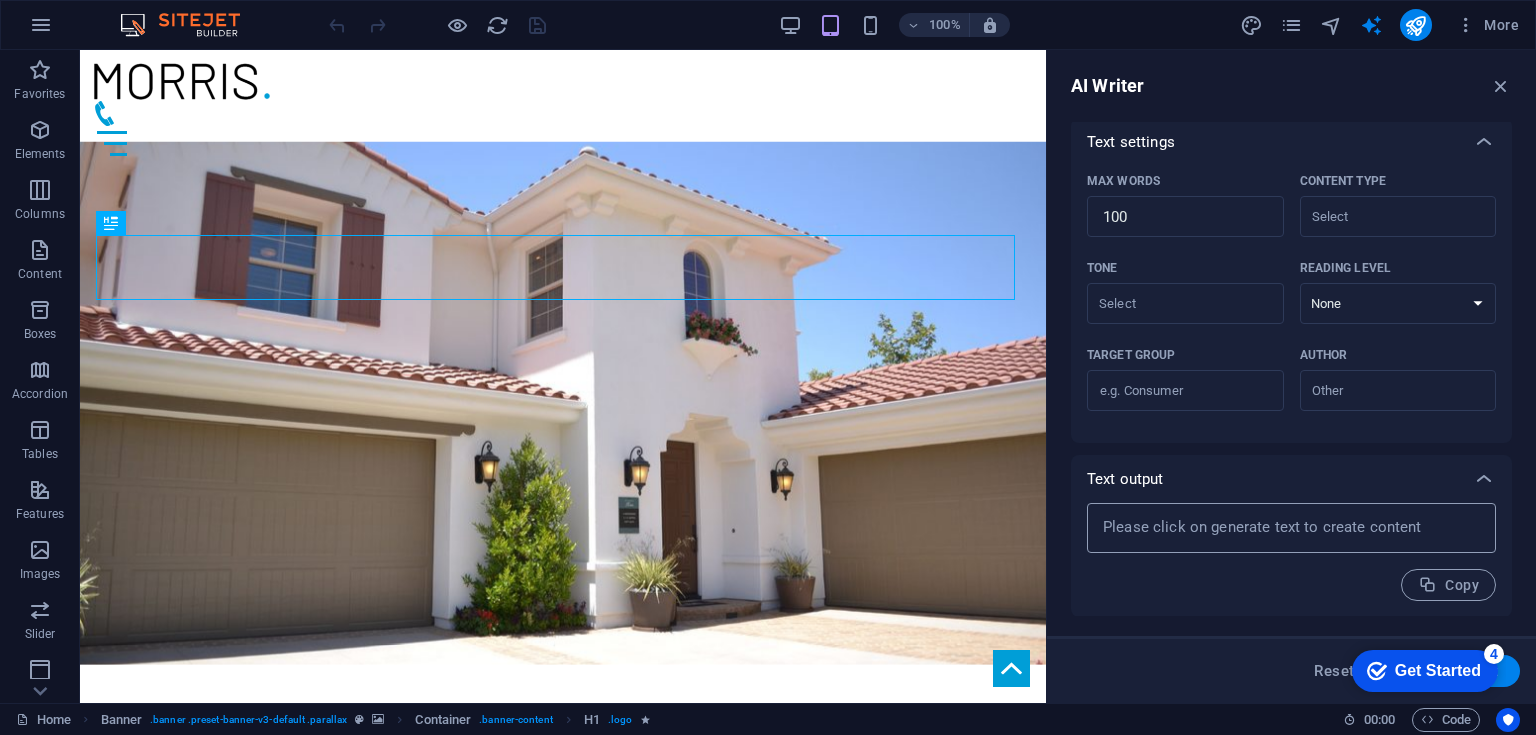
type textarea "write a about an real estate business in the [GEOGRAPHIC_DATA]"
type textarea "x"
click at [1172, 511] on div "x ​" at bounding box center [1291, 528] width 409 height 50
type textarea "x"
click at [1462, 666] on div "Get Started" at bounding box center [1438, 671] width 86 height 18
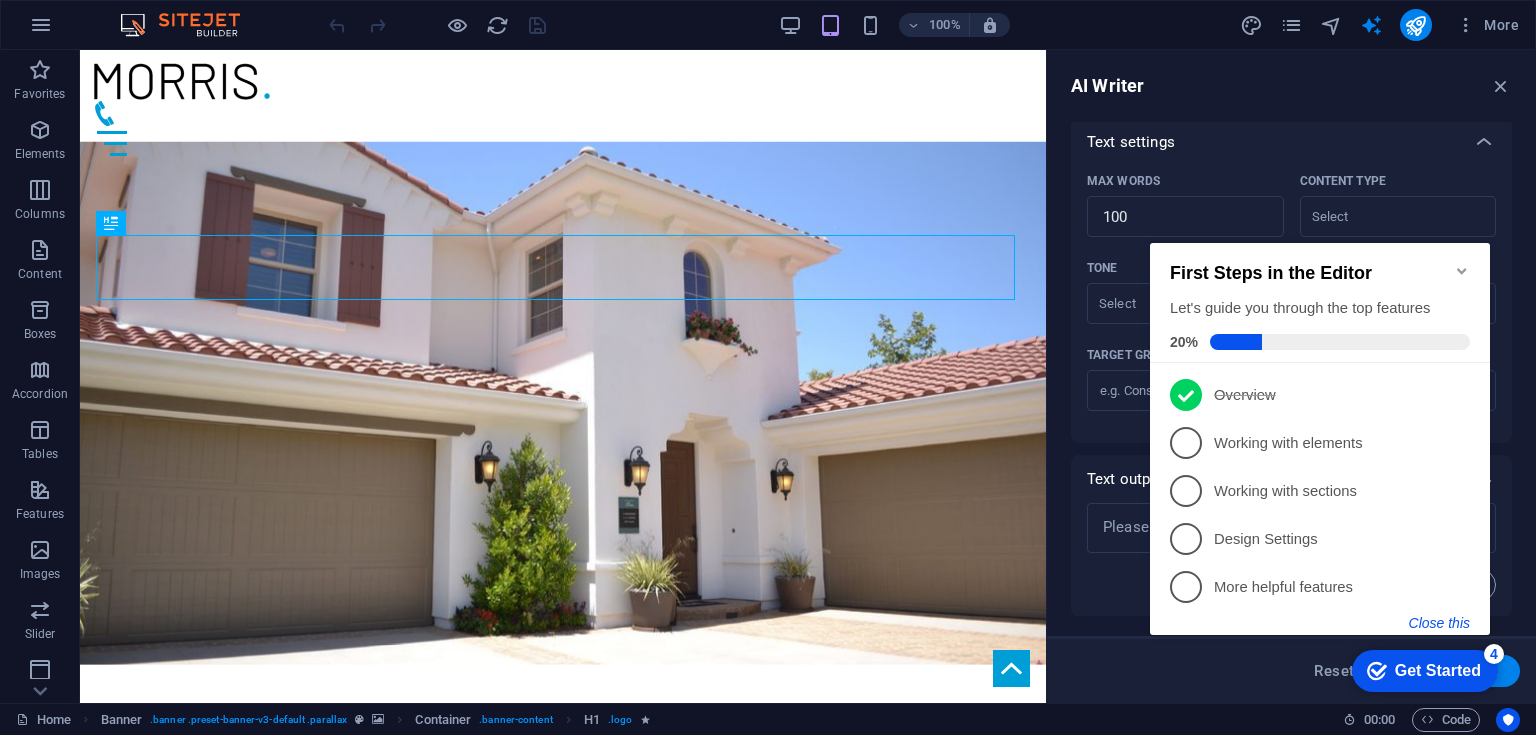
click at [1449, 628] on button "Close this" at bounding box center [1439, 623] width 61 height 16
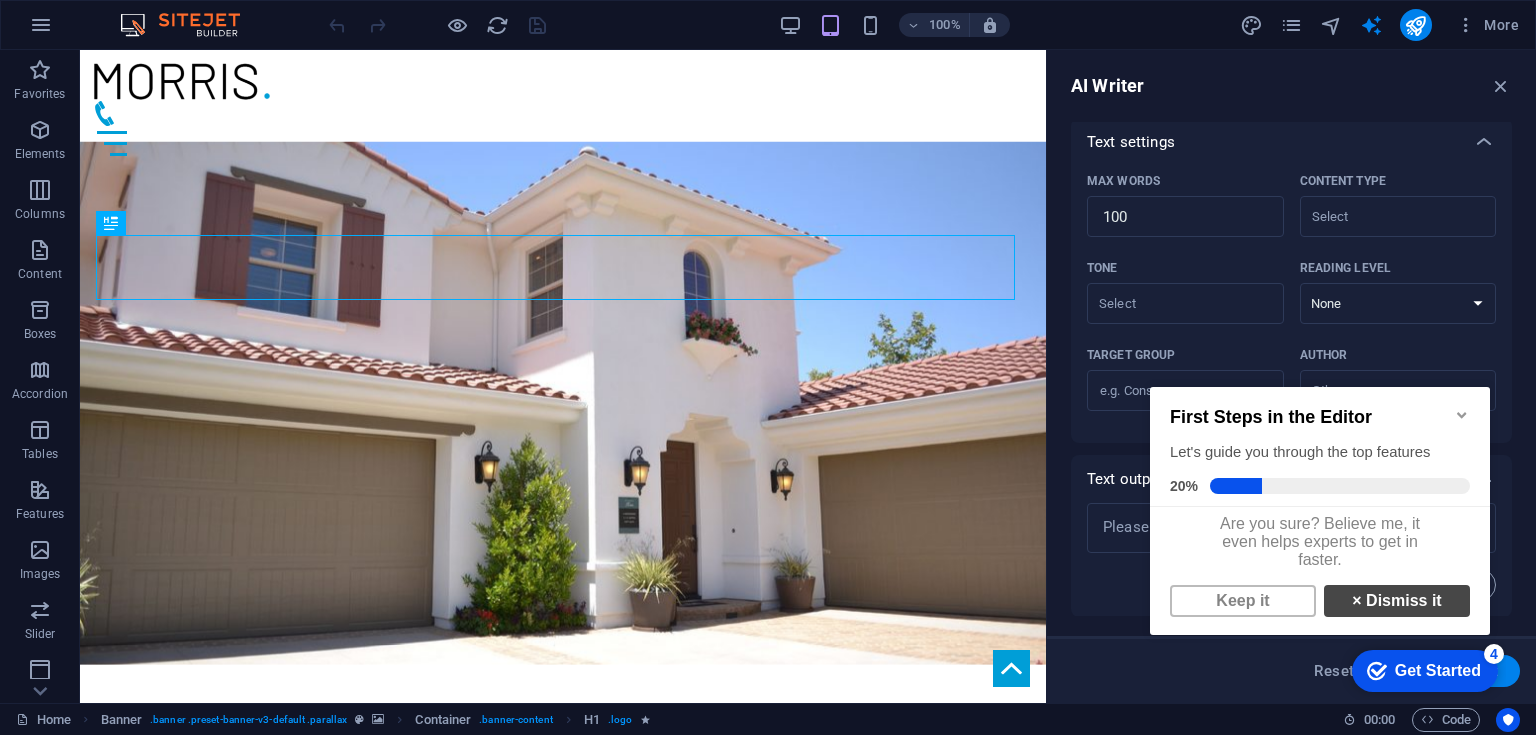
click at [1364, 612] on link "× Dismiss it" at bounding box center [1397, 601] width 146 height 32
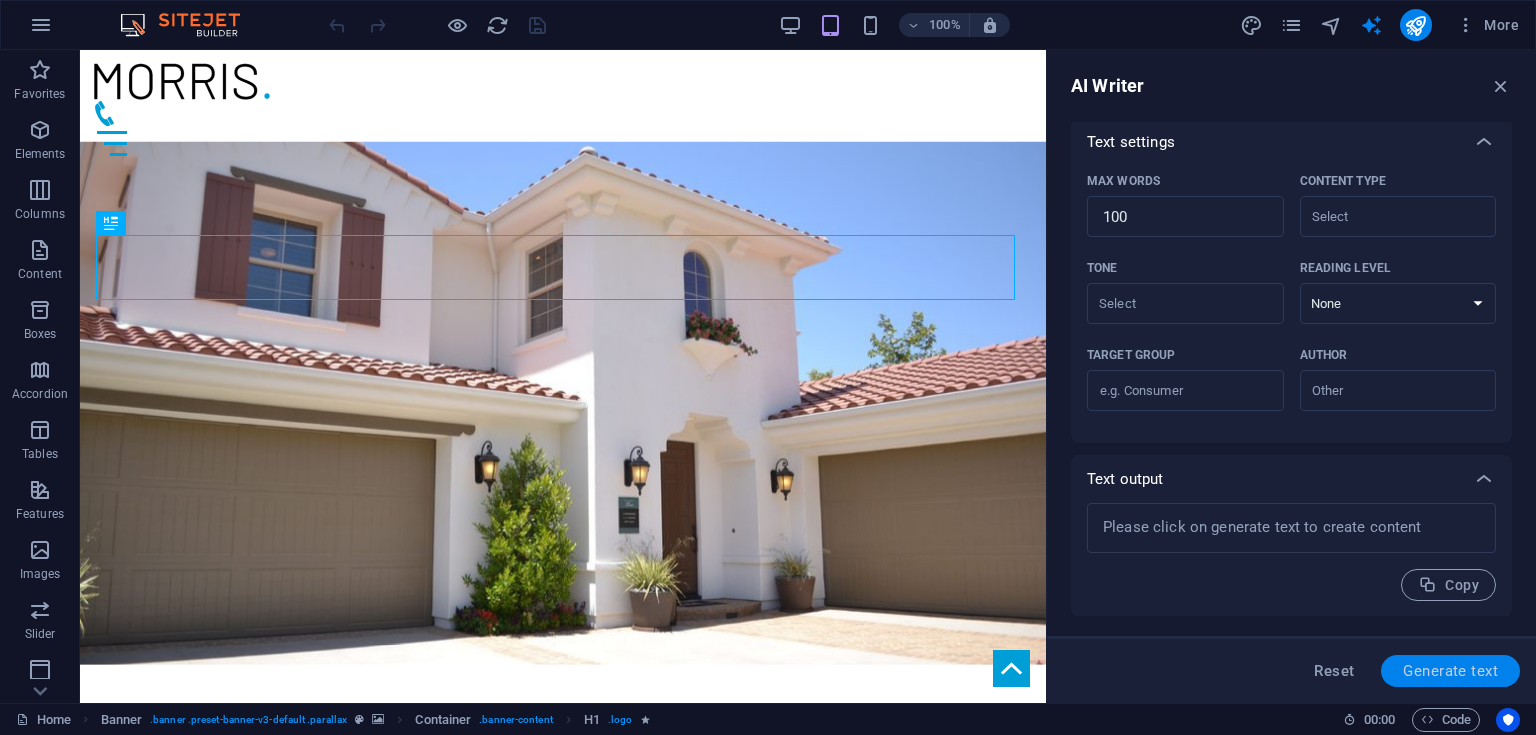
click at [1447, 667] on span "Generate text" at bounding box center [1450, 671] width 95 height 16
type textarea "x"
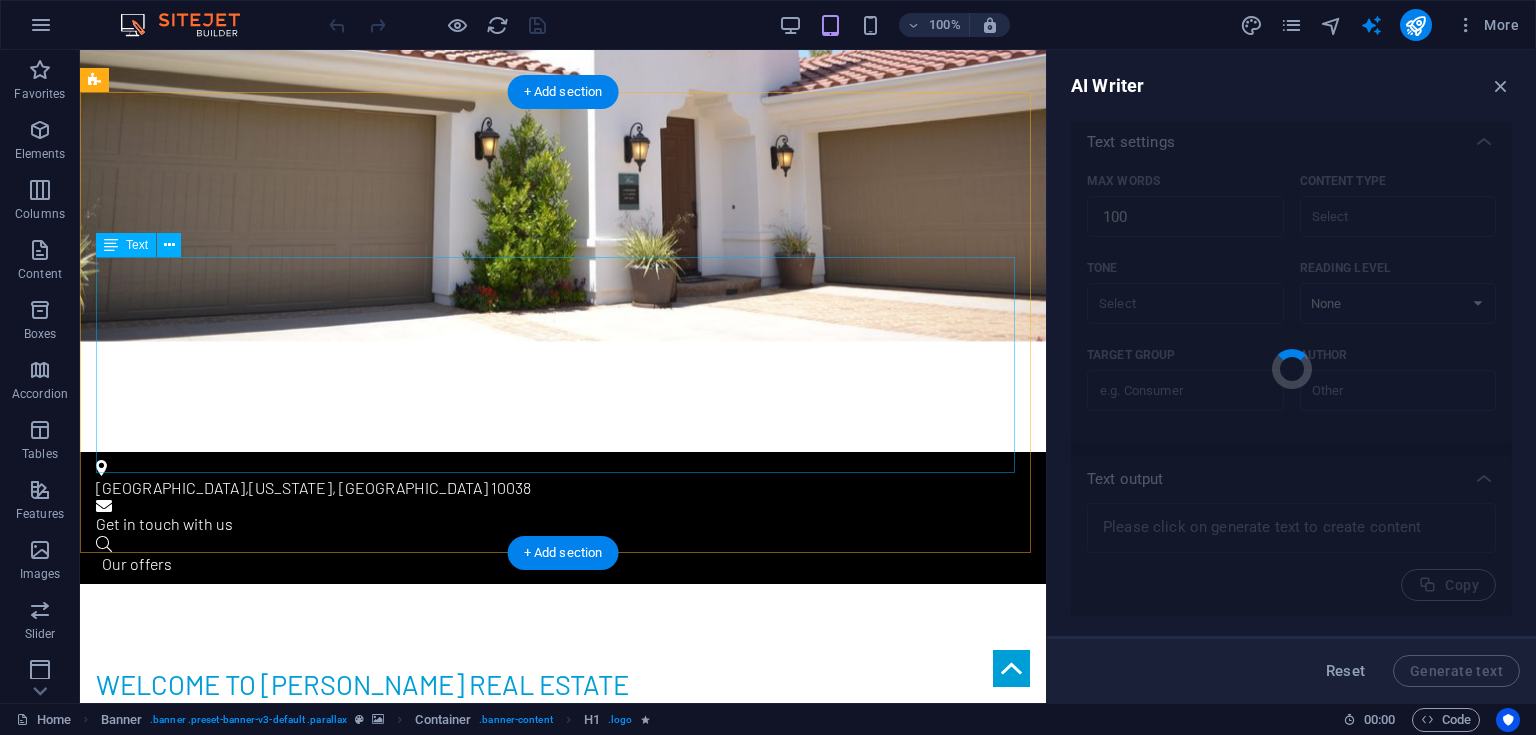
type textarea "x"
type textarea "Discover exceptional opportunities in the UAE real estate market, where luxury …"
type textarea "x"
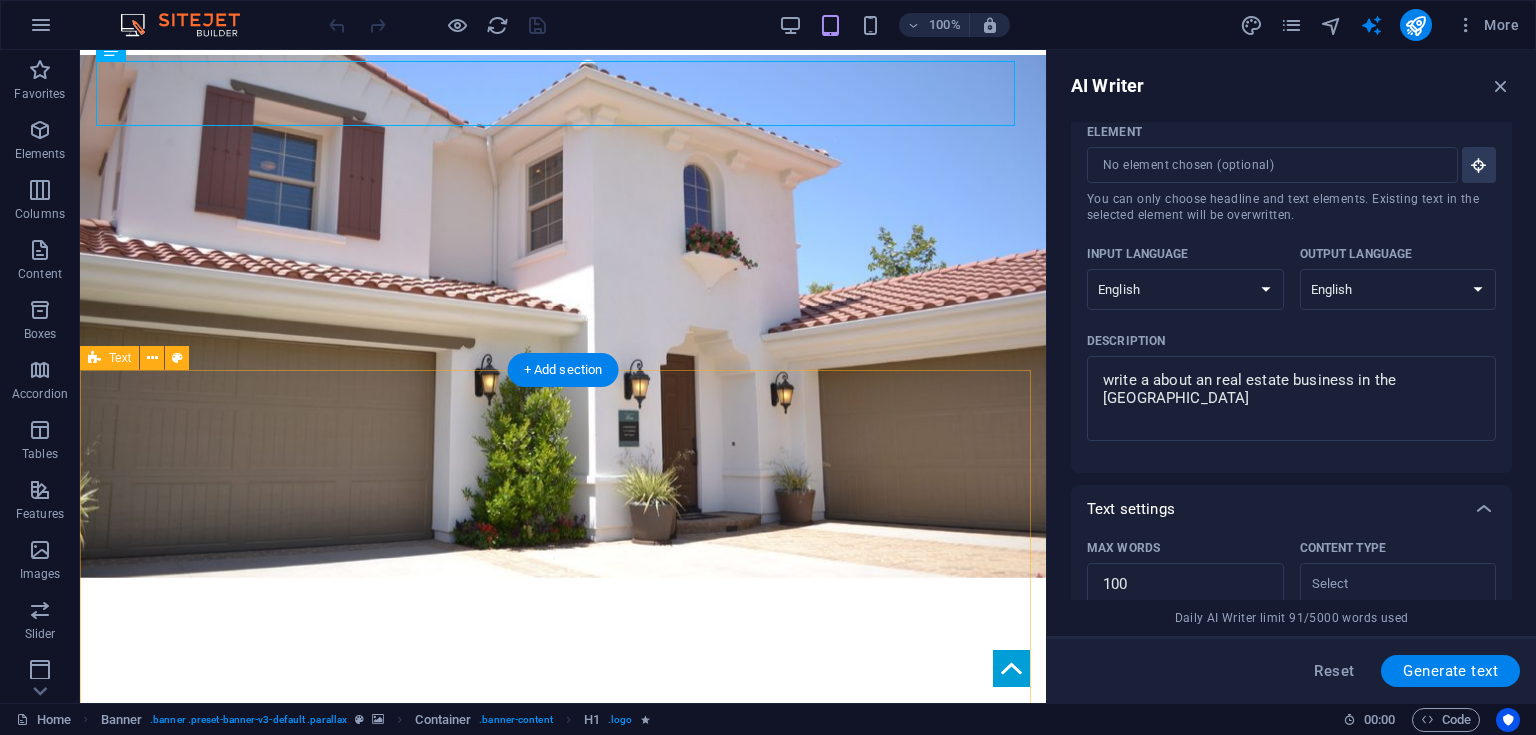
scroll to position [0, 0]
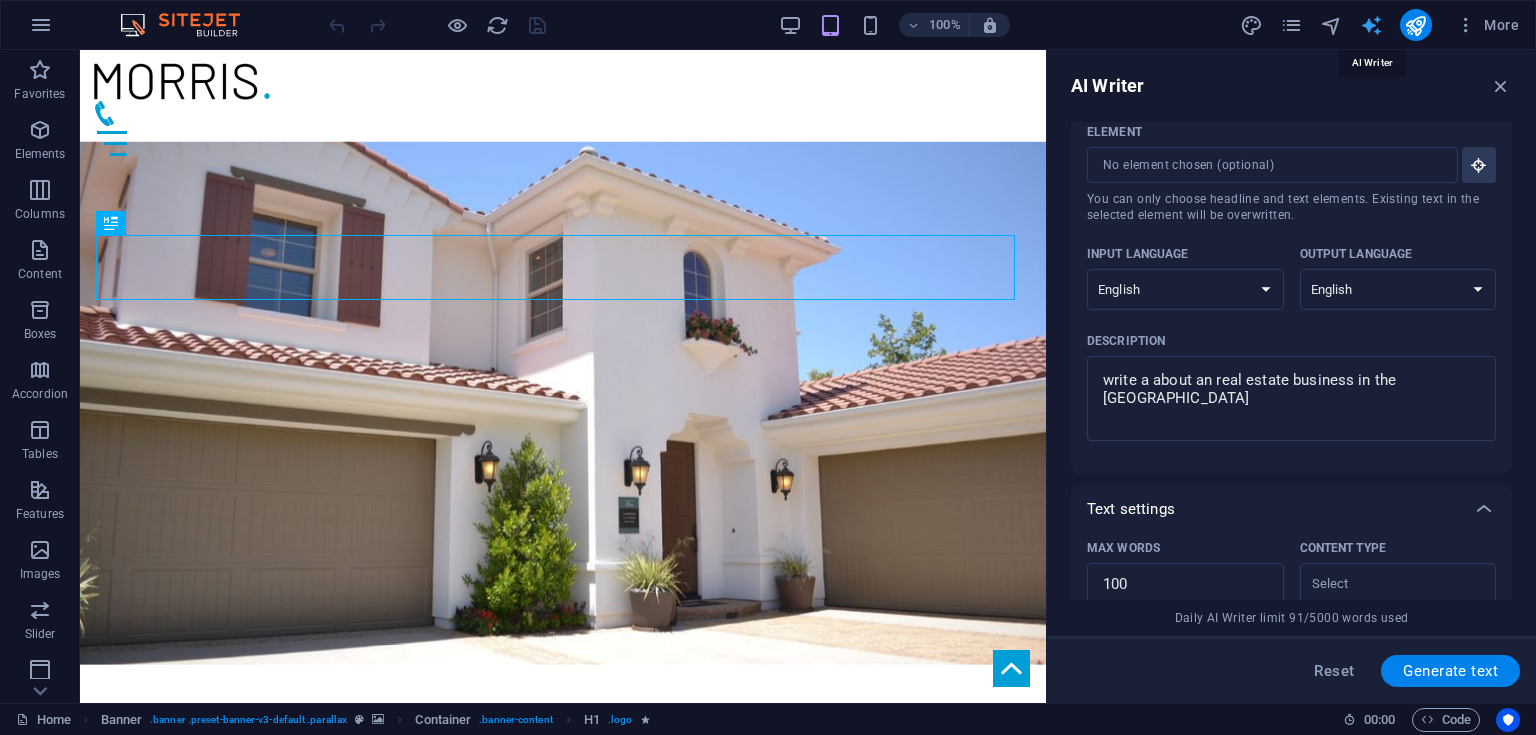
click at [1378, 21] on icon "text_generator" at bounding box center [1371, 25] width 23 height 23
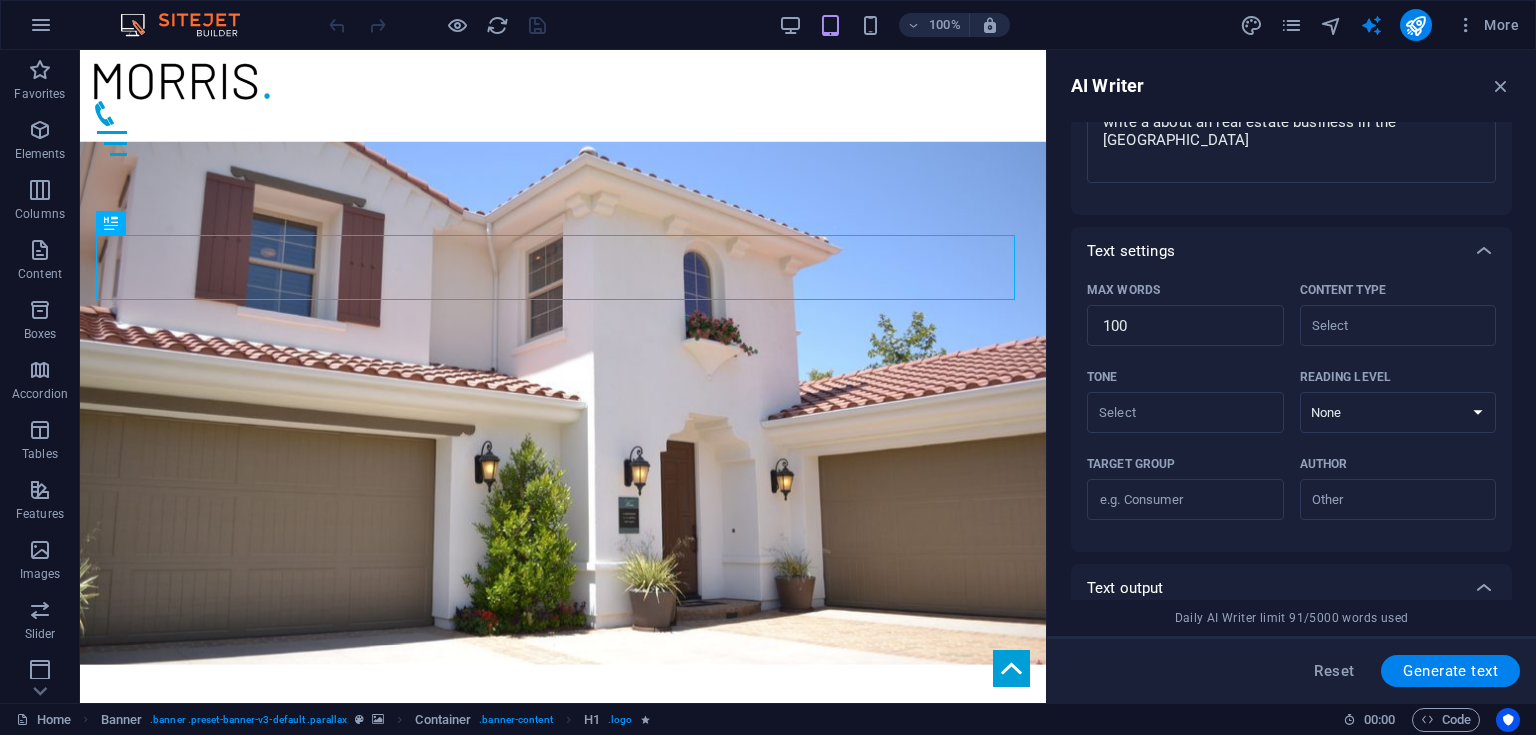
scroll to position [738, 0]
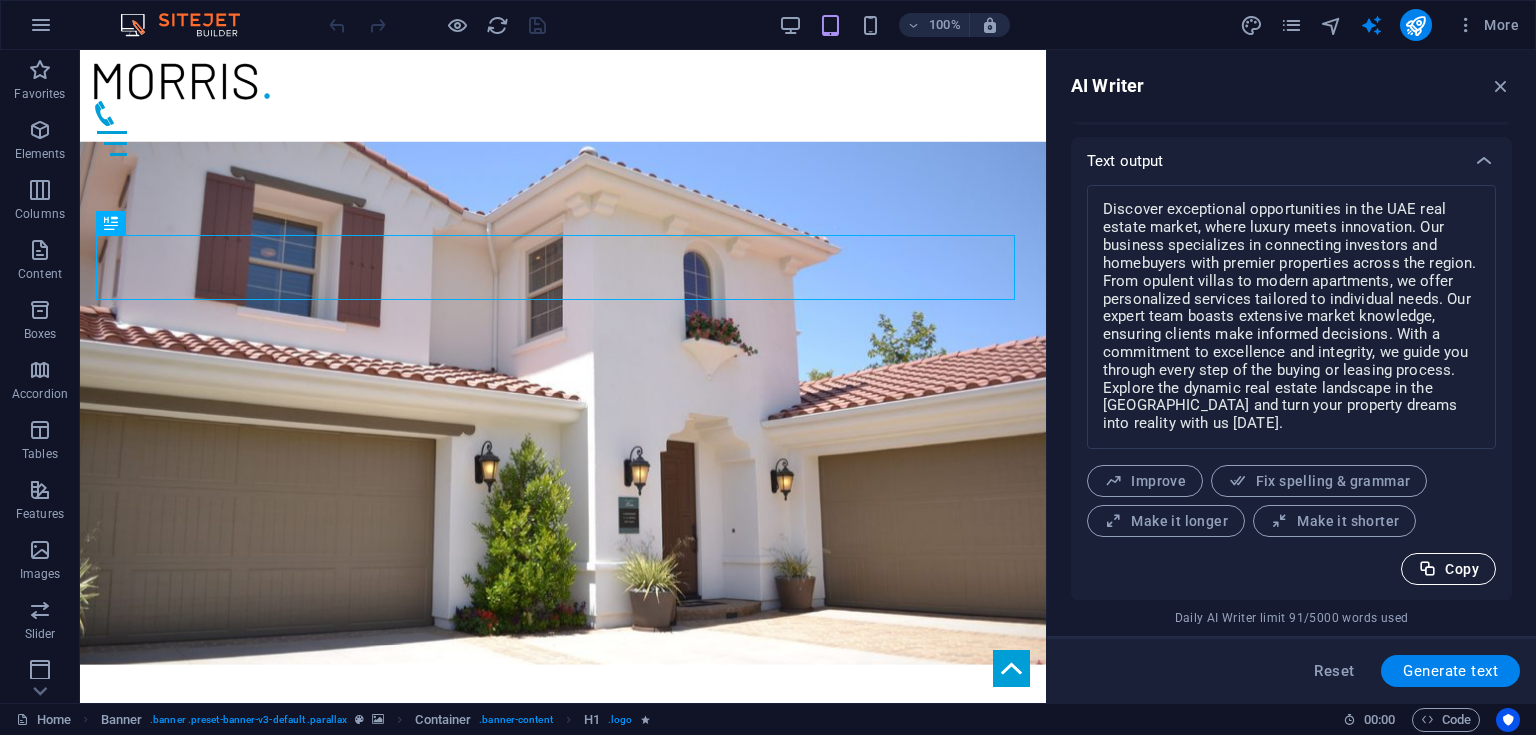
click at [1451, 577] on span "Copy" at bounding box center [1448, 569] width 61 height 19
type textarea "x"
click at [1316, 366] on textarea "Discover exceptional opportunities in the UAE real estate market, where luxury …" at bounding box center [1291, 317] width 389 height 244
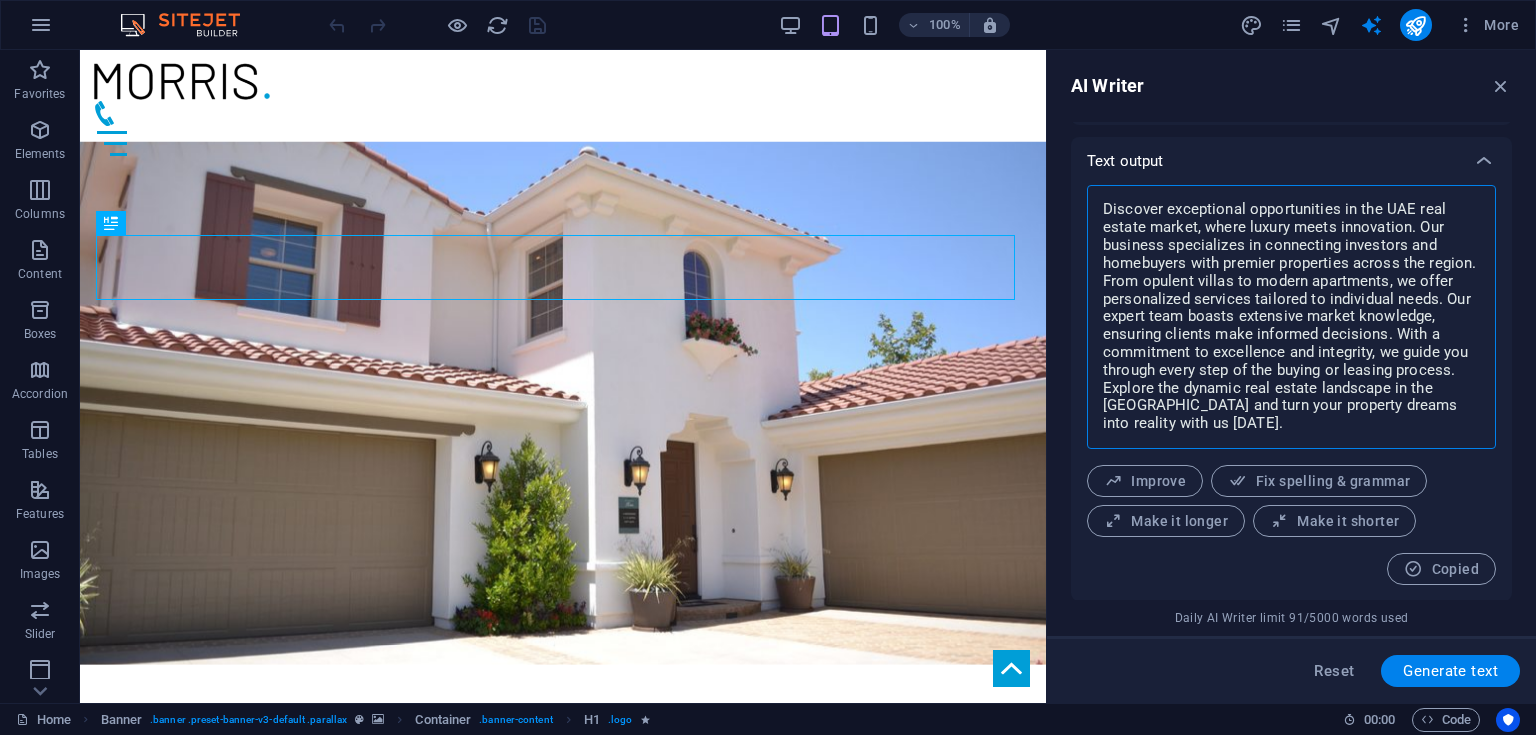
click at [1311, 354] on textarea "Discover exceptional opportunities in the UAE real estate market, where luxury …" at bounding box center [1291, 317] width 389 height 244
click at [1207, 422] on textarea "Discover exceptional opportunities in the UAE real estate market, where luxury …" at bounding box center [1291, 317] width 389 height 244
type textarea "Discover exceptional opportunities in the UAE real estate market, where luxury …"
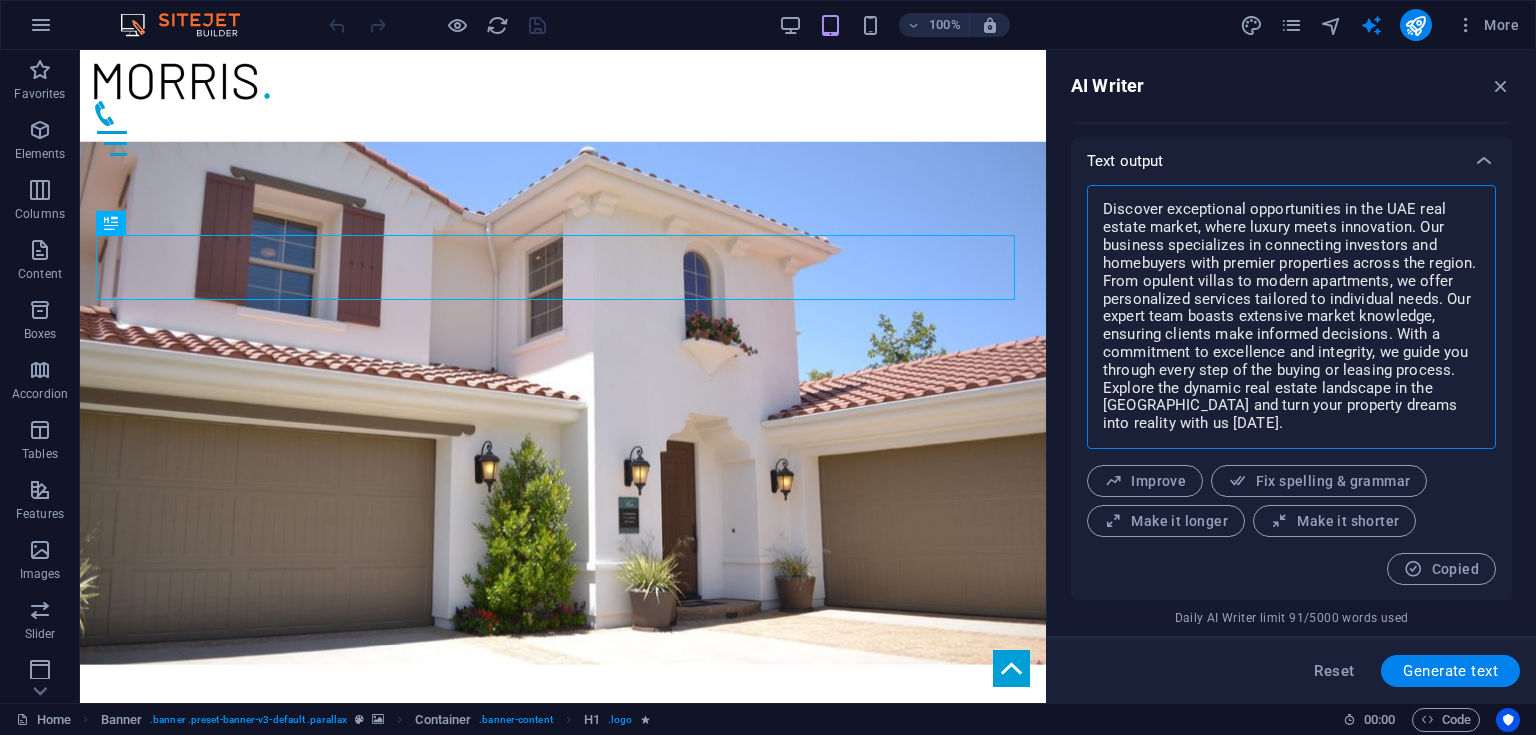
type textarea "x"
click at [1328, 694] on div "Reset Generate text" at bounding box center [1291, 669] width 489 height 67
drag, startPoint x: 1328, startPoint y: 694, endPoint x: 1340, endPoint y: 679, distance: 19.2
click at [1340, 679] on div "Reset Generate text" at bounding box center [1291, 669] width 489 height 67
click at [1340, 679] on span "Reset" at bounding box center [1334, 671] width 40 height 16
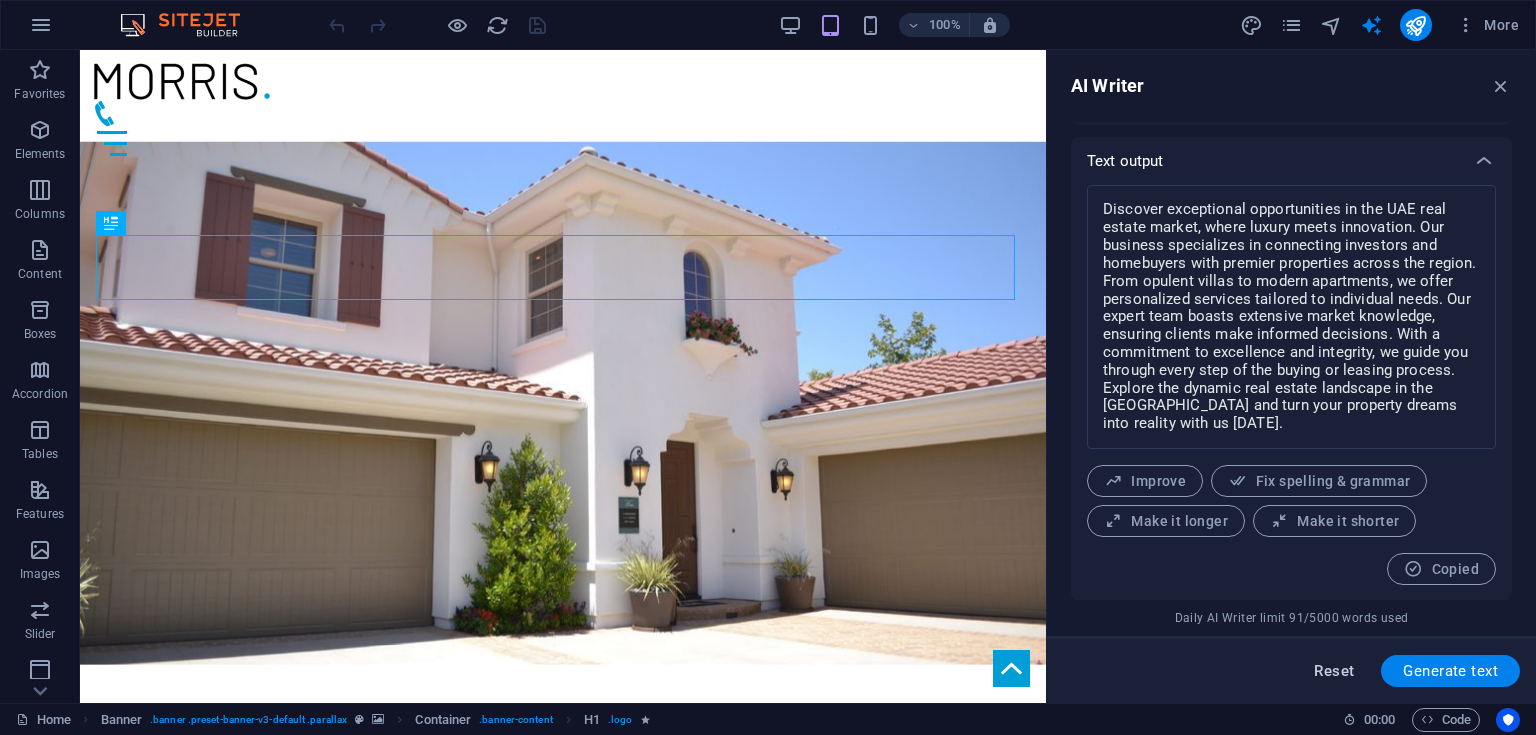
type textarea "x"
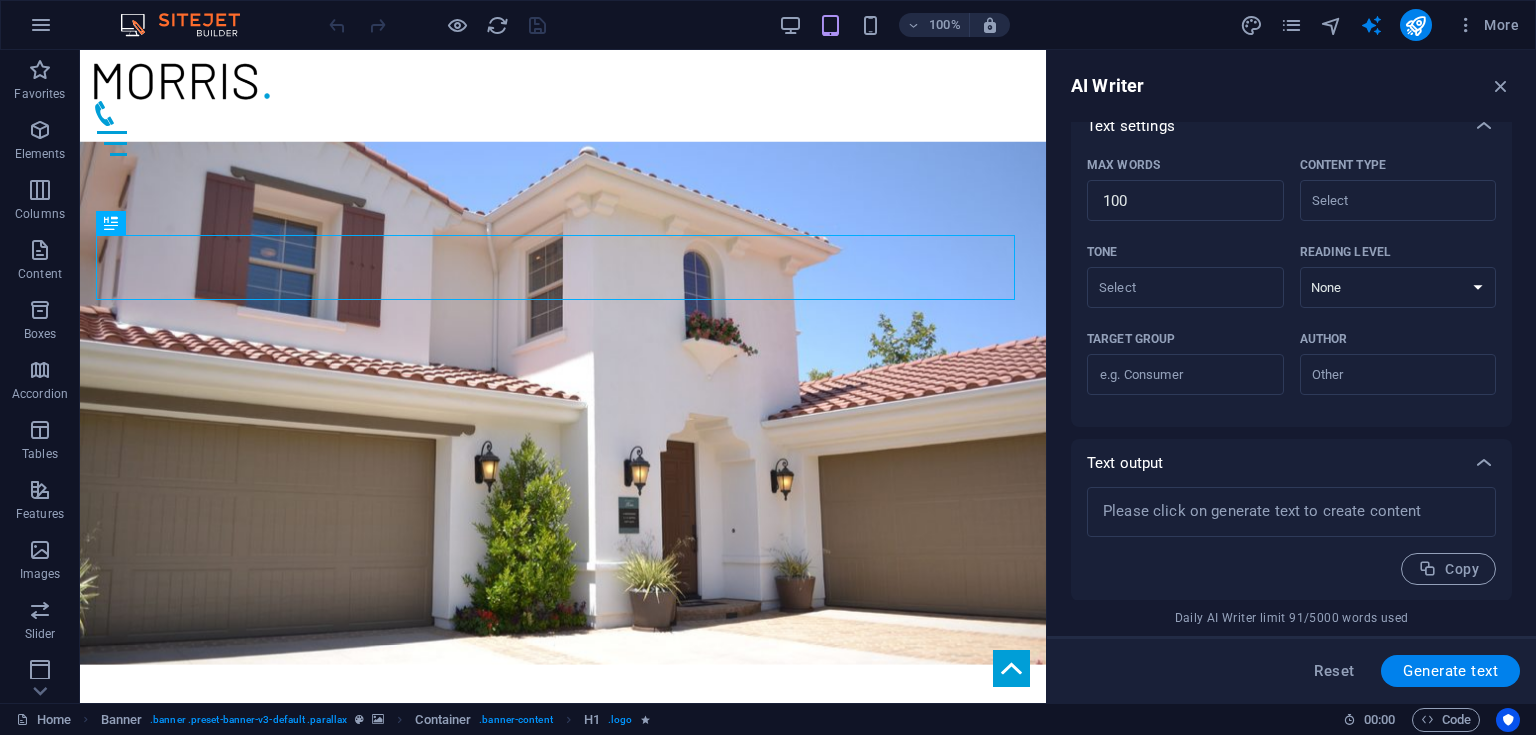
scroll to position [0, 0]
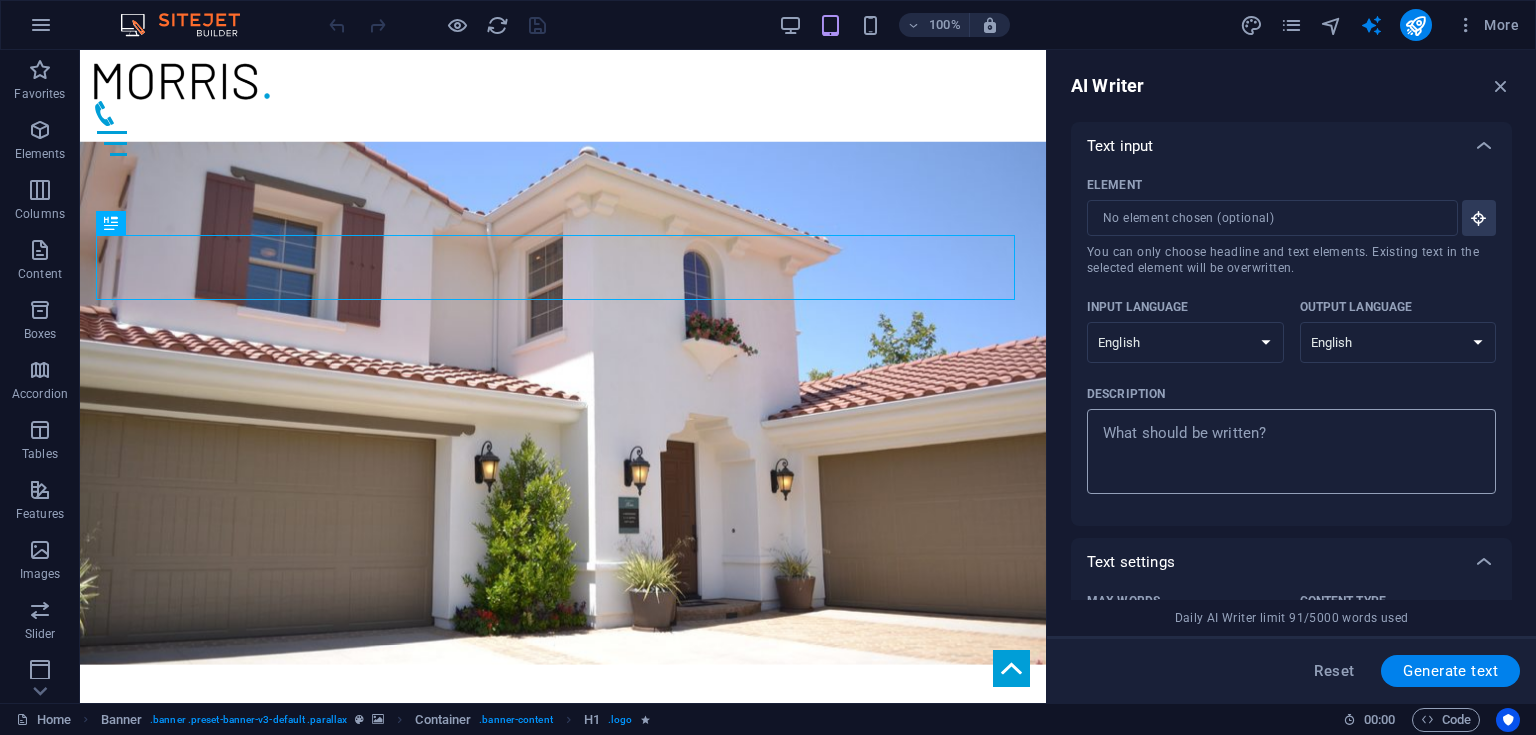
type textarea "x"
click at [1250, 471] on textarea "Description x ​" at bounding box center [1291, 451] width 389 height 65
type textarea "a"
type textarea "x"
type textarea "ar"
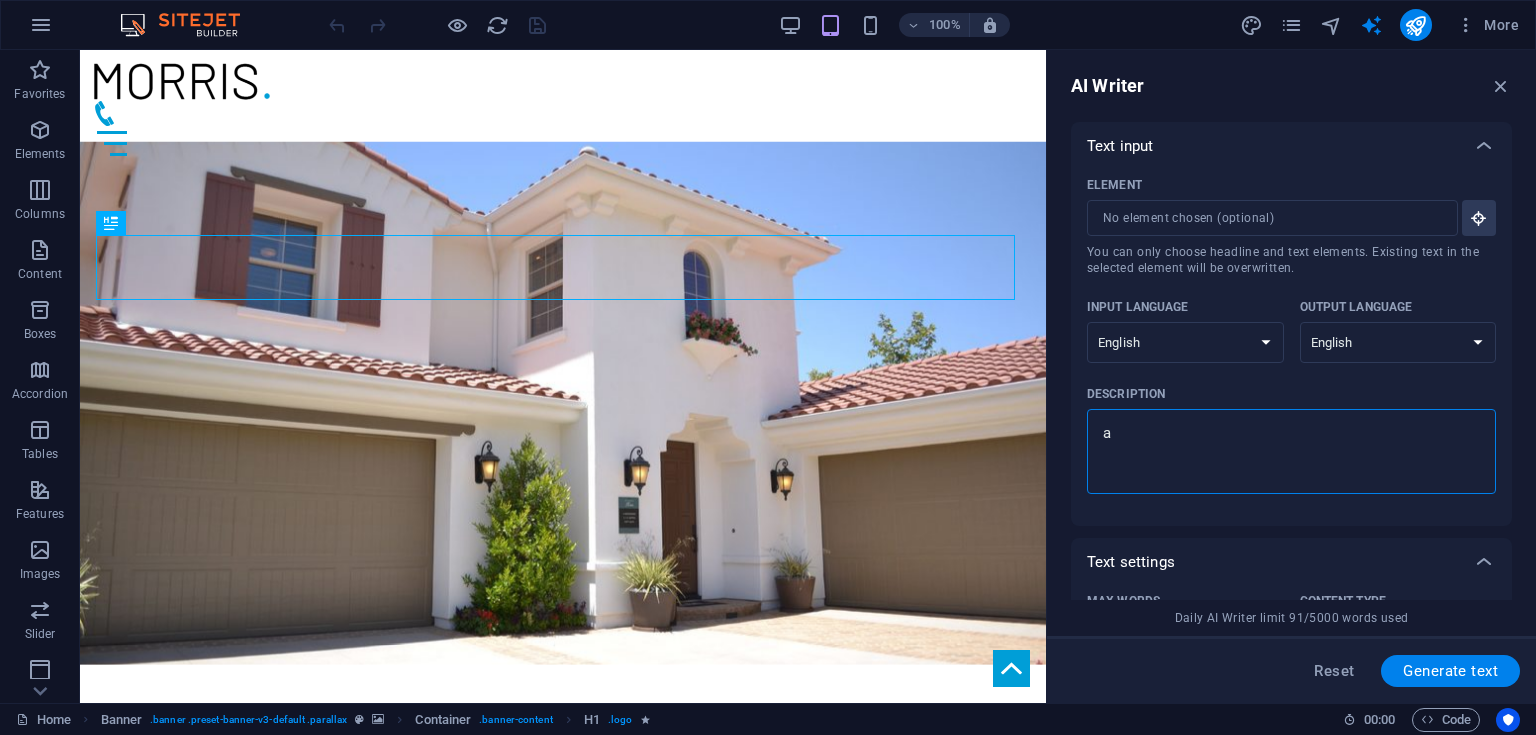
type textarea "x"
type textarea "a"
type textarea "x"
type textarea "a"
type textarea "x"
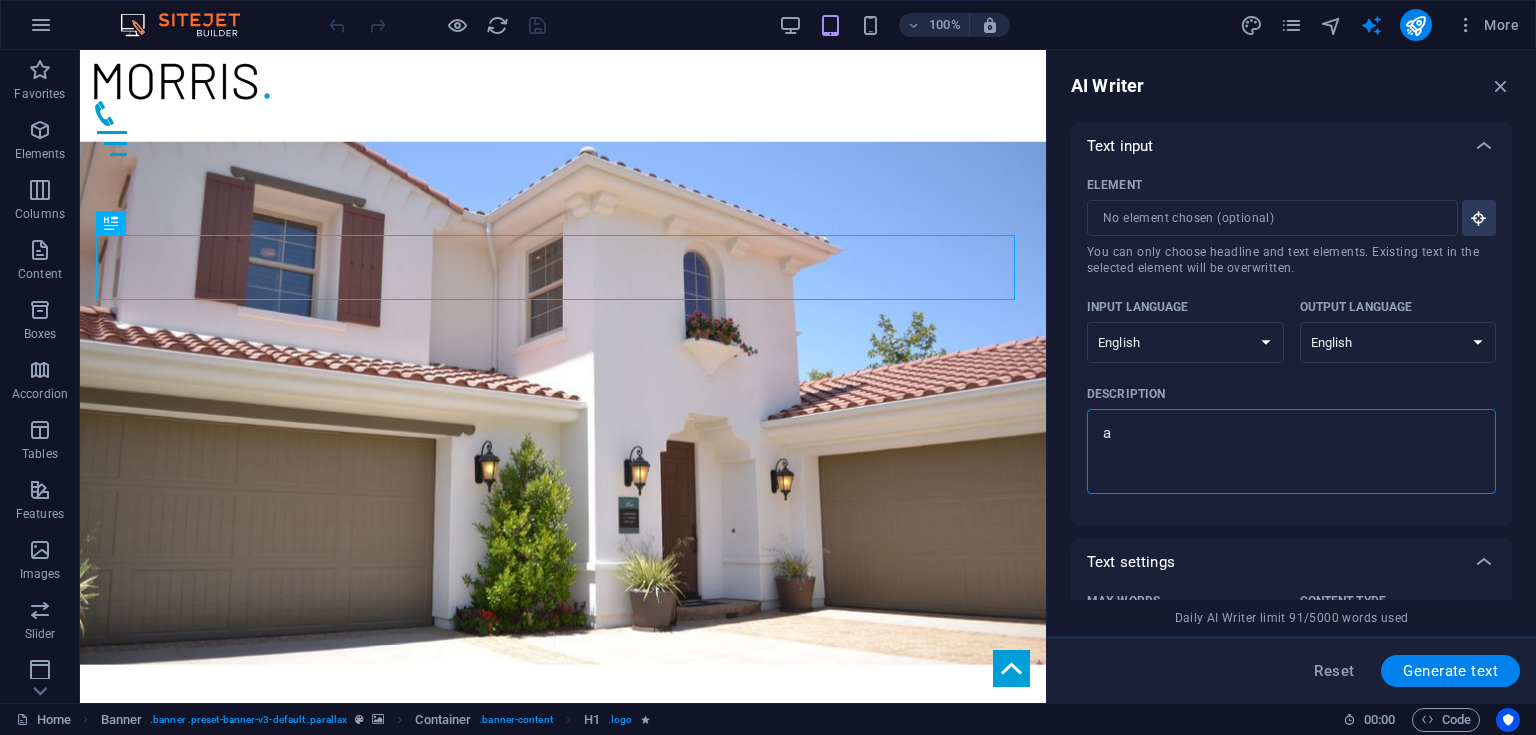
type textarea "a r"
type textarea "x"
type textarea "a re"
type textarea "x"
type textarea "a rea"
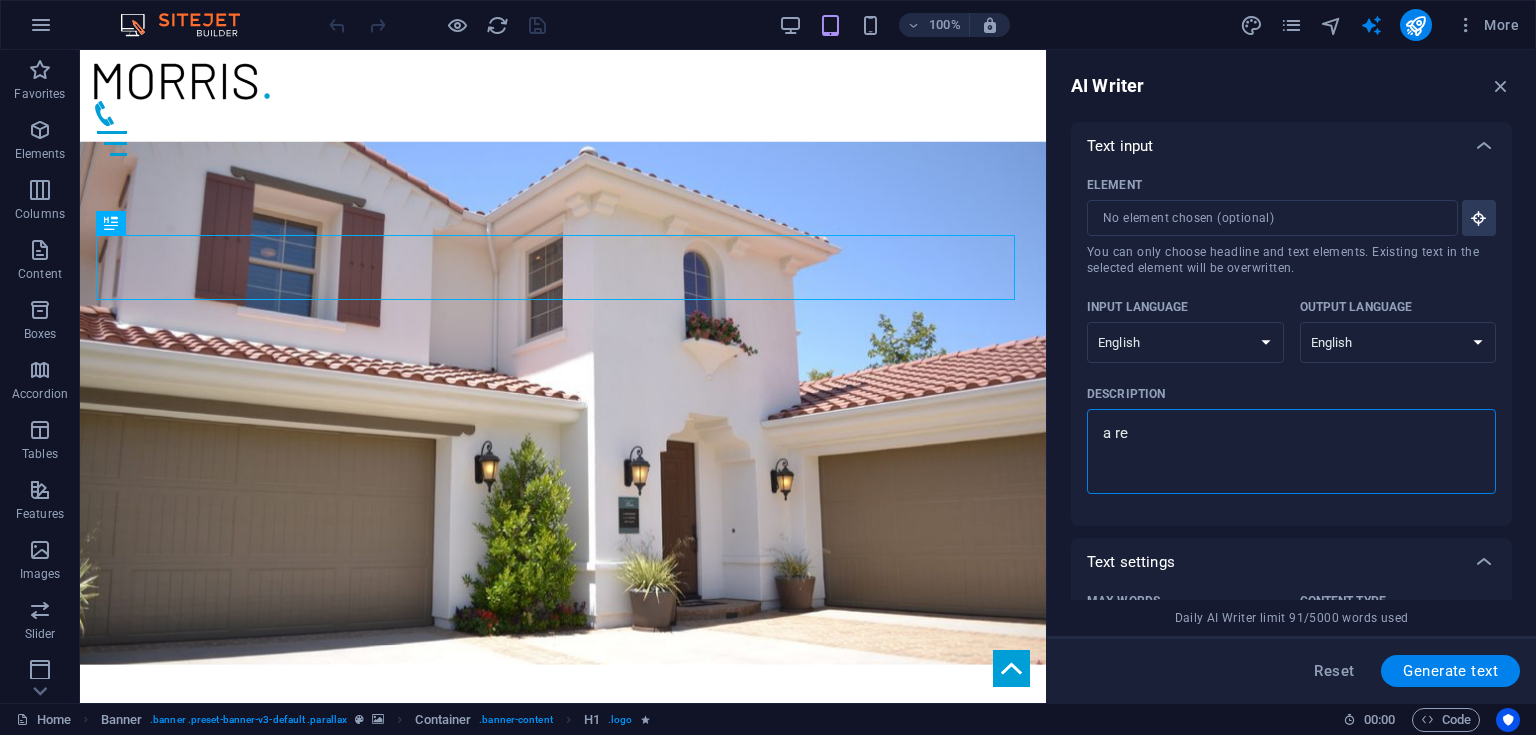
type textarea "x"
type textarea "a real"
type textarea "x"
type textarea "a real"
type textarea "x"
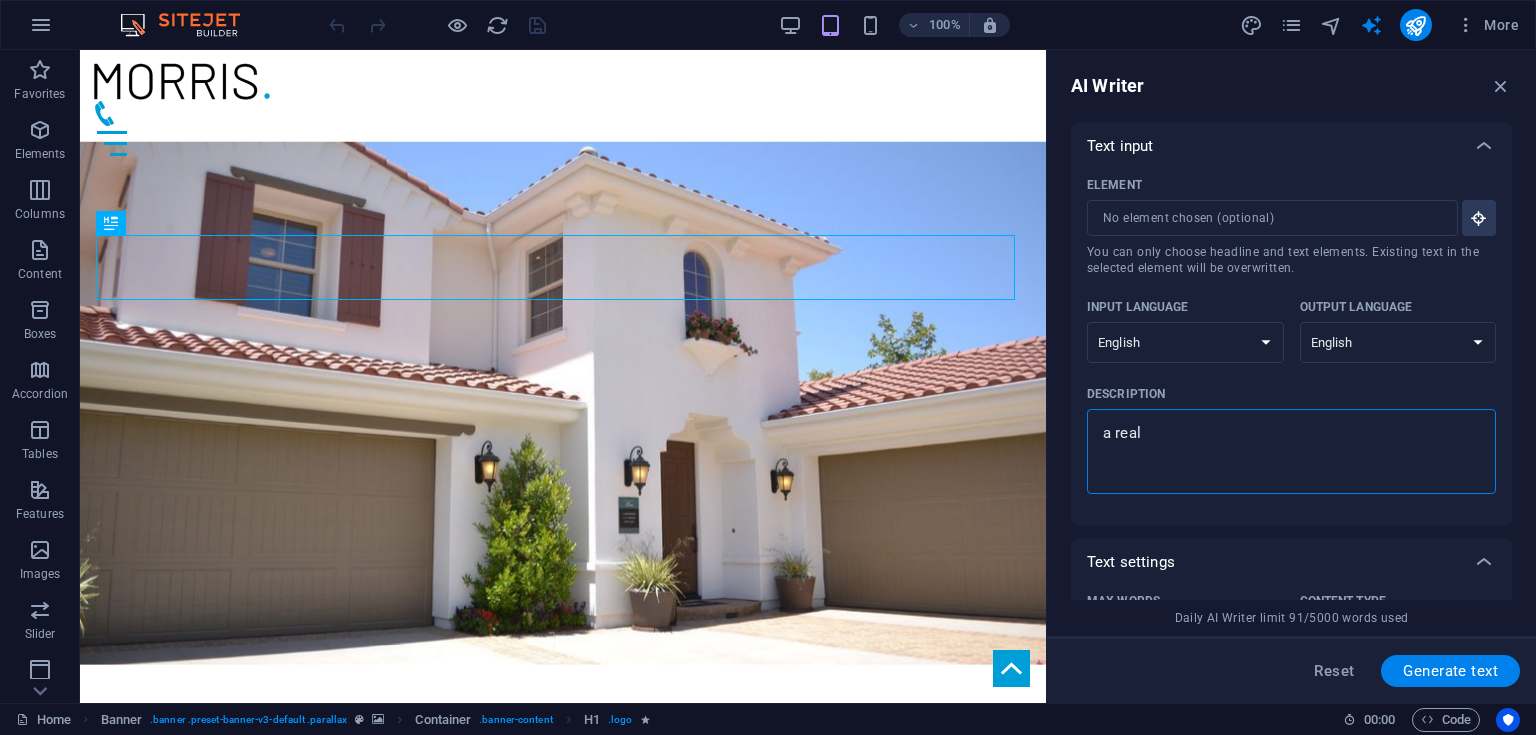
type textarea "a real"
type textarea "x"
type textarea "a real"
type textarea "x"
type textarea "a real e"
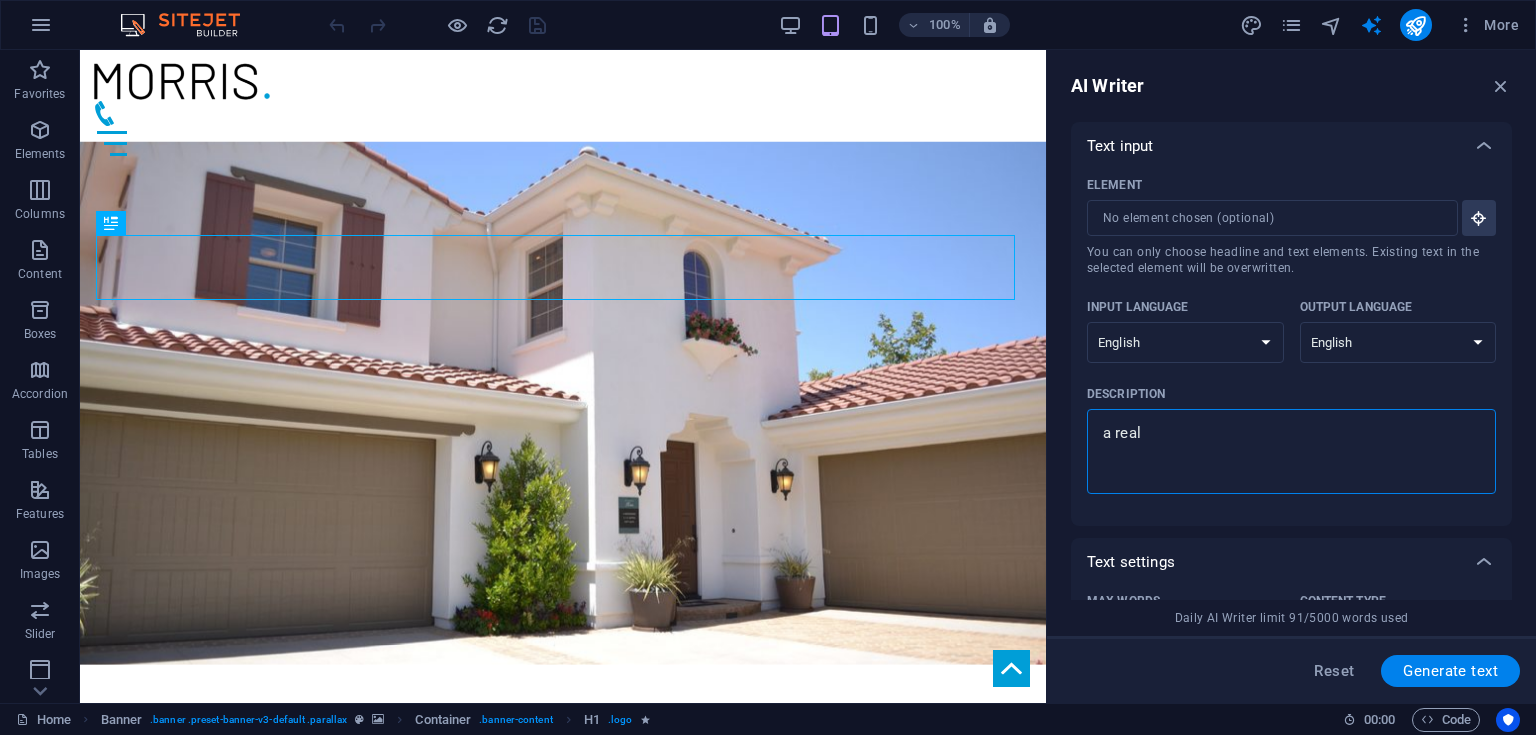
type textarea "x"
type textarea "a real es"
type textarea "x"
type textarea "a real est"
click at [1413, 663] on span "Generate text" at bounding box center [1450, 671] width 95 height 16
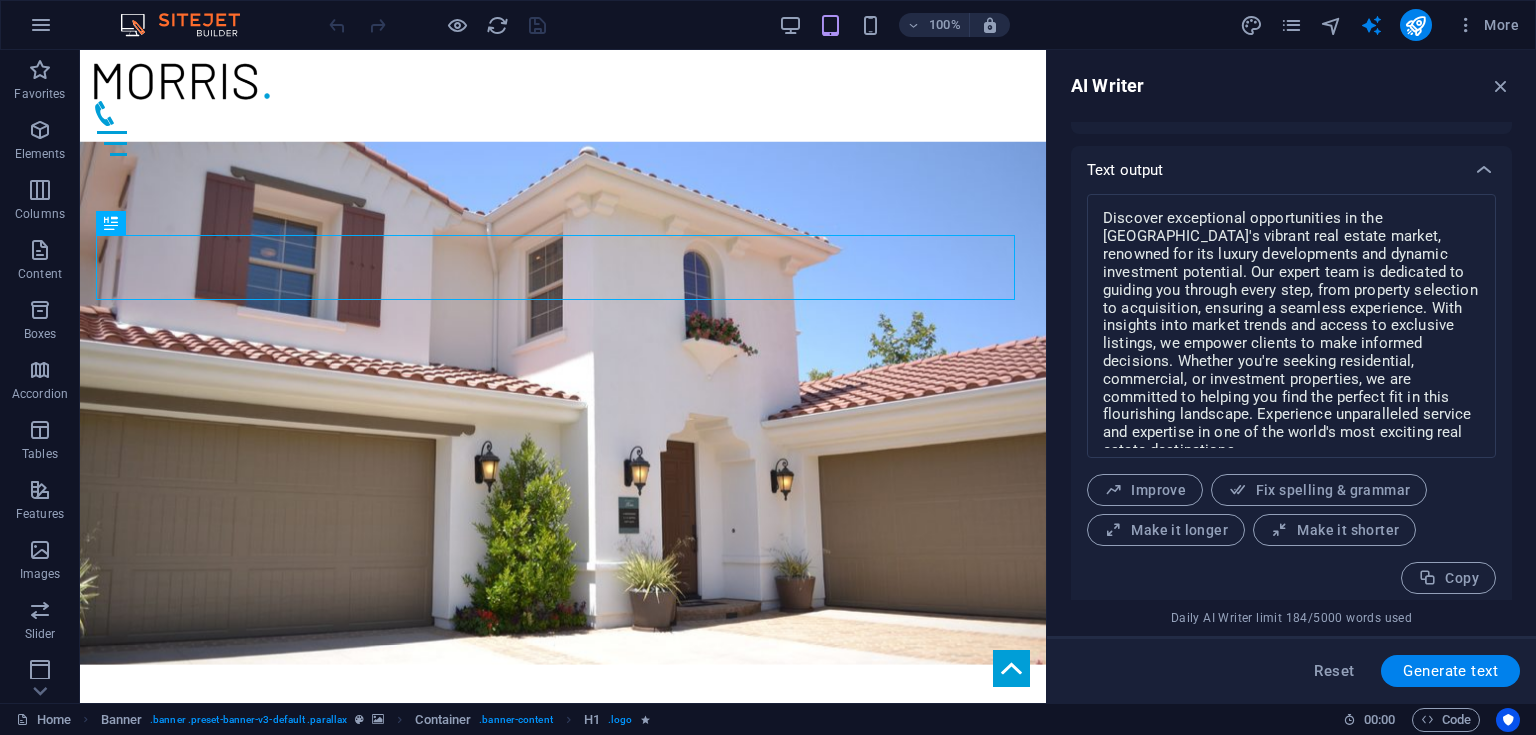
scroll to position [738, 0]
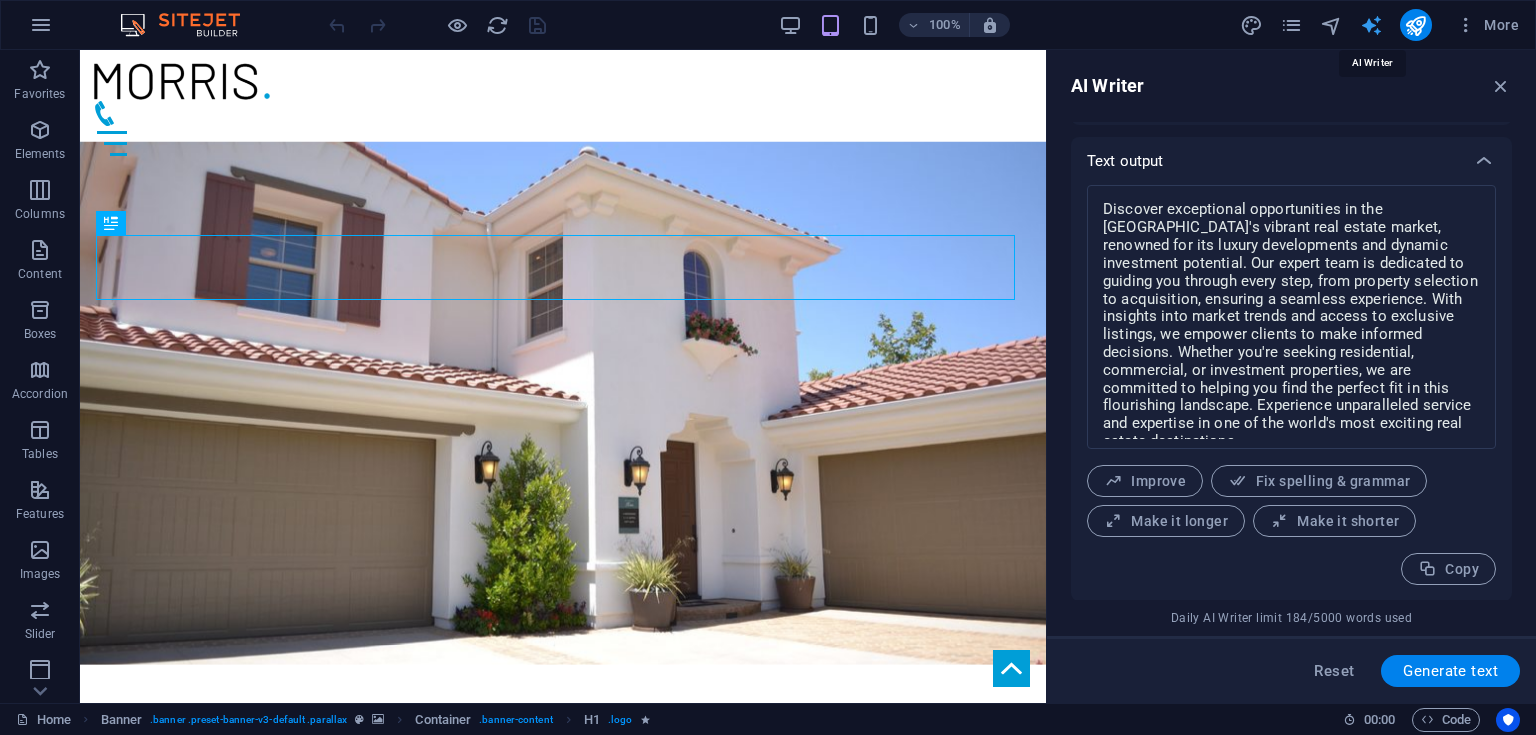
click at [1371, 29] on icon "text_generator" at bounding box center [1371, 25] width 23 height 23
click at [1507, 93] on icon "button" at bounding box center [1501, 86] width 22 height 22
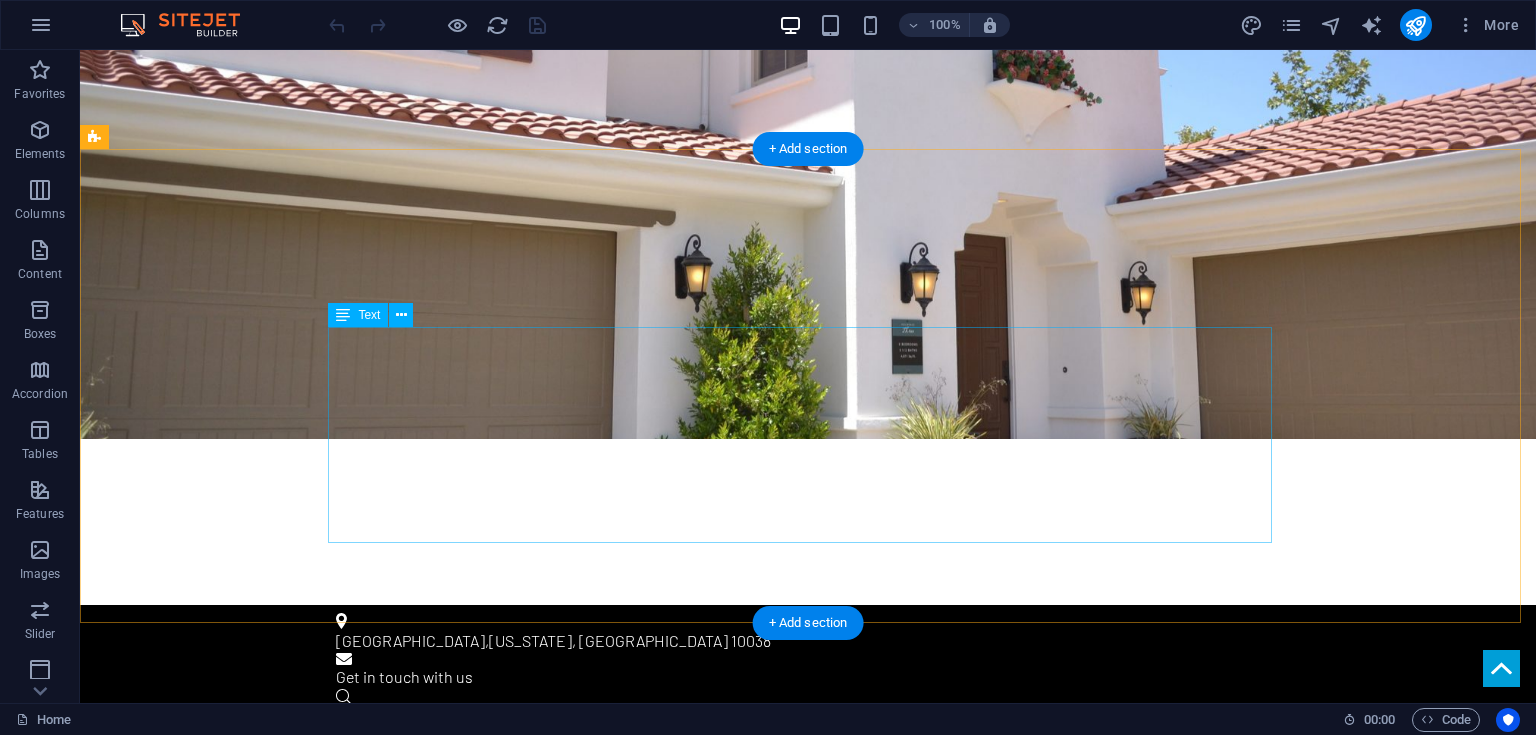
scroll to position [0, 0]
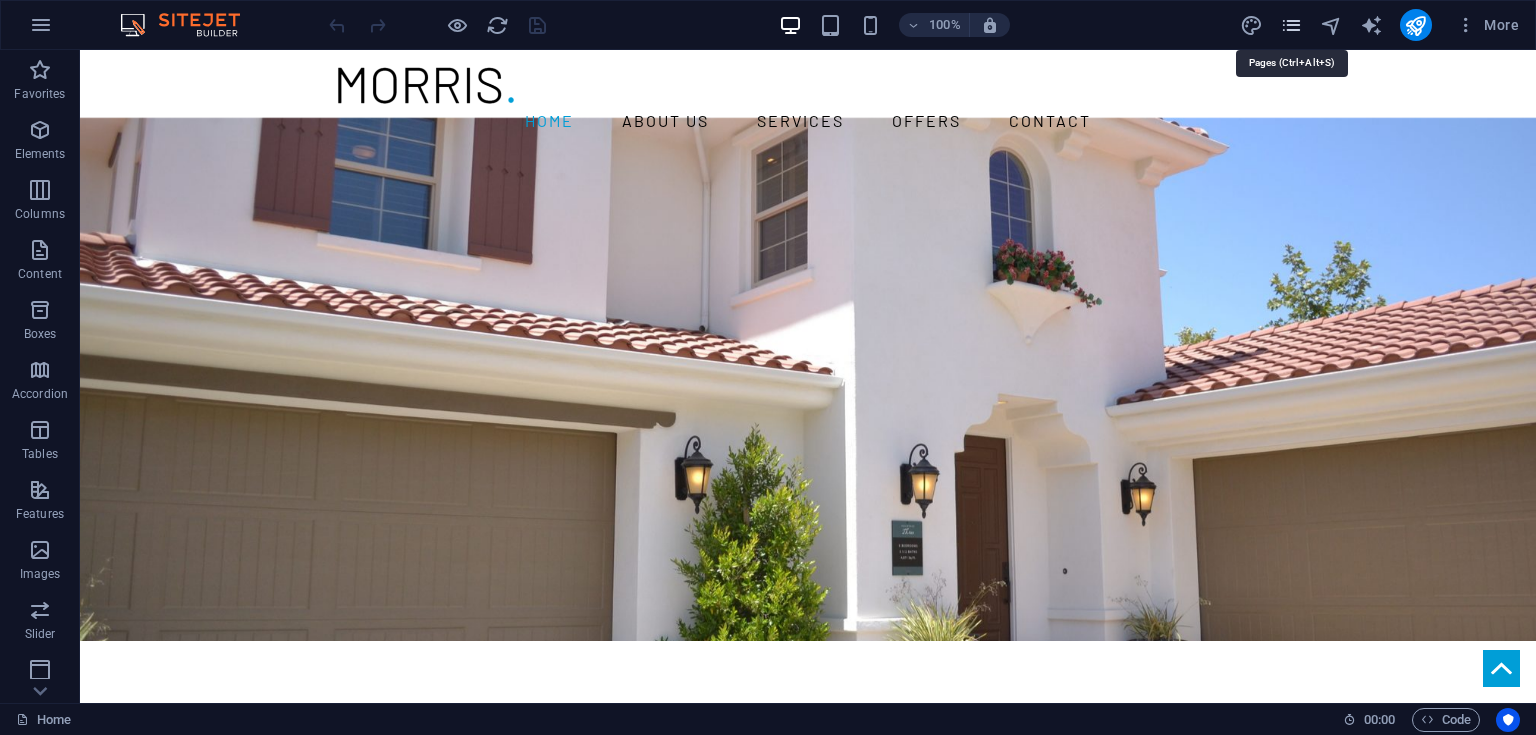
click at [1287, 21] on icon "pages" at bounding box center [1291, 25] width 23 height 23
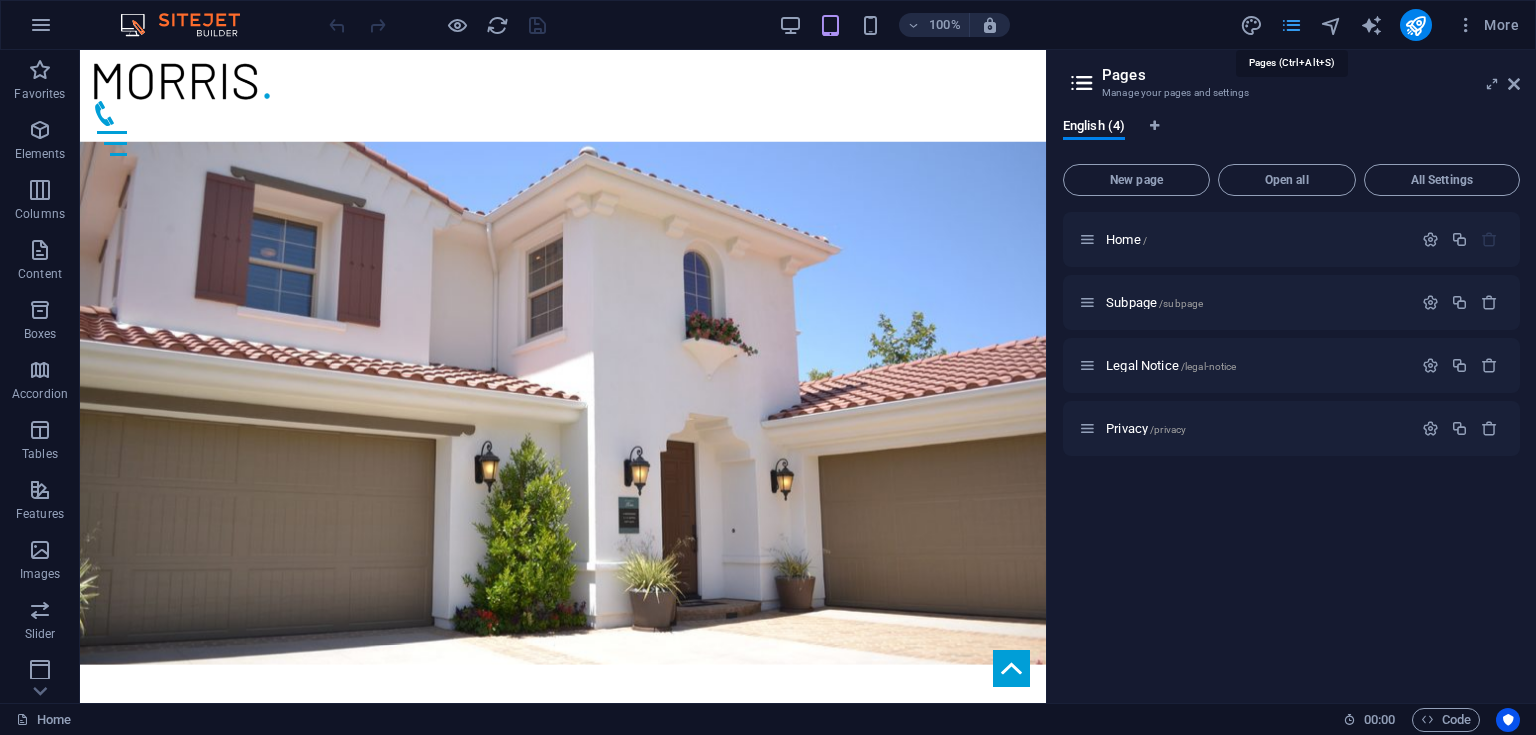
click at [1287, 21] on icon "pages" at bounding box center [1291, 25] width 23 height 23
click at [1468, 20] on icon "button" at bounding box center [1466, 25] width 20 height 20
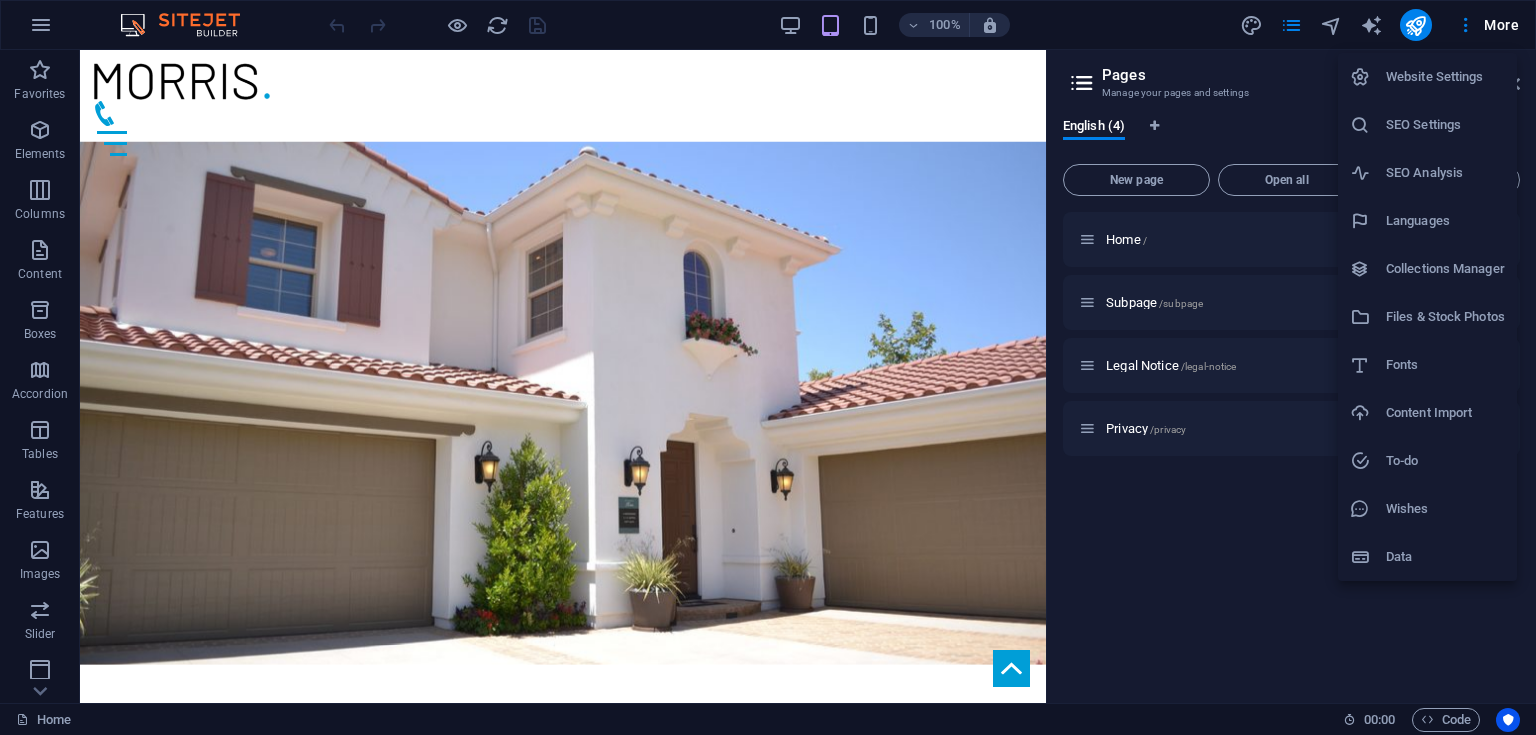
click at [0, 383] on div at bounding box center [768, 367] width 1536 height 735
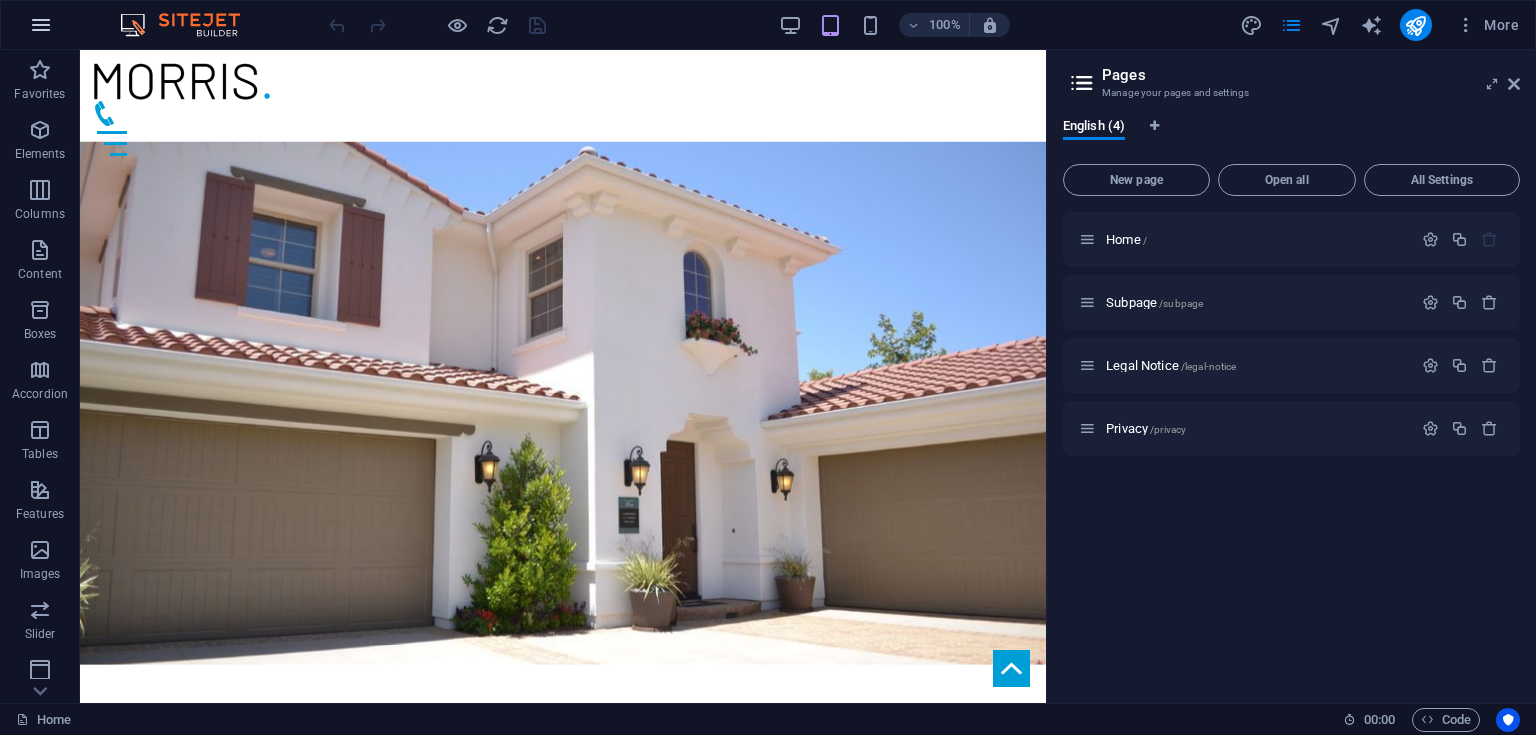
click at [40, 29] on icon "button" at bounding box center [41, 25] width 24 height 24
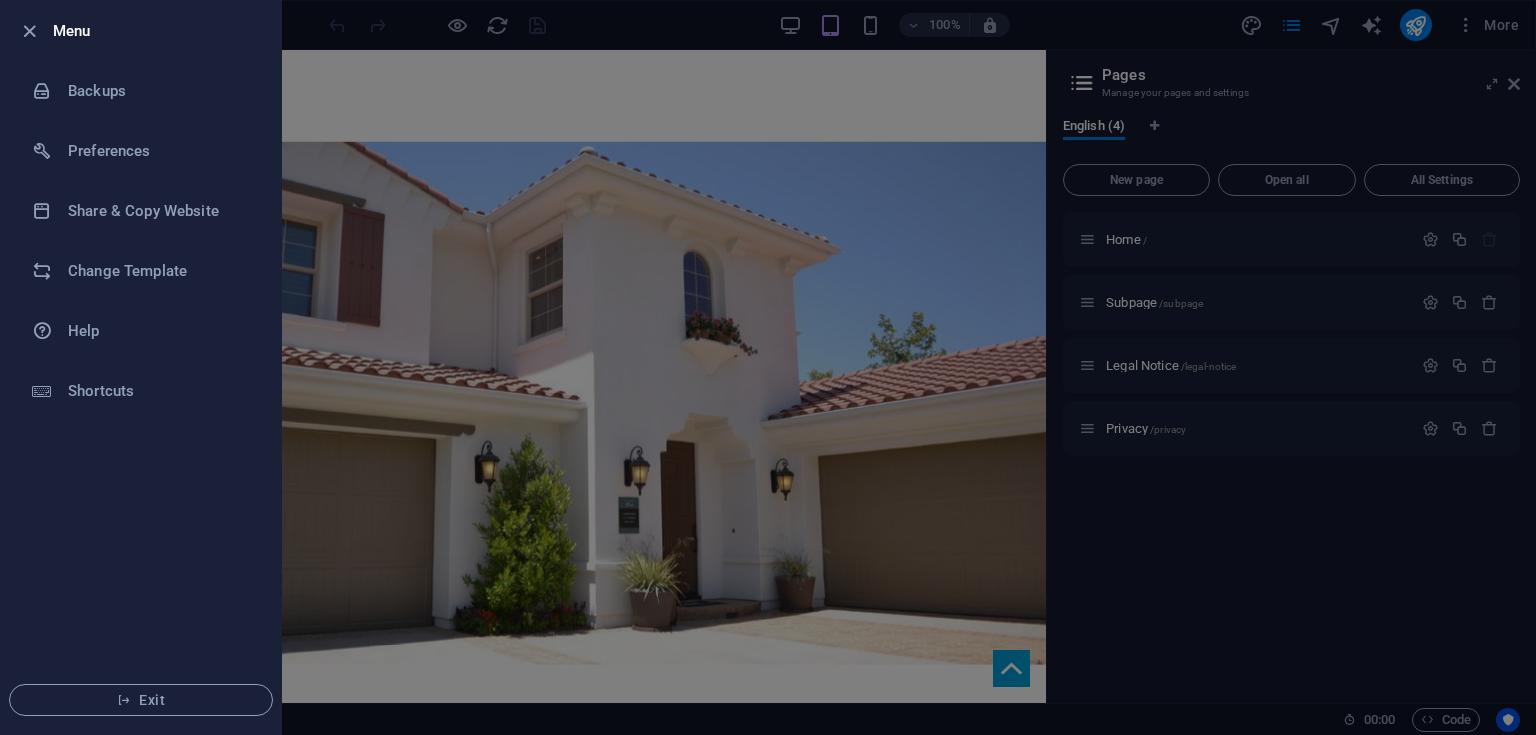
click at [620, 147] on div at bounding box center [768, 367] width 1536 height 735
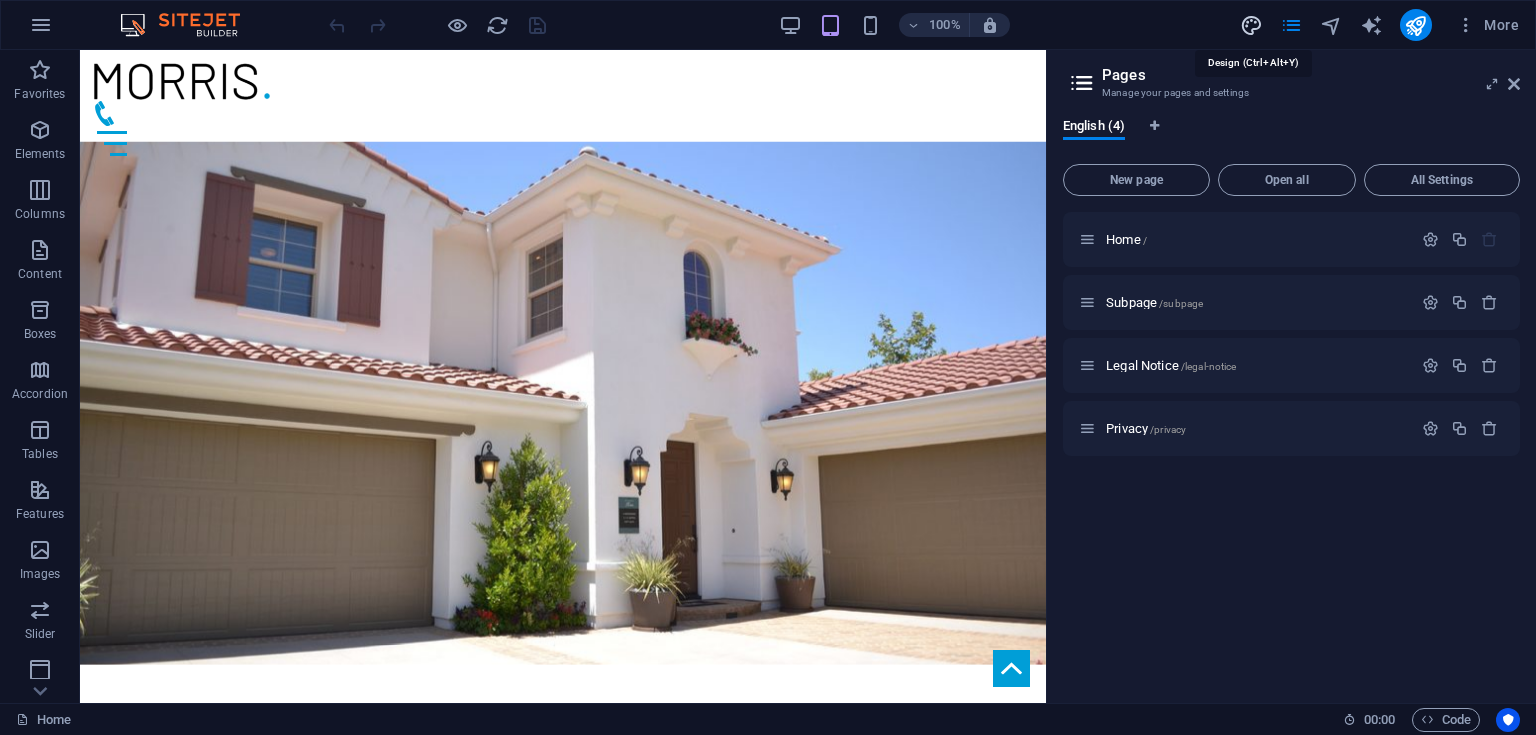
click at [1246, 24] on icon "design" at bounding box center [1251, 25] width 23 height 23
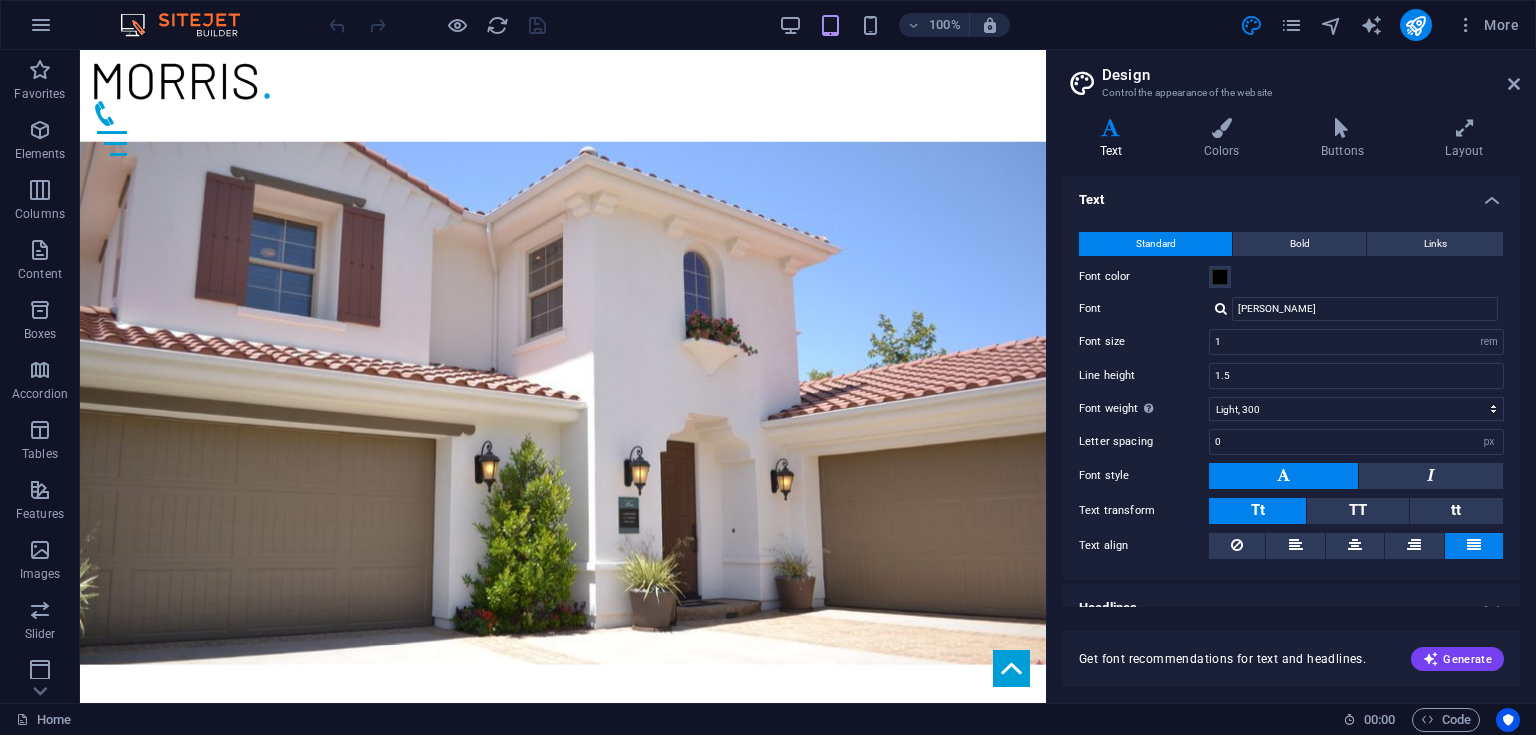
scroll to position [21, 0]
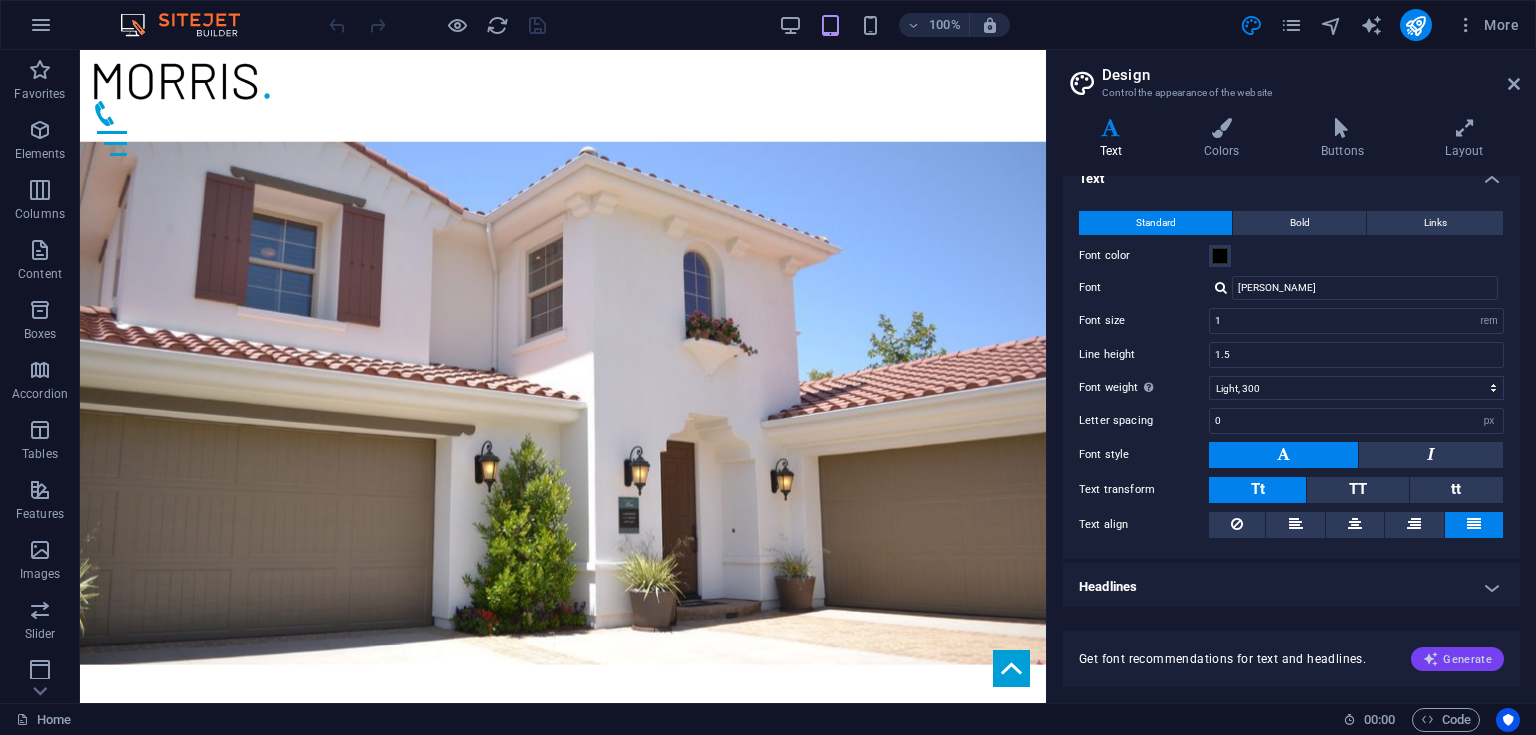
click at [1456, 668] on button "Generate" at bounding box center [1457, 659] width 93 height 24
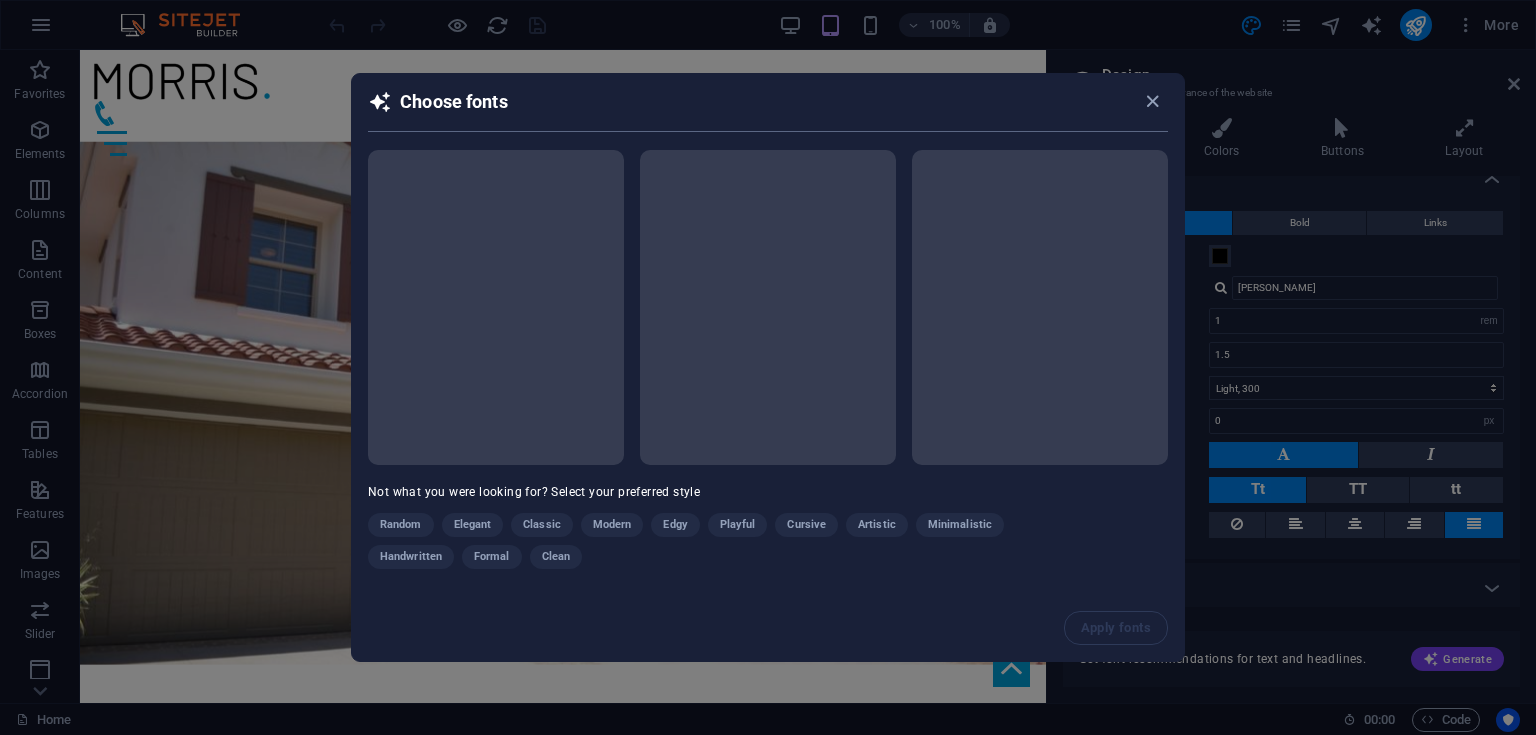
click at [579, 108] on h2 "Choose fonts" at bounding box center [768, 111] width 800 height 42
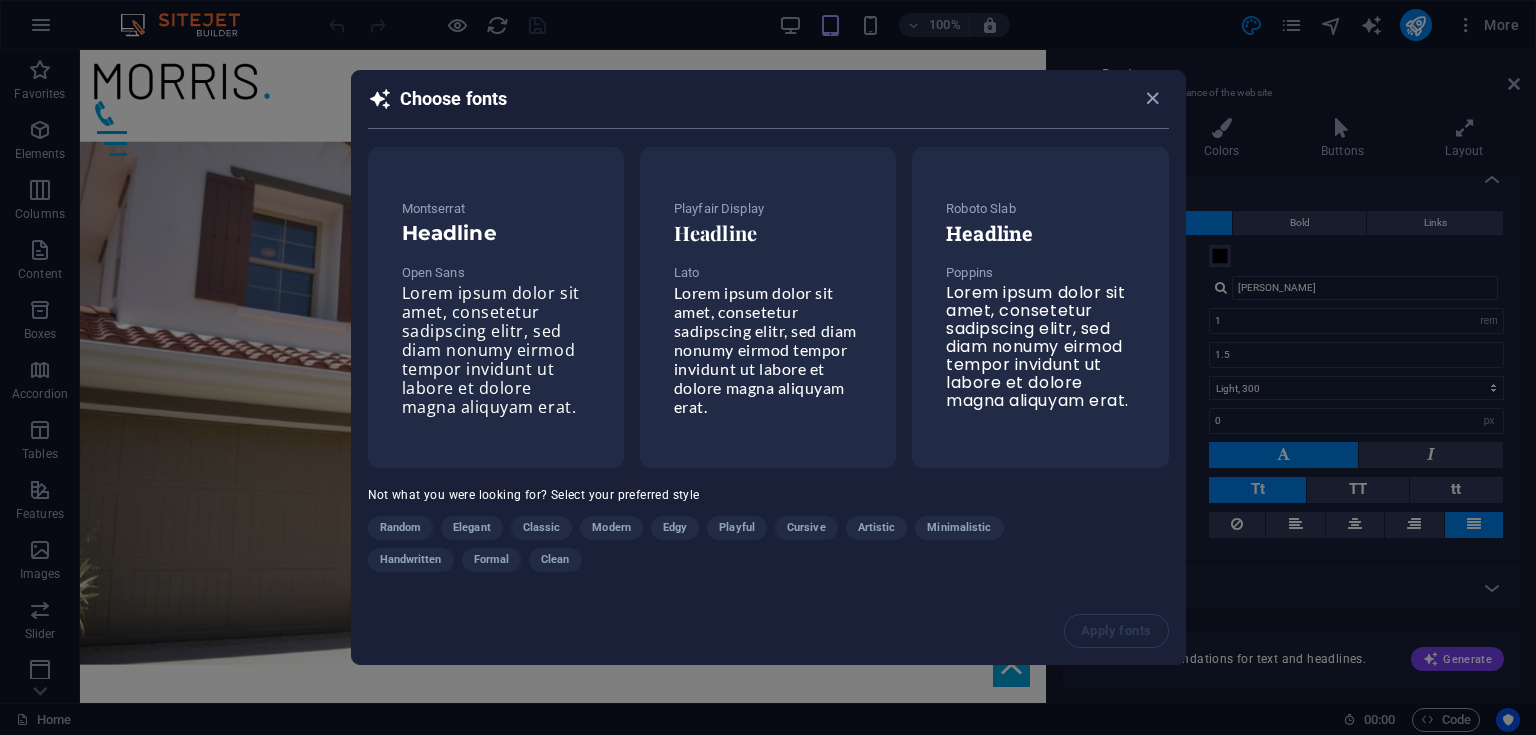
click at [400, 531] on span "Random" at bounding box center [401, 528] width 42 height 24
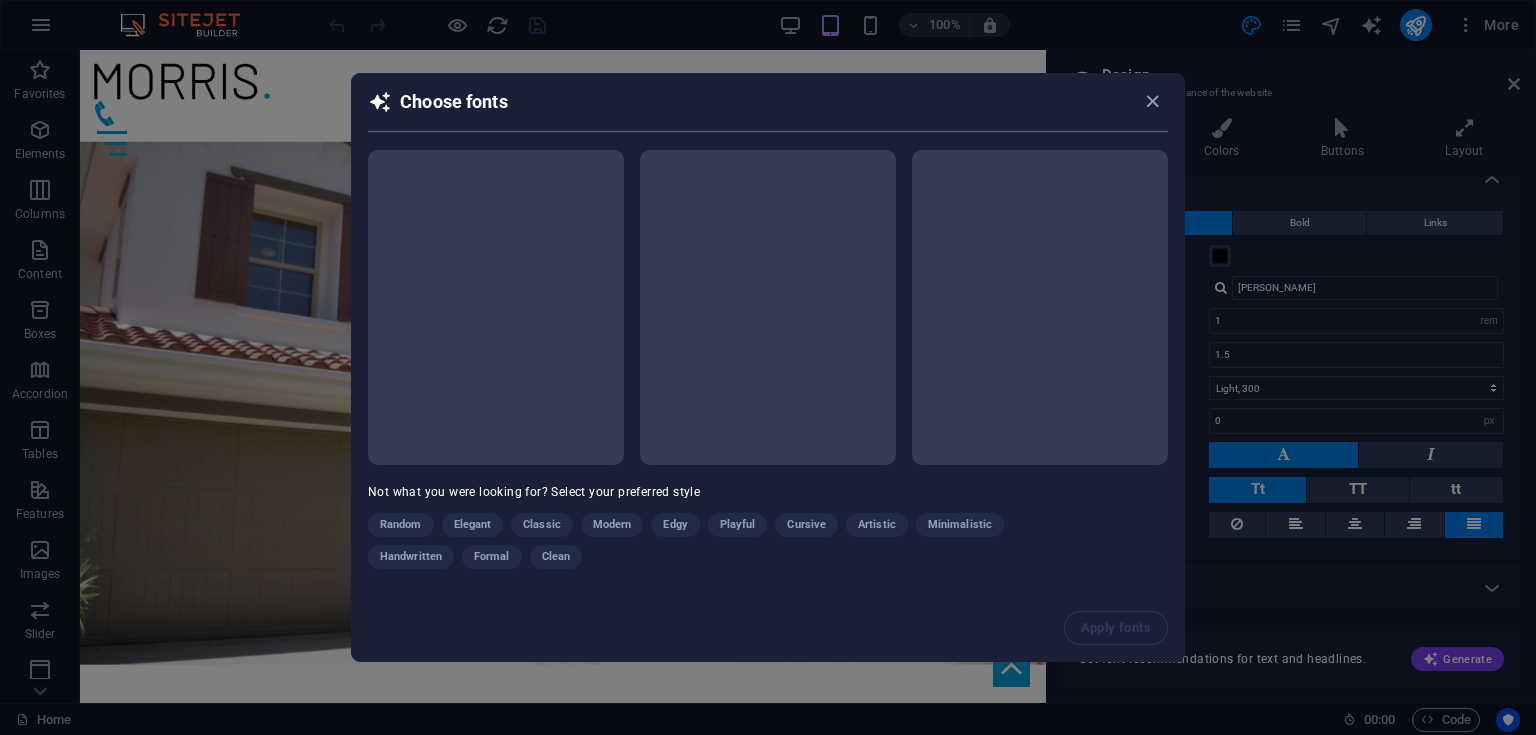
click at [400, 520] on div "Random Elegant Classic Modern Edgy Playful Cursive Artistic Minimalistic Handwr…" at bounding box center [718, 545] width 700 height 64
click at [757, 103] on h2 "Choose fonts" at bounding box center [768, 111] width 800 height 42
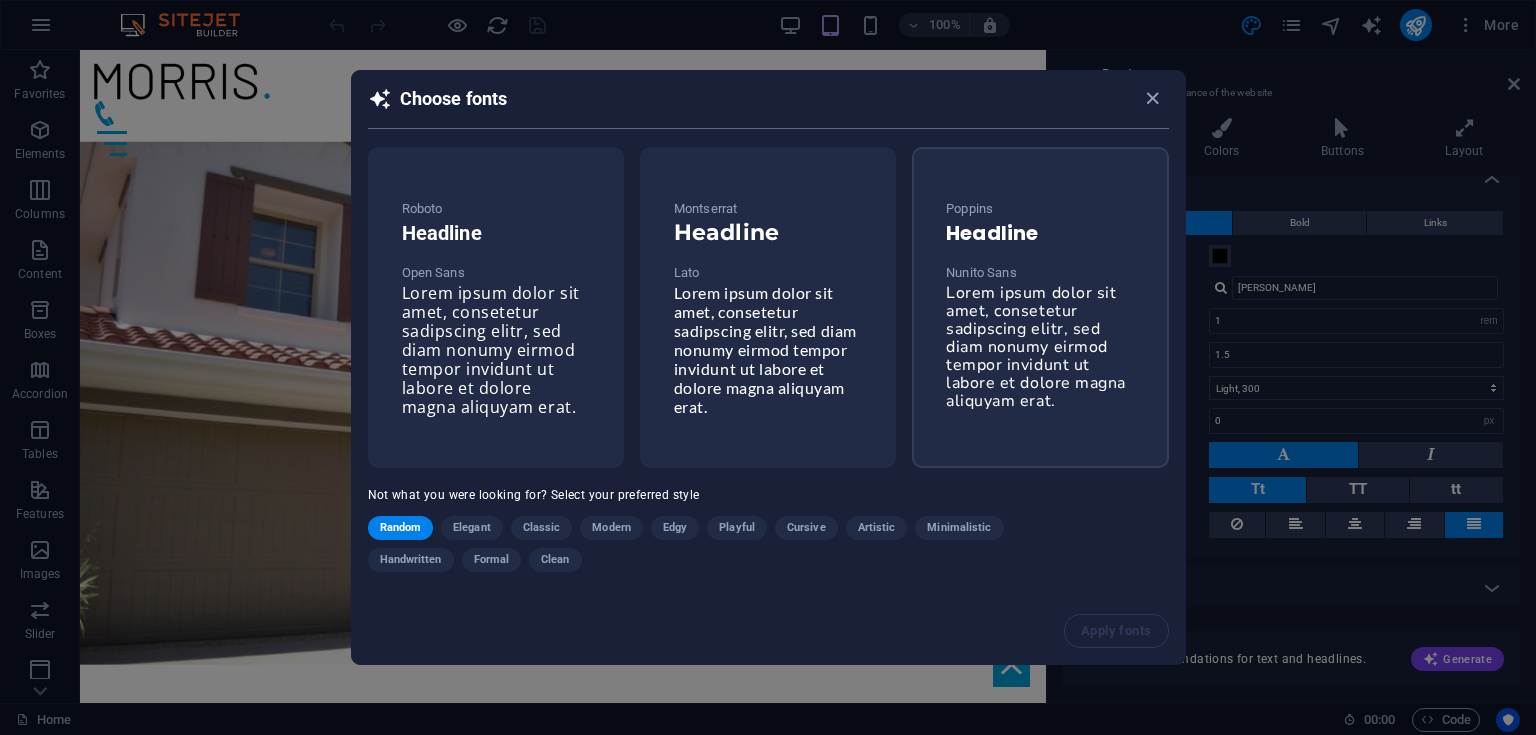
click at [1154, 319] on div "Poppins Headline Nunito Sans Lorem ipsum dolor sit amet, consetetur sadipscing …" at bounding box center [1040, 307] width 256 height 321
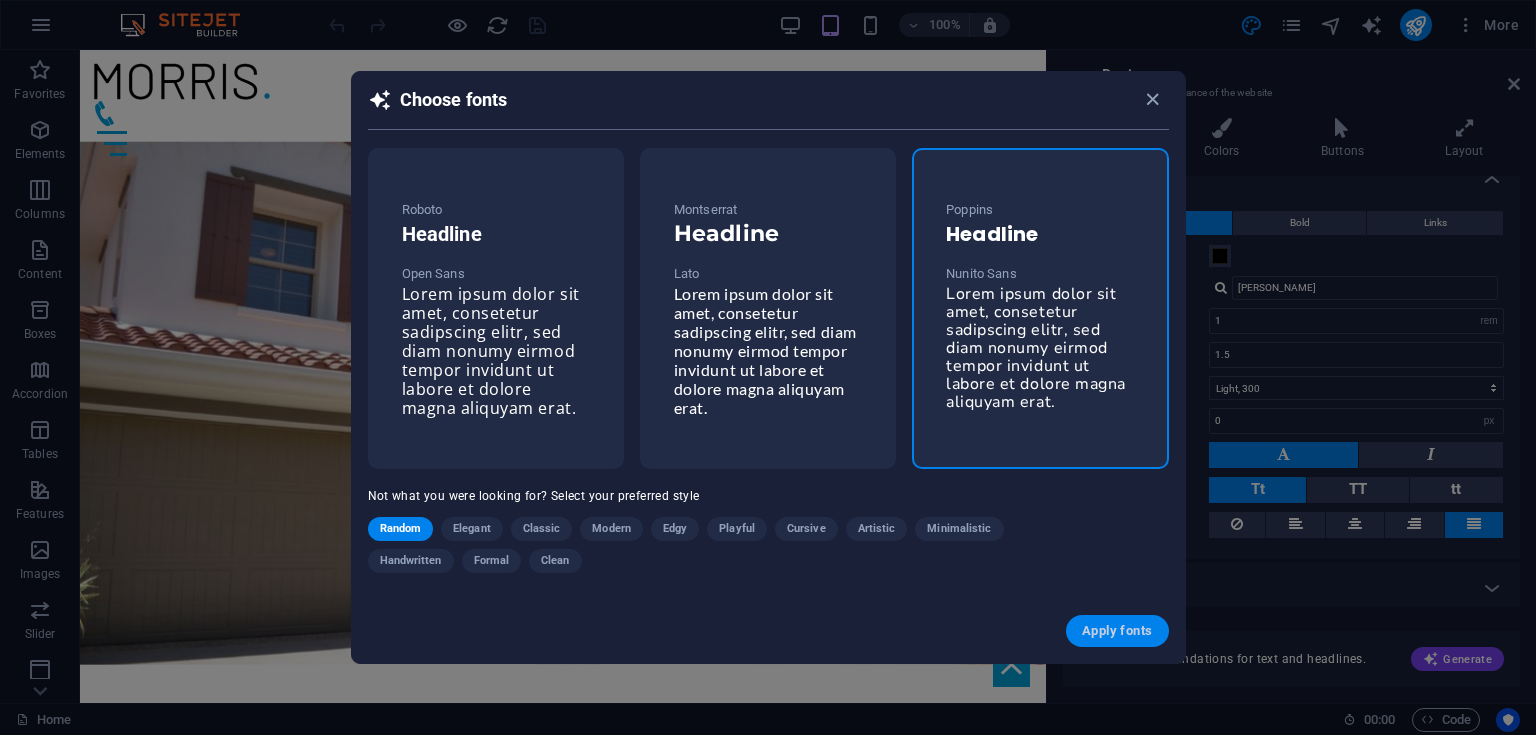
click at [1130, 627] on span "Apply fonts" at bounding box center [1117, 631] width 70 height 16
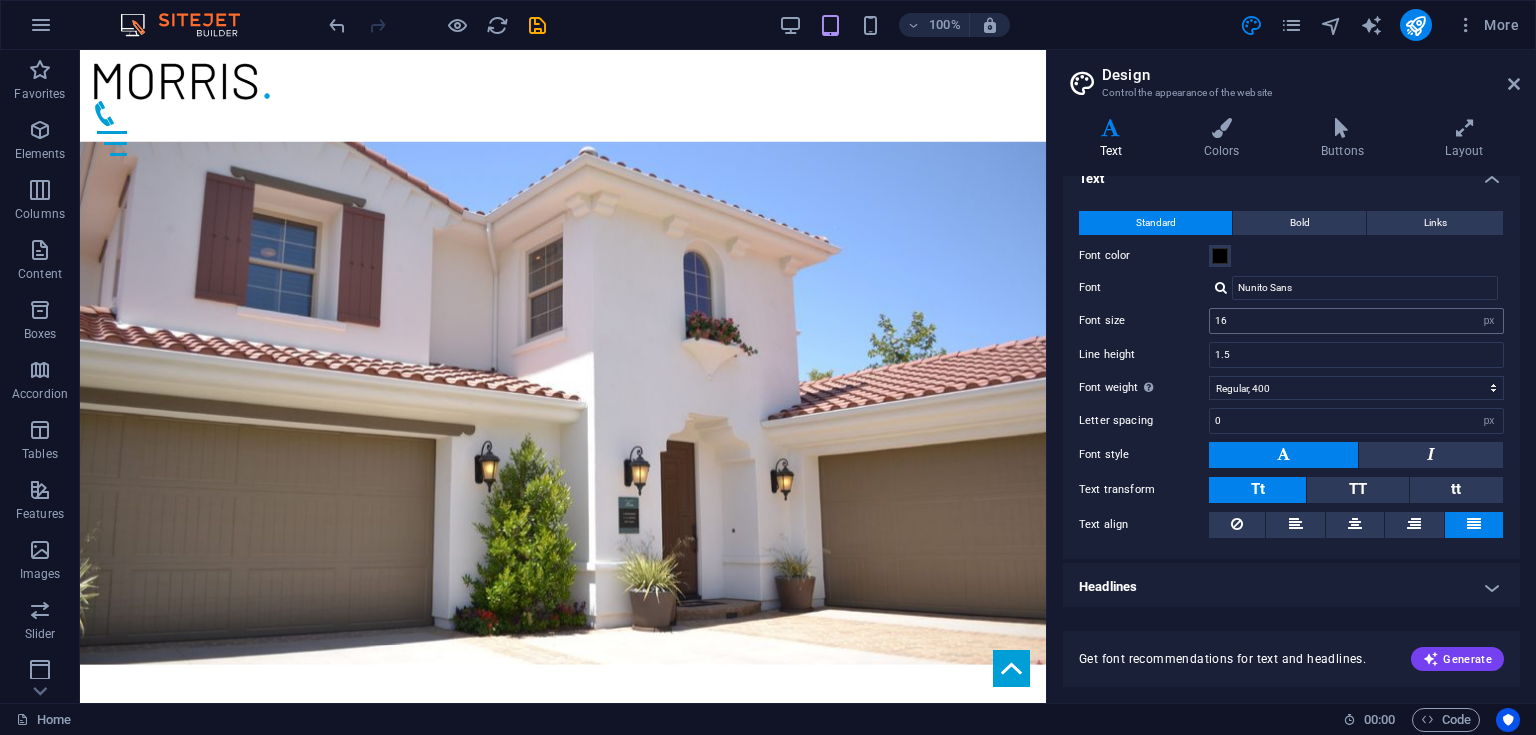
scroll to position [0, 0]
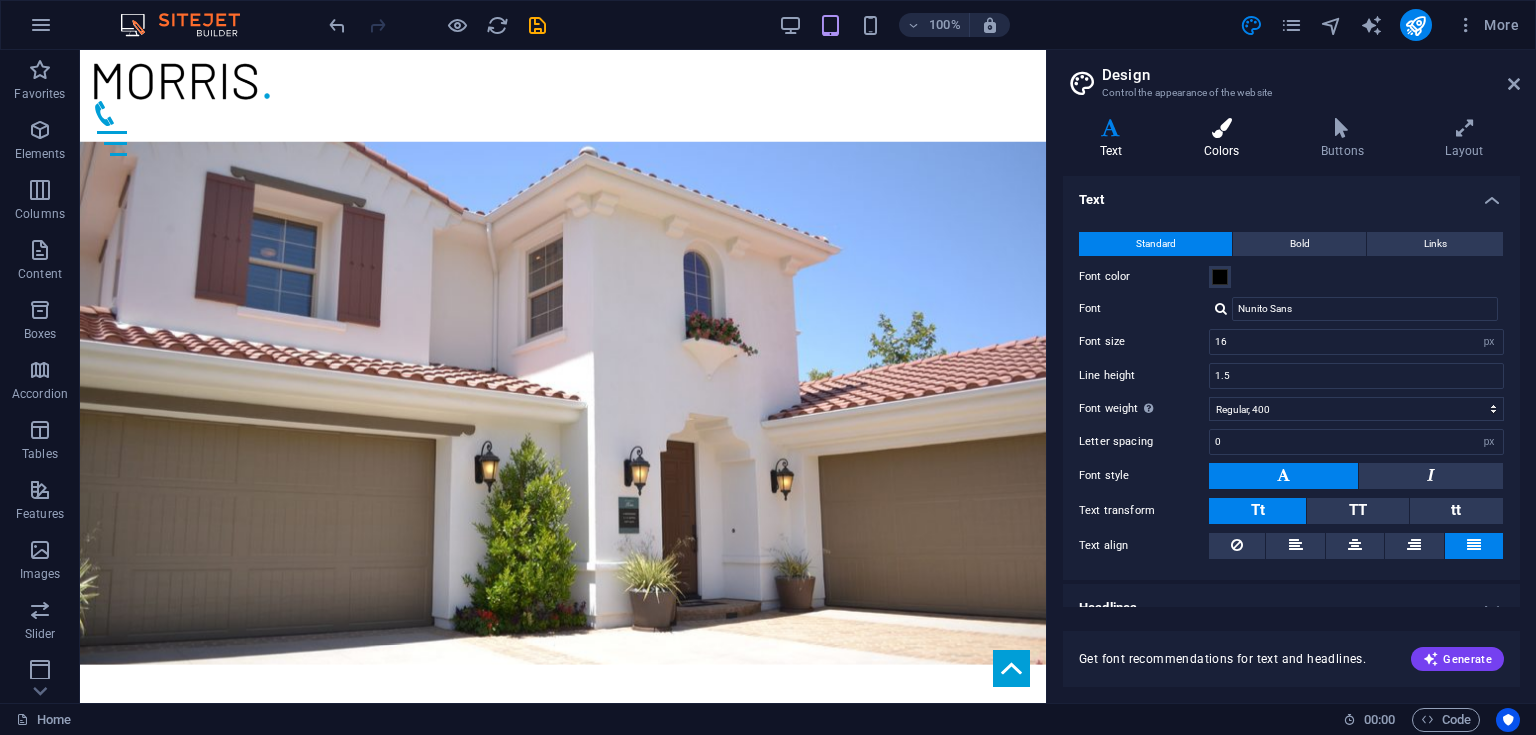
click at [1222, 147] on h4 "Colors" at bounding box center [1225, 139] width 117 height 42
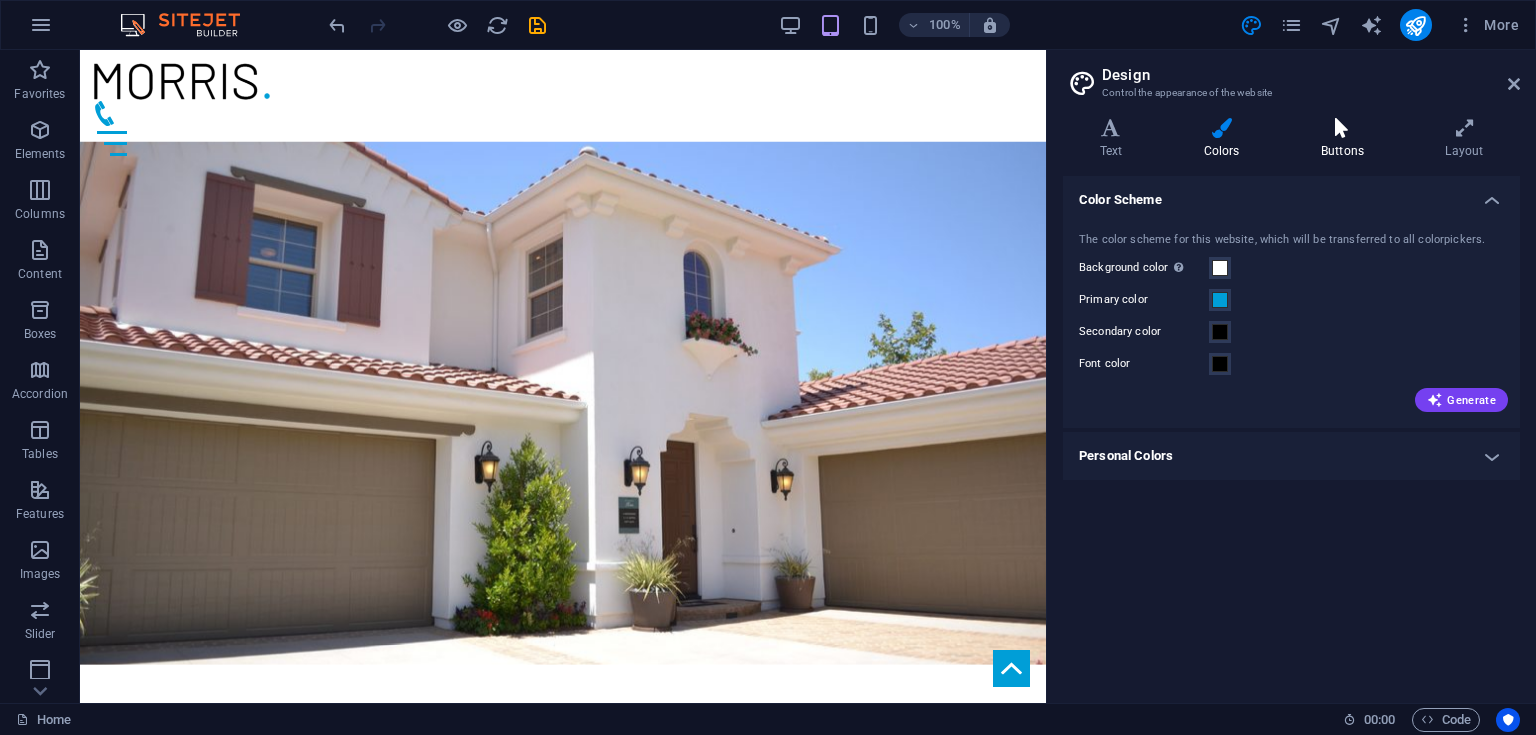
click at [1308, 153] on h4 "Buttons" at bounding box center [1346, 139] width 124 height 42
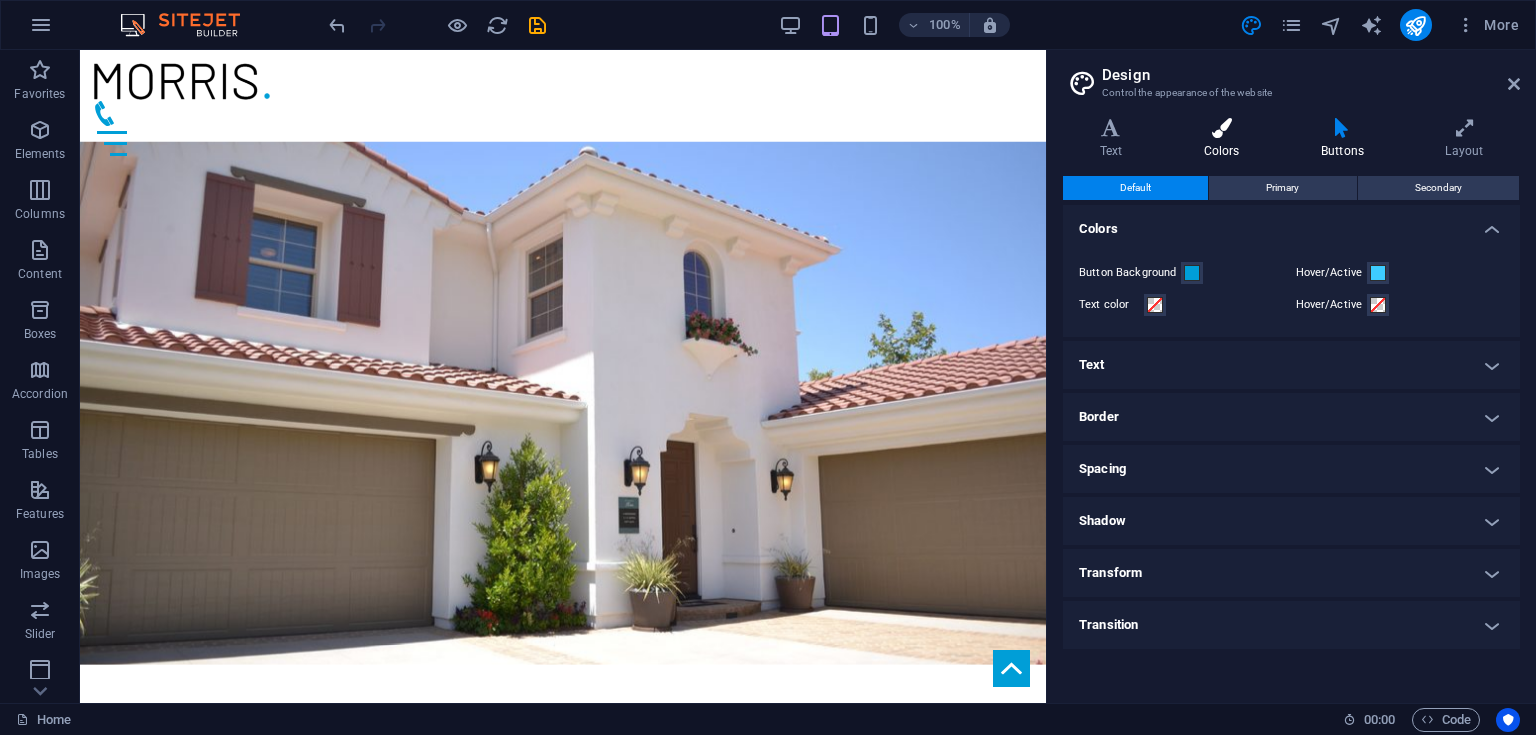
click at [1168, 148] on h4 "Colors" at bounding box center [1225, 139] width 117 height 42
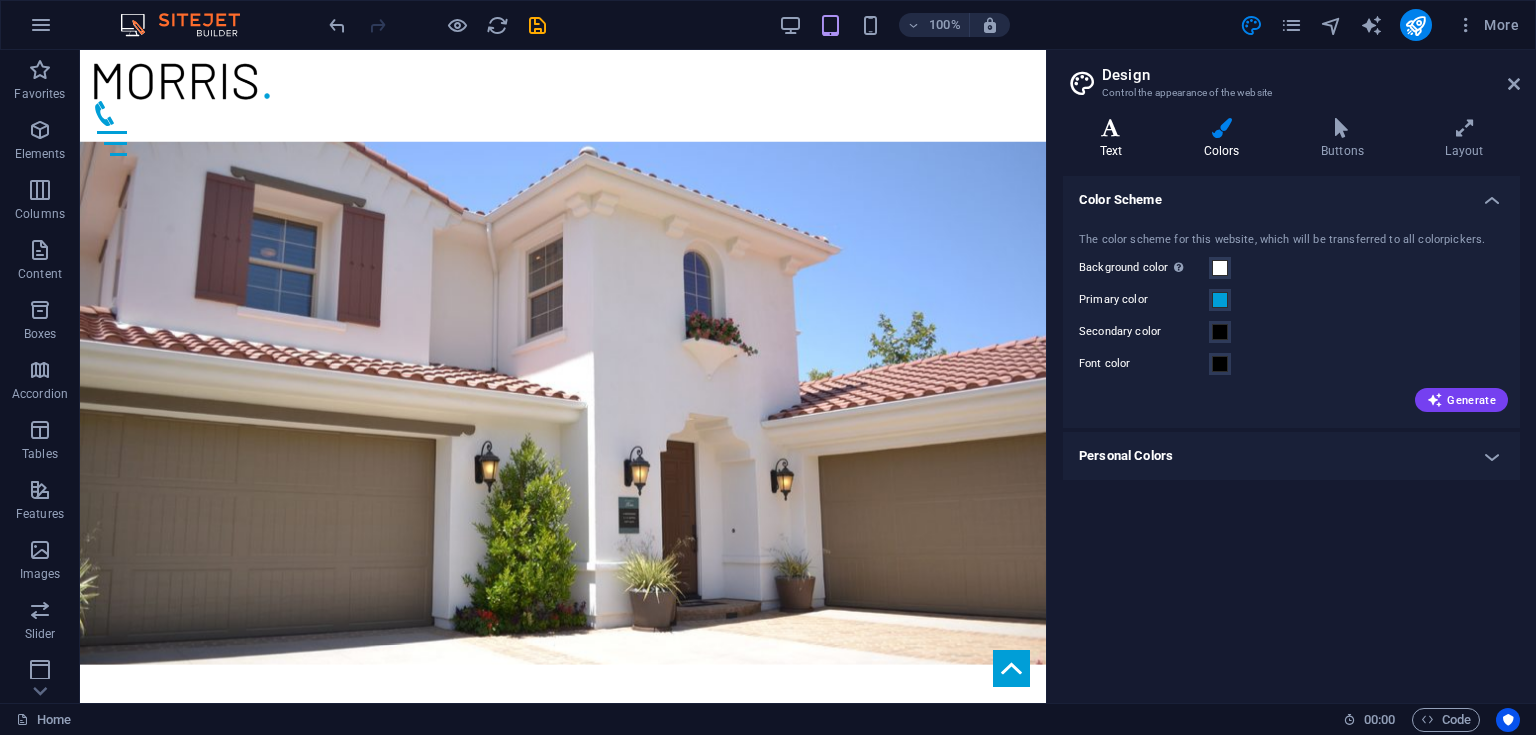
click at [1121, 135] on icon at bounding box center [1111, 128] width 96 height 20
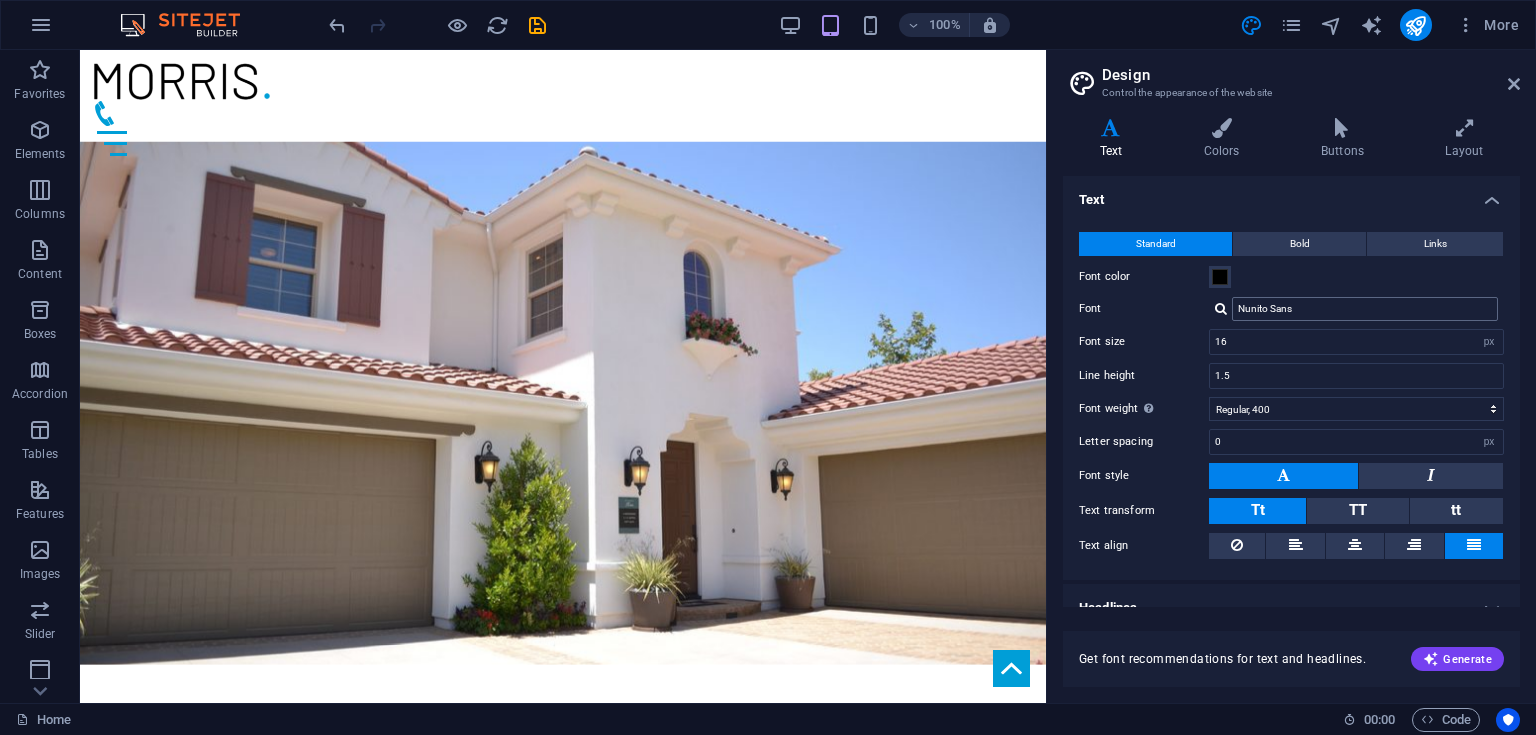
scroll to position [21, 0]
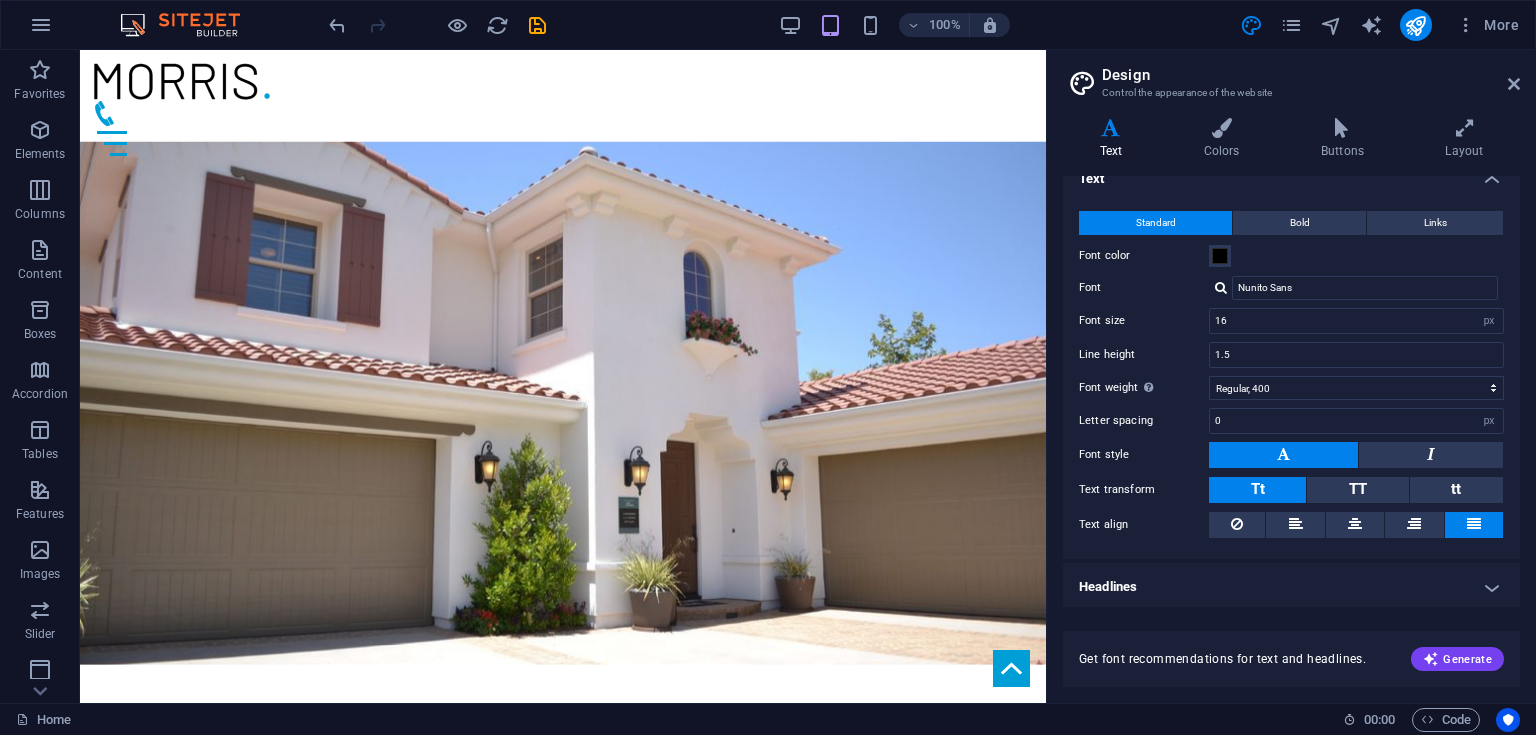
click at [1386, 27] on div "More" at bounding box center [1383, 25] width 287 height 32
drag, startPoint x: 1386, startPoint y: 27, endPoint x: 1355, endPoint y: 40, distance: 33.6
click at [1355, 40] on div "More" at bounding box center [1383, 25] width 287 height 32
drag, startPoint x: 1355, startPoint y: 40, endPoint x: 1372, endPoint y: 16, distance: 29.4
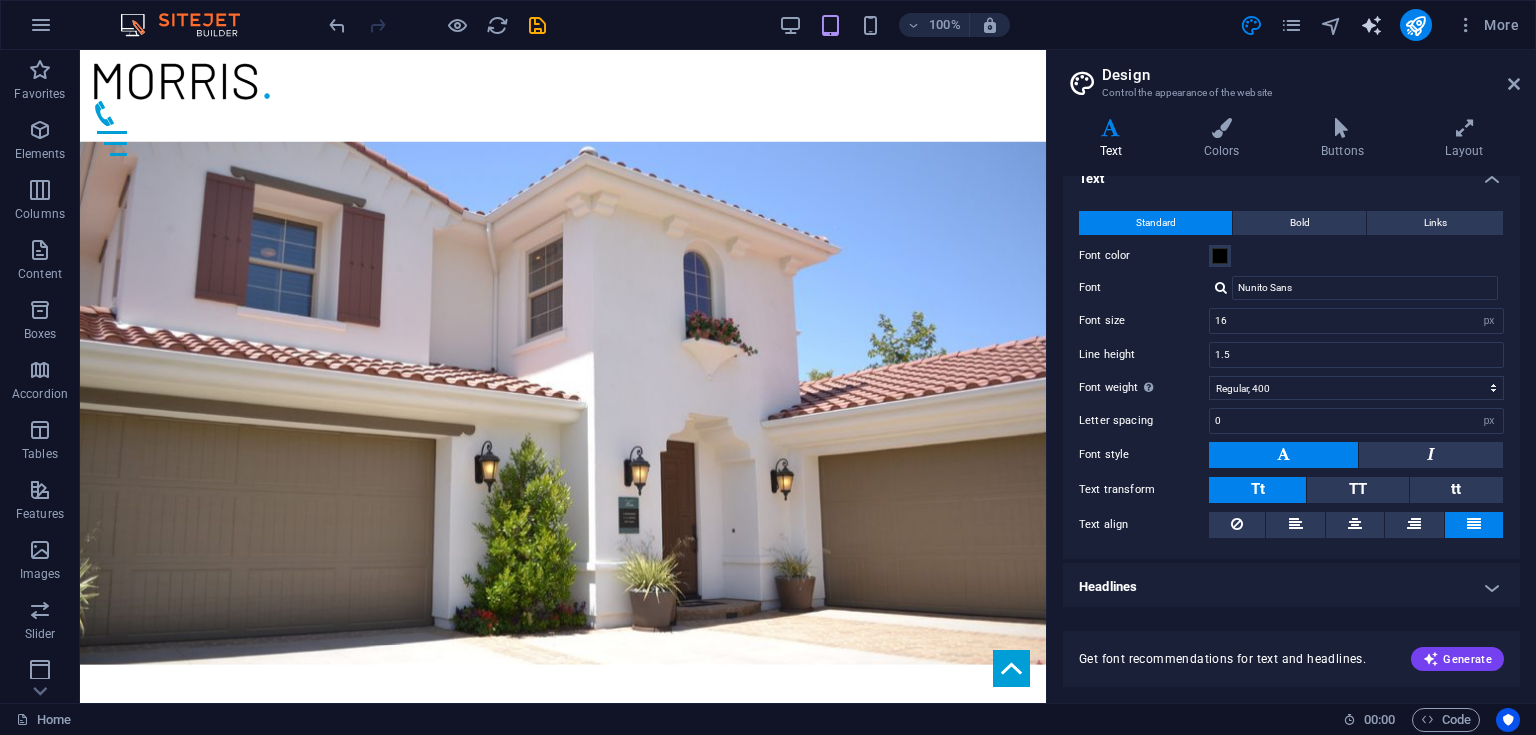
click at [1372, 16] on div "More" at bounding box center [1383, 25] width 287 height 32
click at [1372, 16] on icon "text_generator" at bounding box center [1371, 25] width 23 height 23
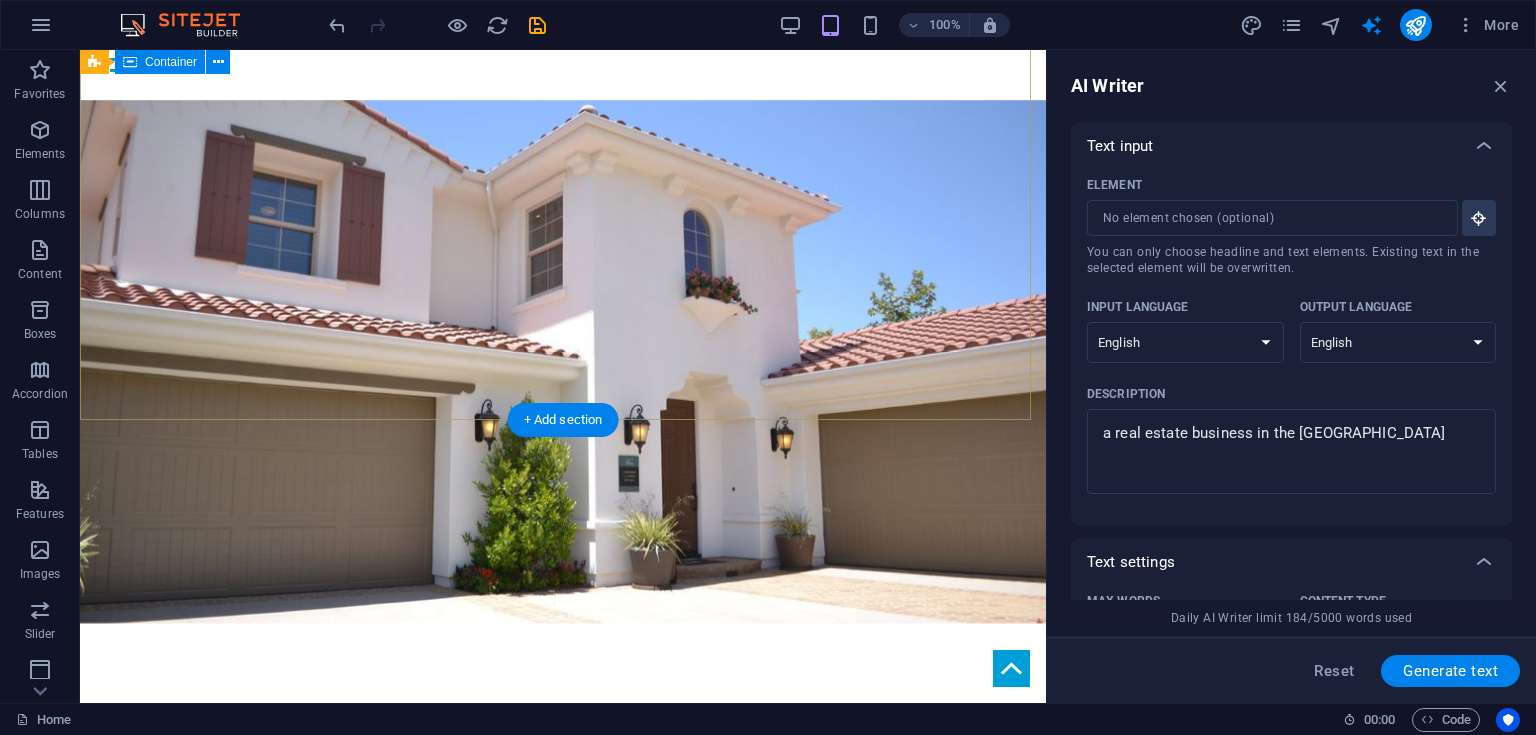
scroll to position [0, 0]
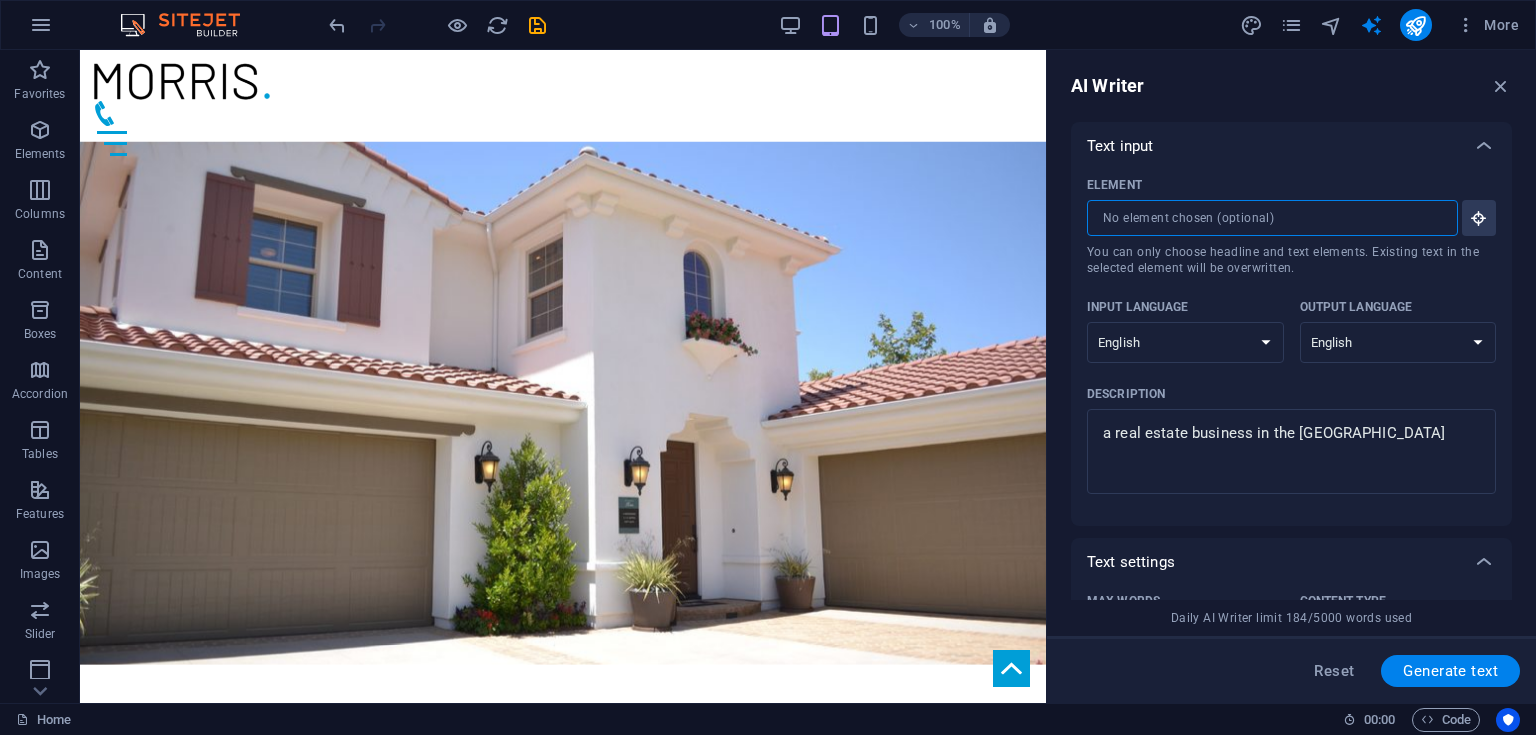
click at [1232, 216] on input "Element ​ You can only choose headline and text elements. Existing text in the …" at bounding box center [1265, 218] width 357 height 36
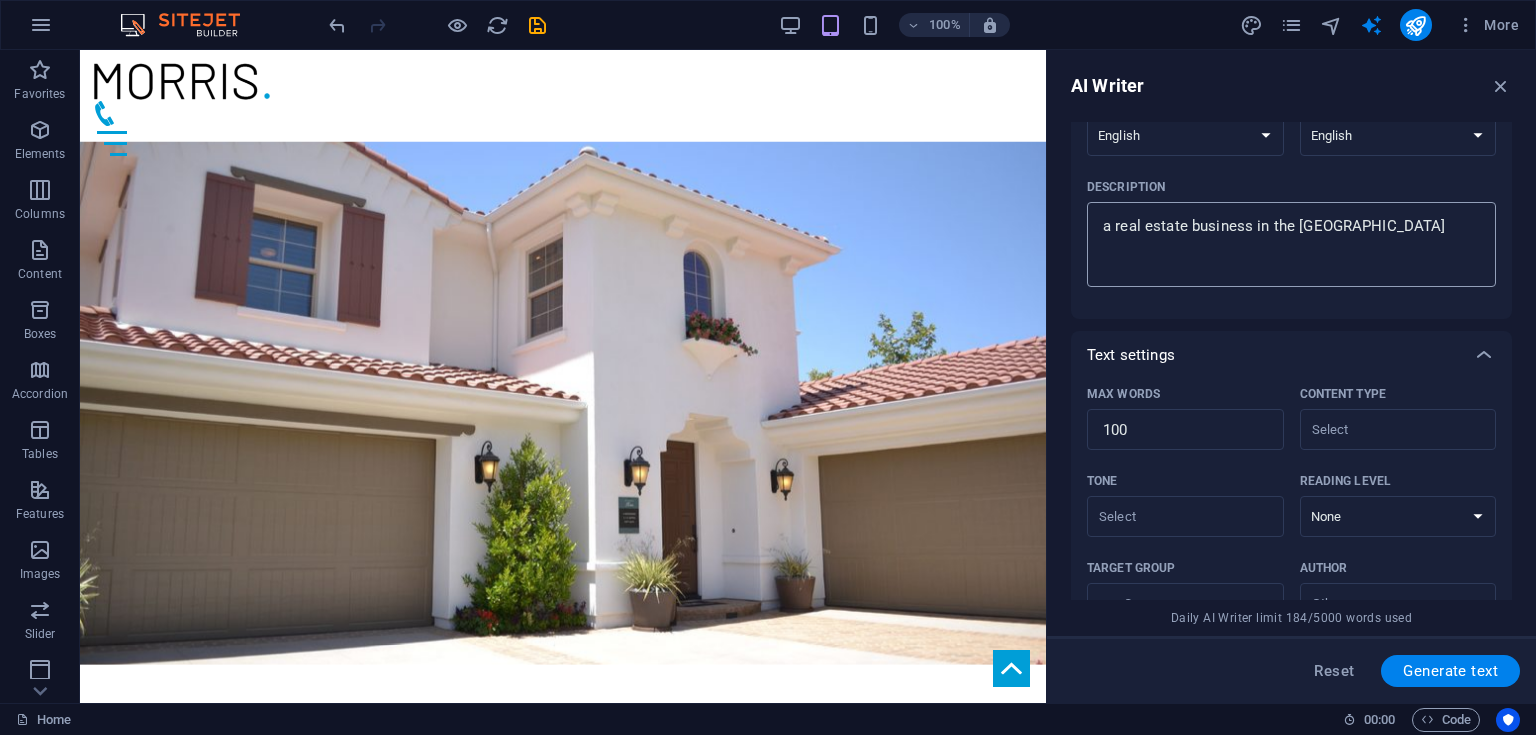
scroll to position [208, 0]
click at [1407, 231] on textarea "a real estate business in the [GEOGRAPHIC_DATA]" at bounding box center [1291, 243] width 389 height 65
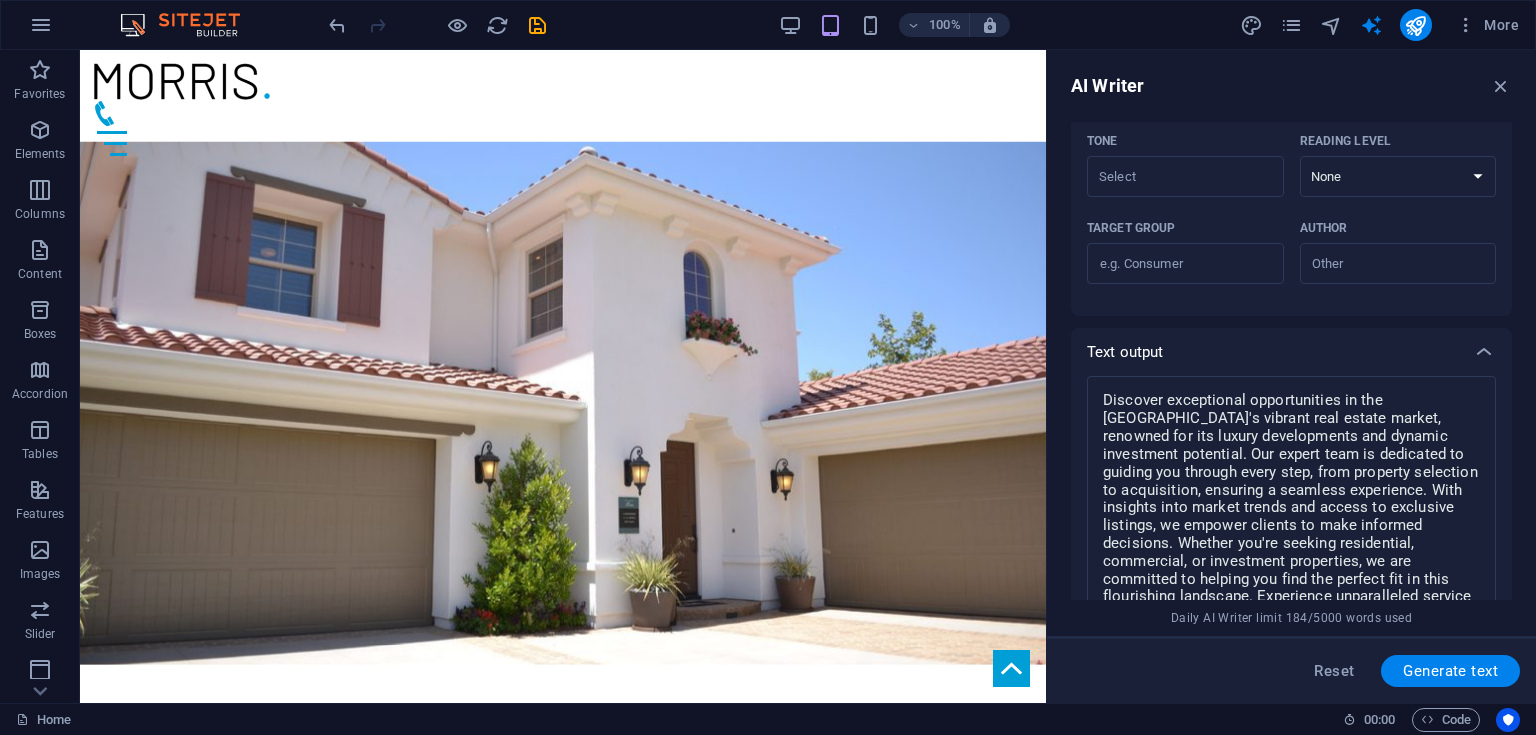
scroll to position [519, 0]
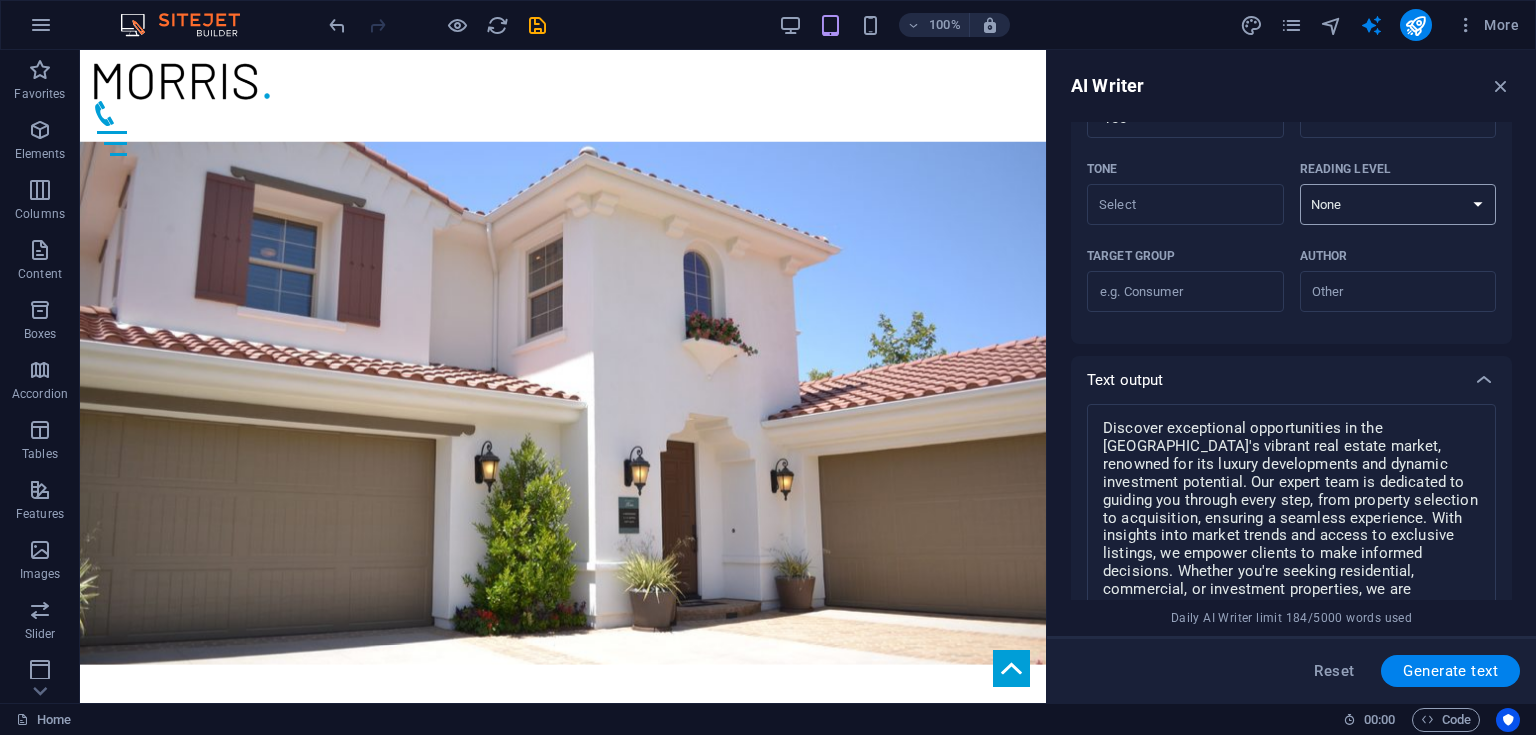
click at [1365, 203] on select "None Academic Adult Teen Child" at bounding box center [1398, 204] width 197 height 41
click at [1300, 184] on select "None Academic Adult Teen Child" at bounding box center [1398, 204] width 197 height 41
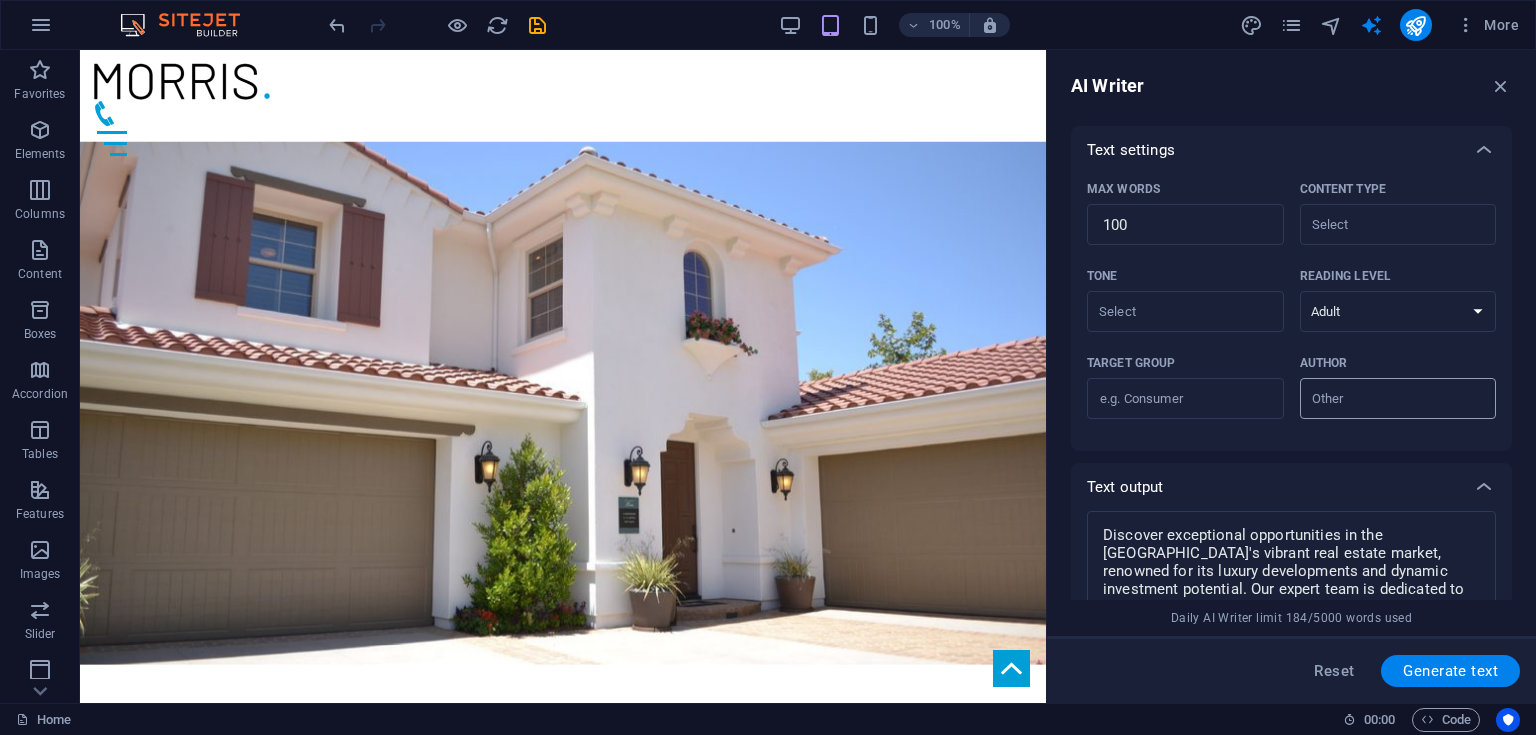
scroll to position [411, 0]
click at [1341, 311] on select "None Academic Adult Teen Child" at bounding box center [1398, 312] width 197 height 41
click at [1300, 292] on select "None Academic Adult Teen Child" at bounding box center [1398, 312] width 197 height 41
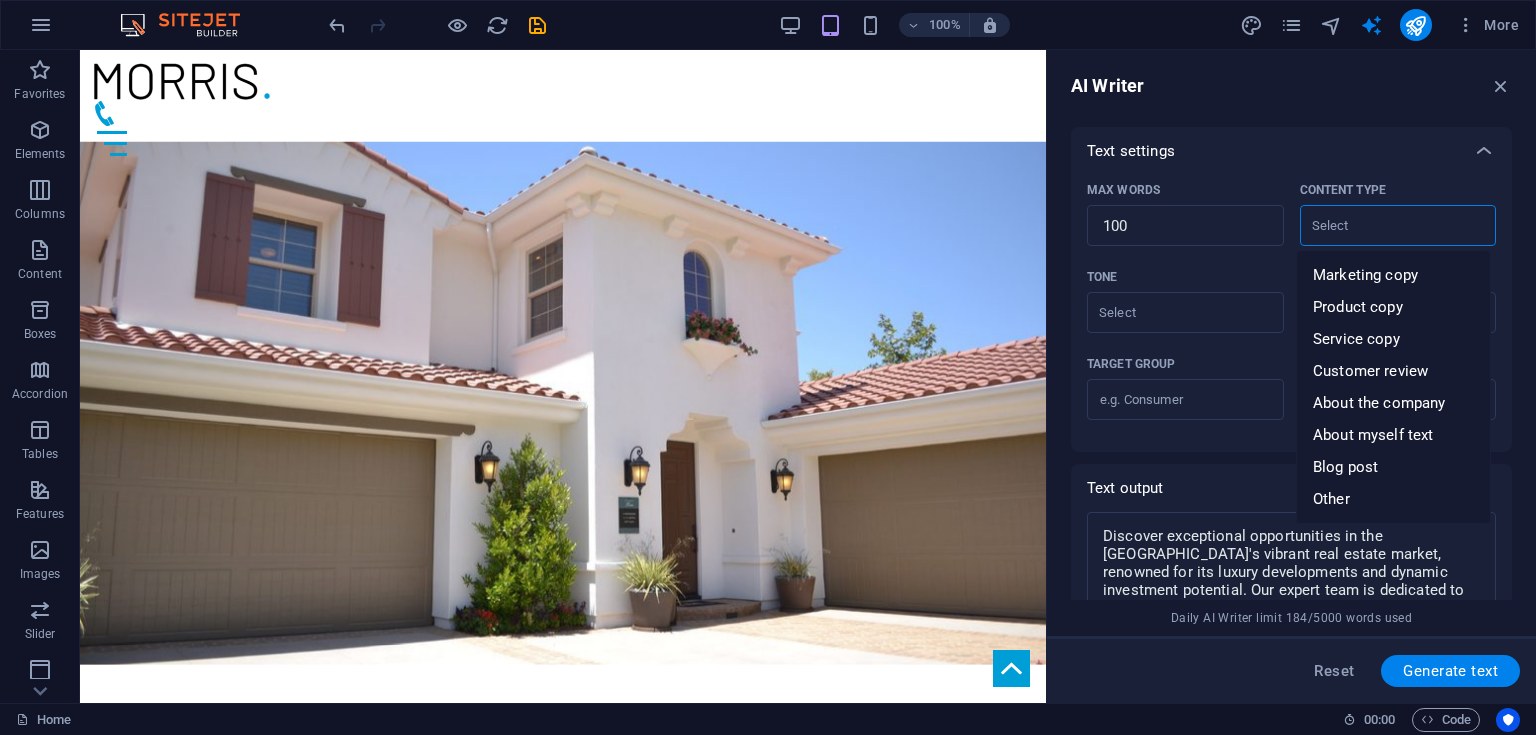
click at [1365, 238] on input "Content type ​" at bounding box center [1382, 225] width 152 height 29
click at [1361, 395] on span "About the company" at bounding box center [1379, 403] width 132 height 20
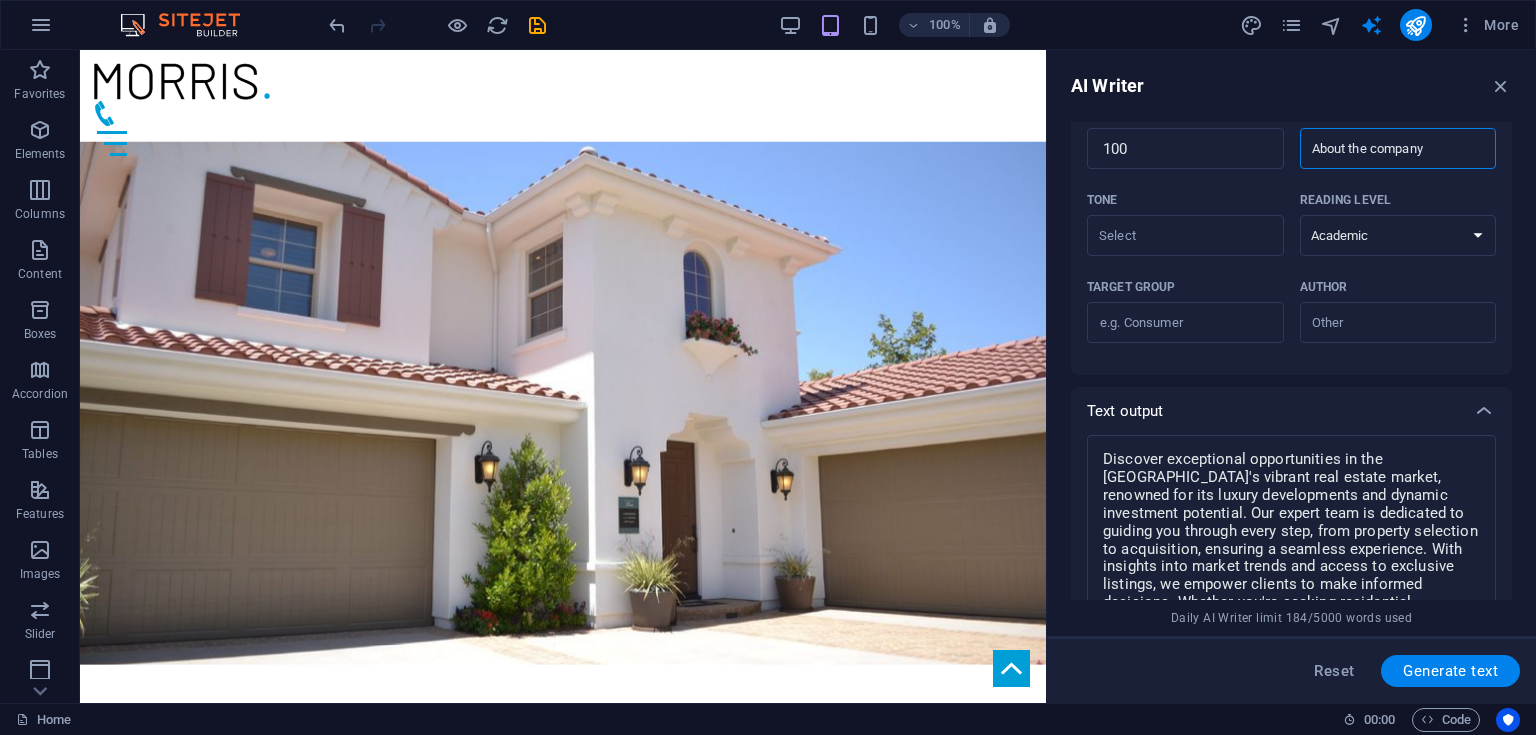
scroll to position [738, 0]
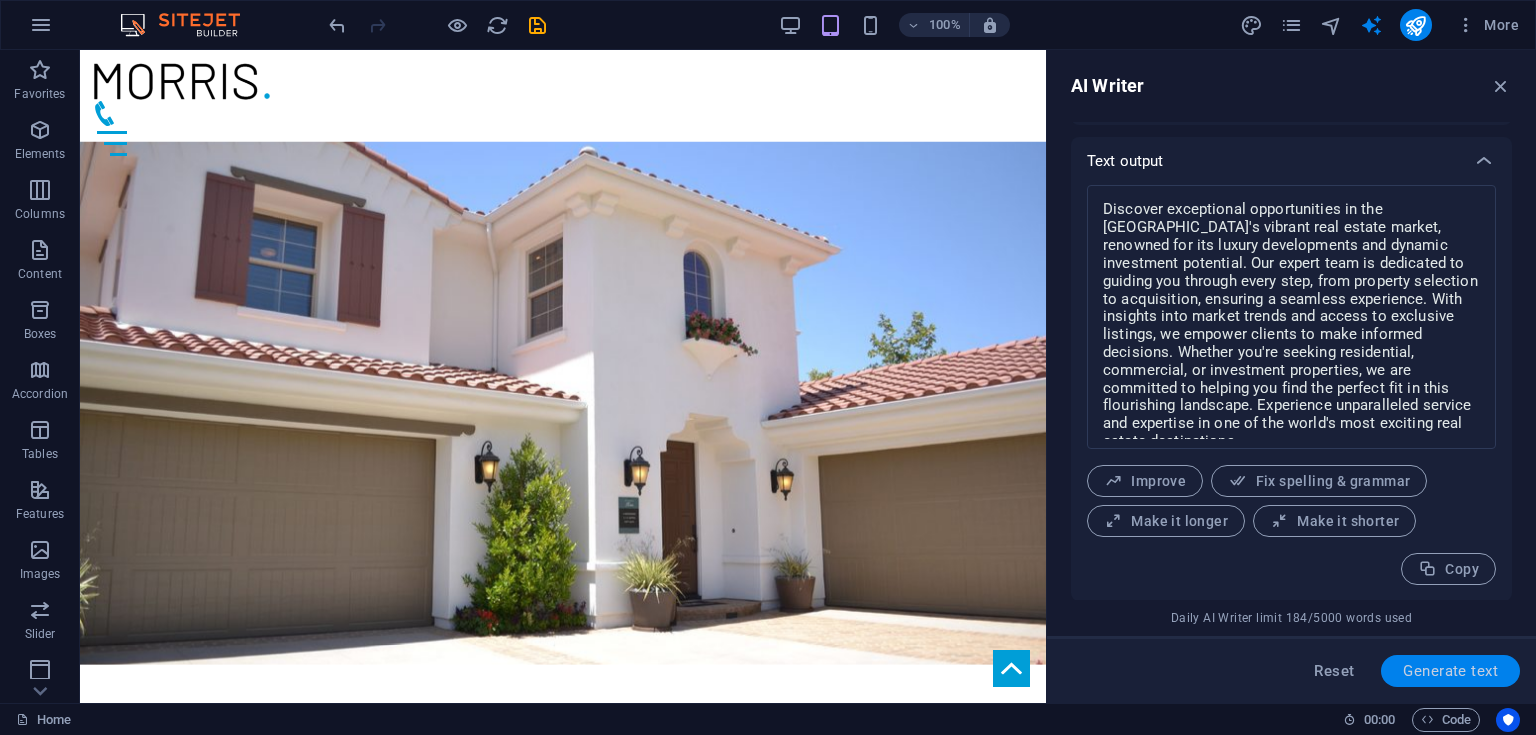
click at [1408, 676] on span "Generate text" at bounding box center [1450, 671] width 95 height 16
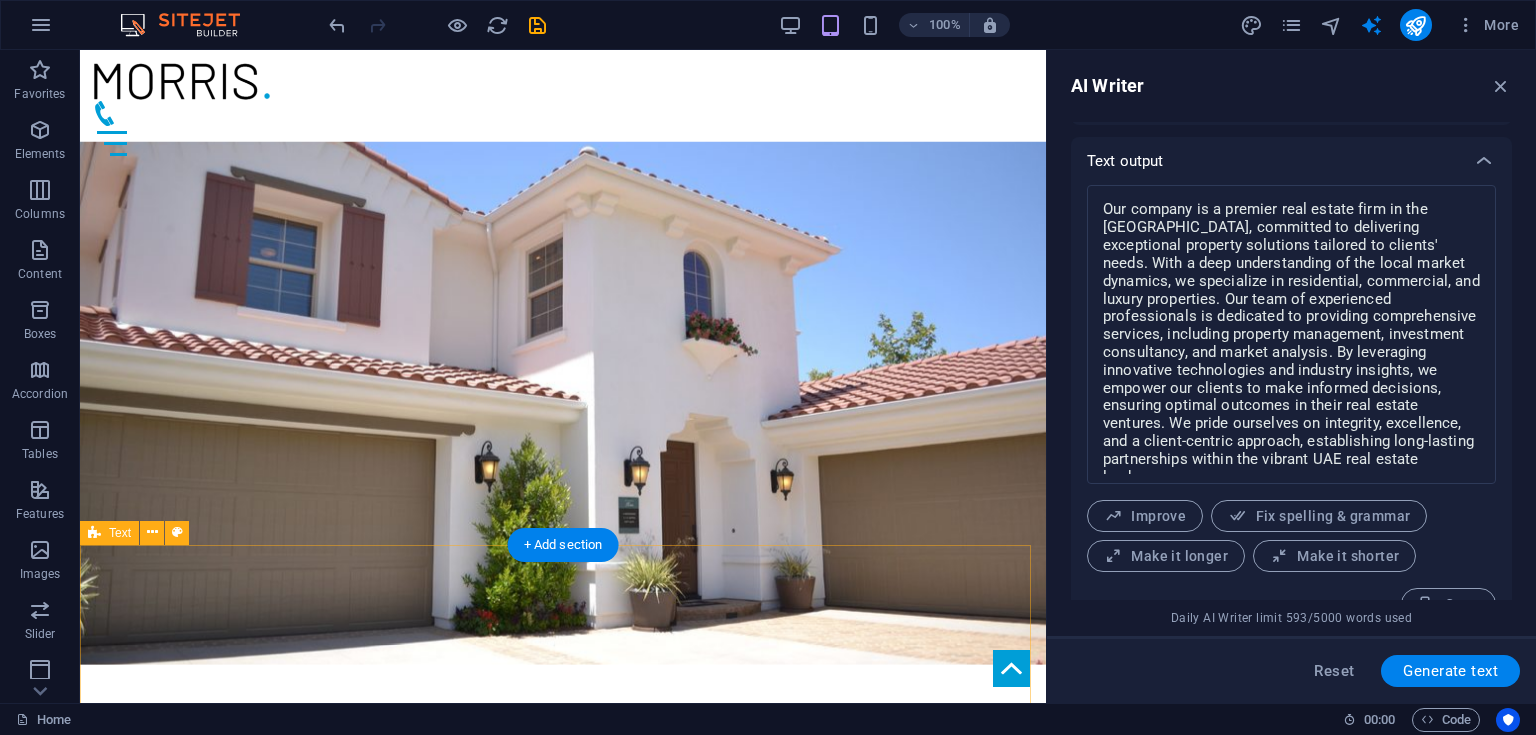
scroll to position [773, 0]
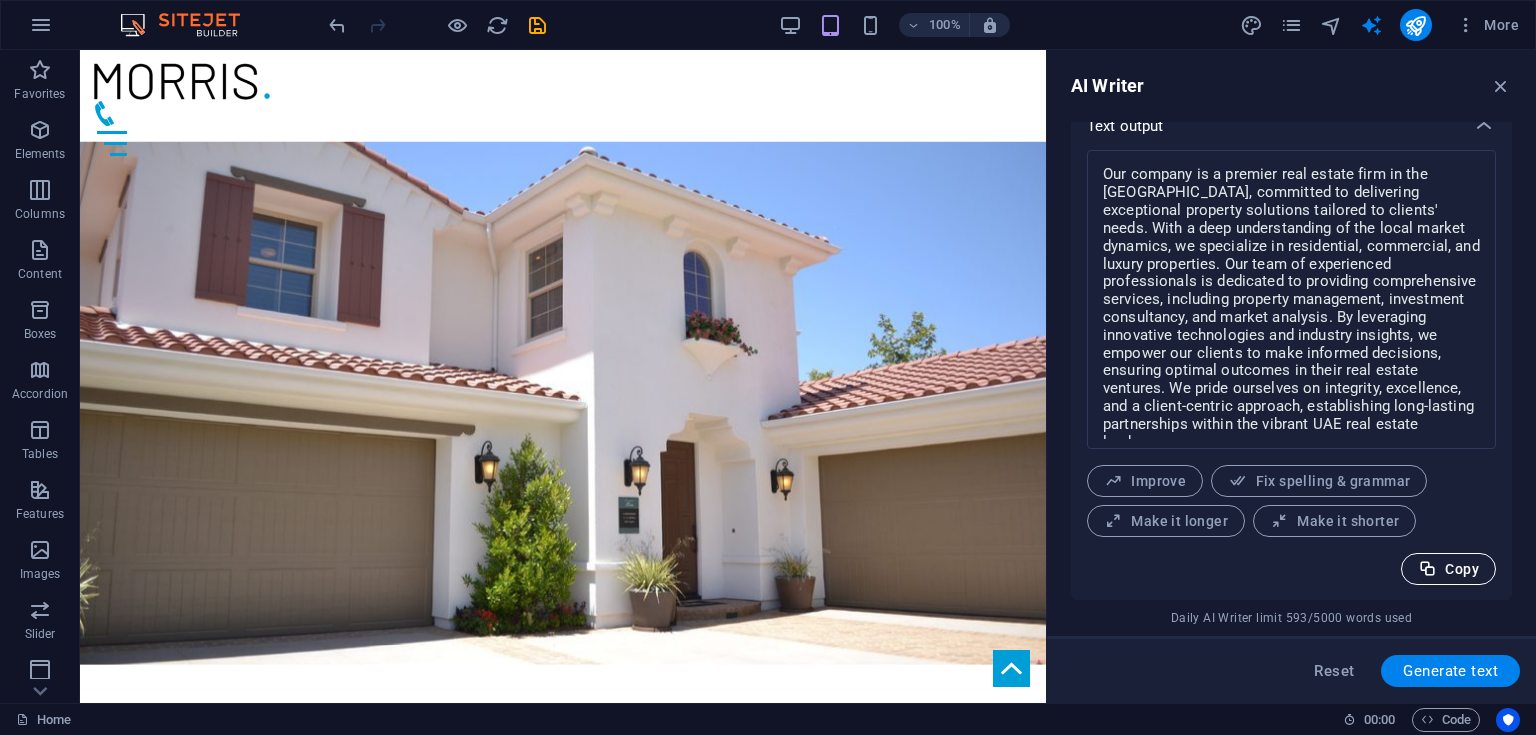
click at [1429, 569] on icon "button" at bounding box center [1427, 569] width 19 height 19
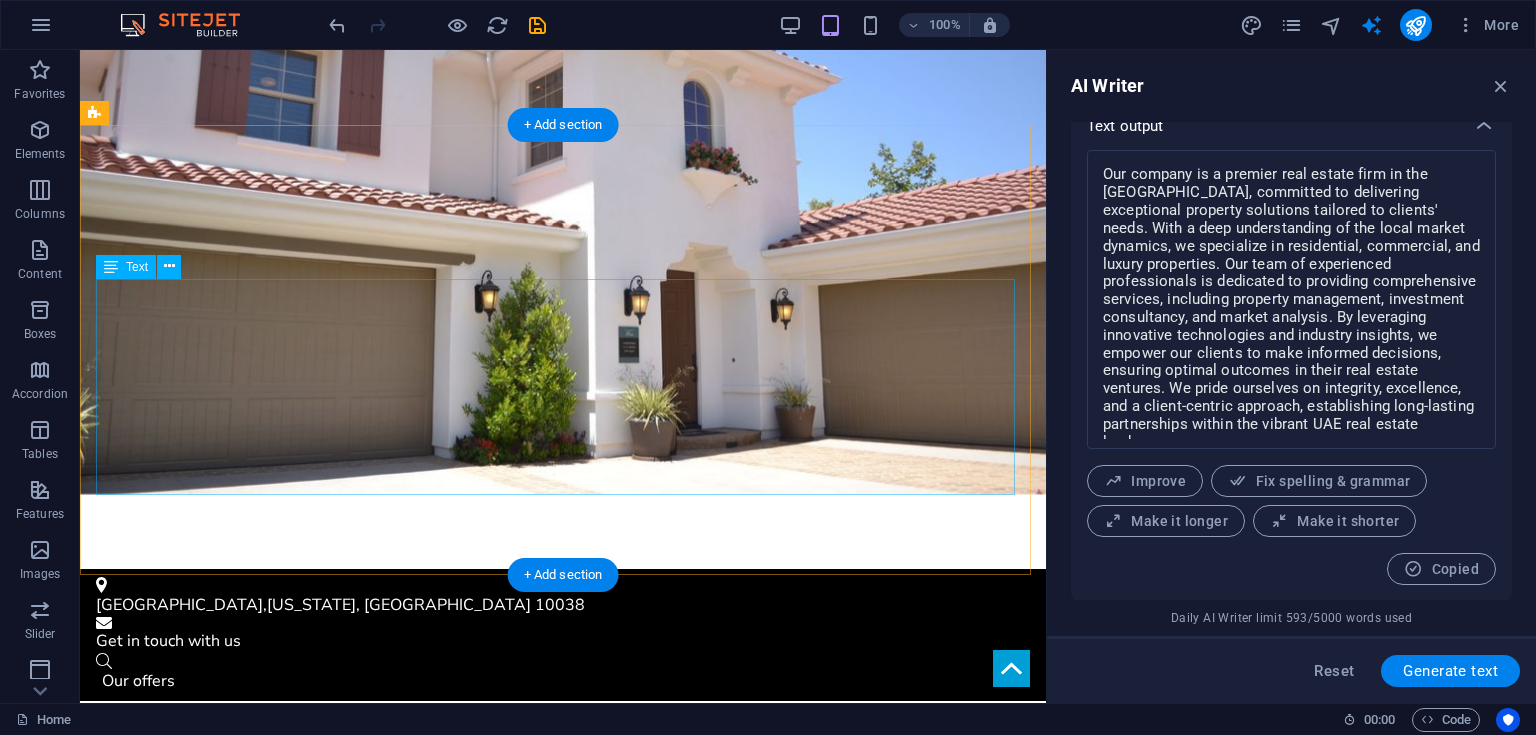
scroll to position [422, 0]
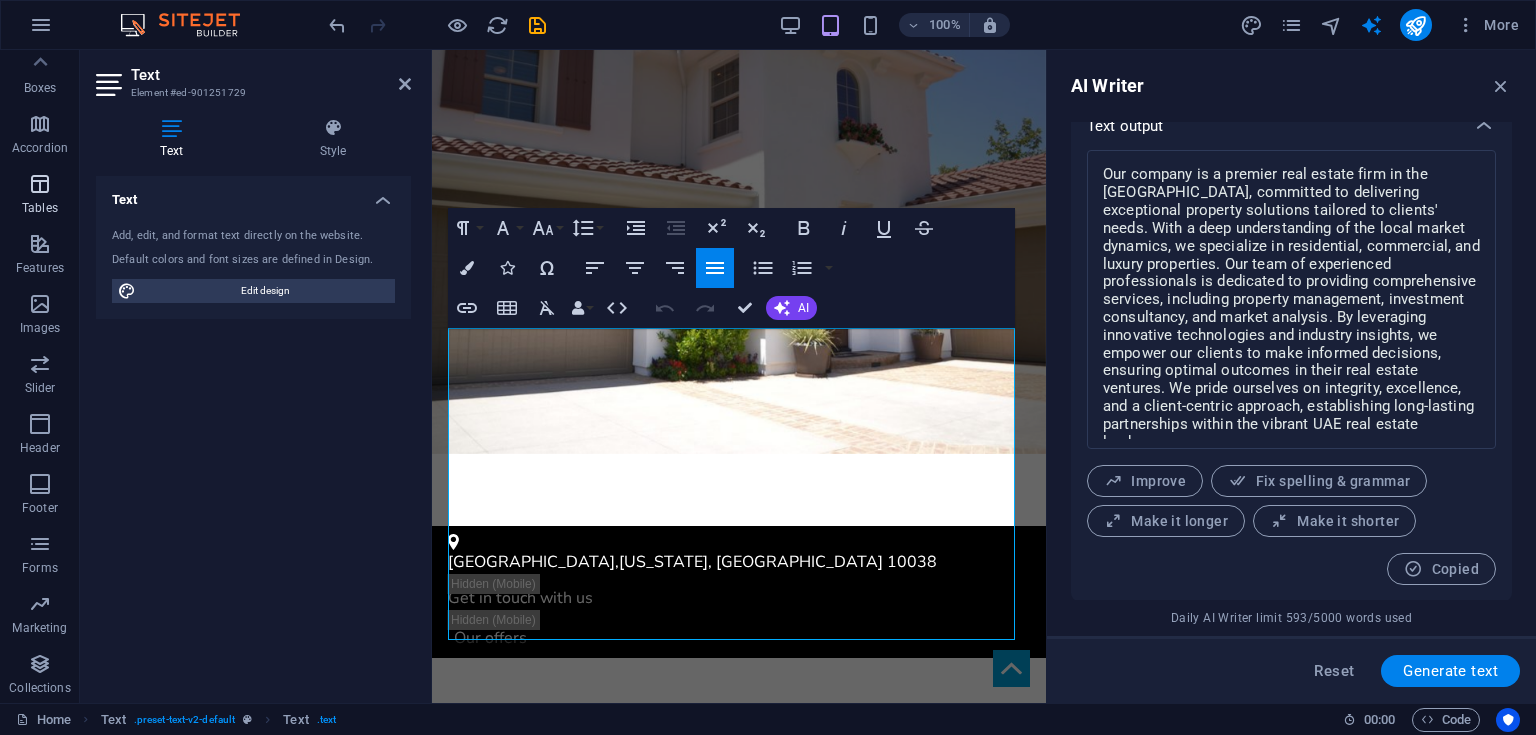
scroll to position [0, 0]
click at [23, 32] on button "button" at bounding box center [41, 25] width 48 height 48
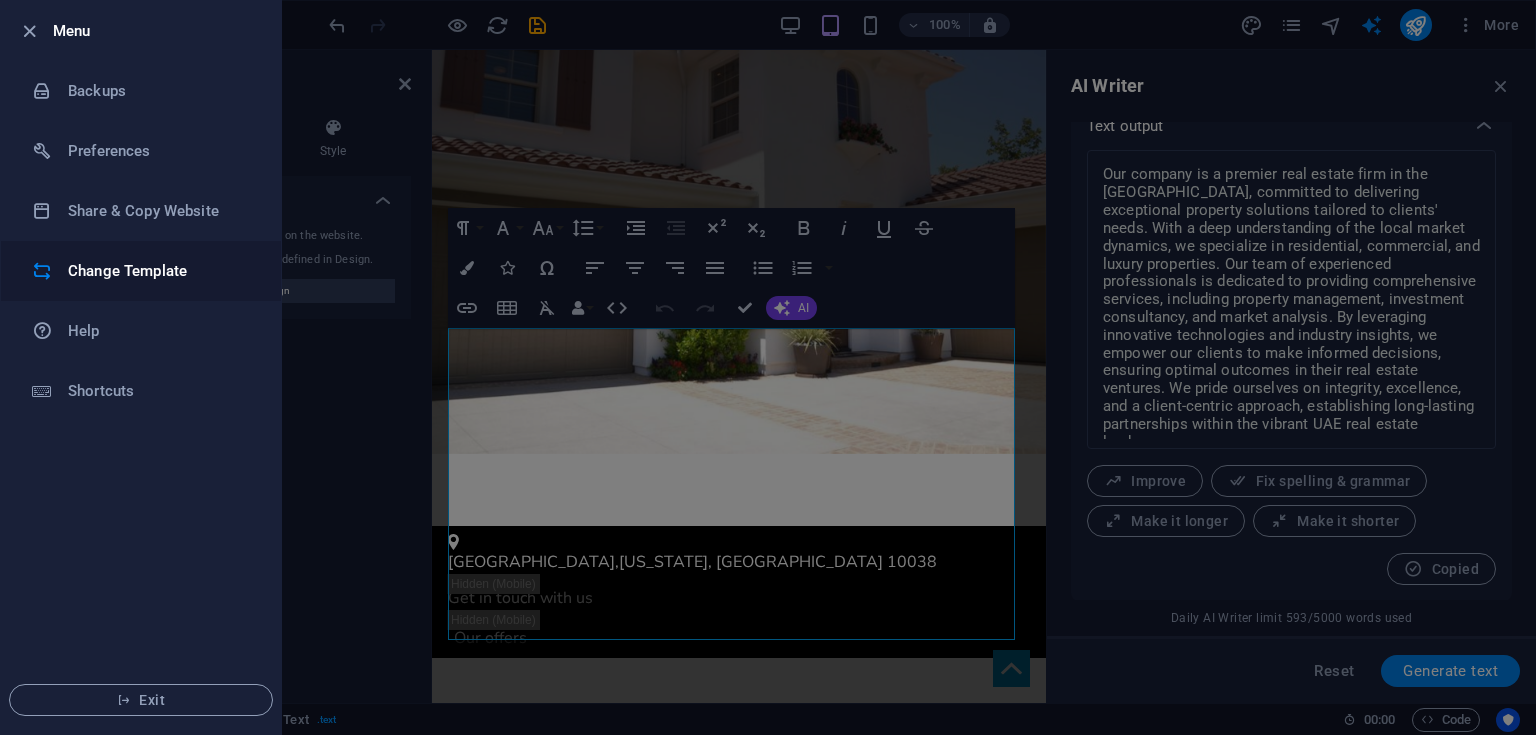
click at [111, 268] on h6 "Change Template" at bounding box center [160, 271] width 185 height 24
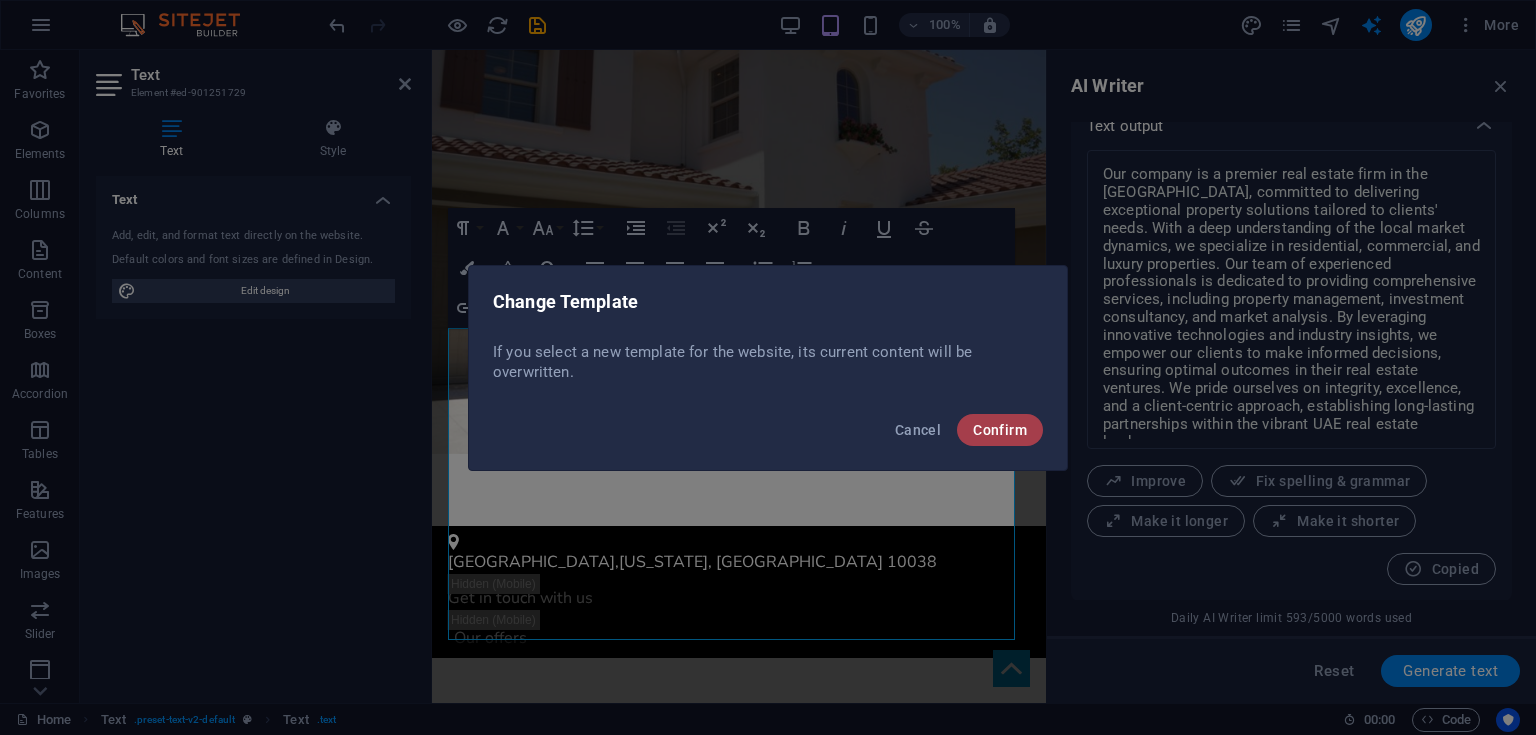
click at [1004, 430] on span "Confirm" at bounding box center [1000, 430] width 54 height 16
